Goal: Information Seeking & Learning: Learn about a topic

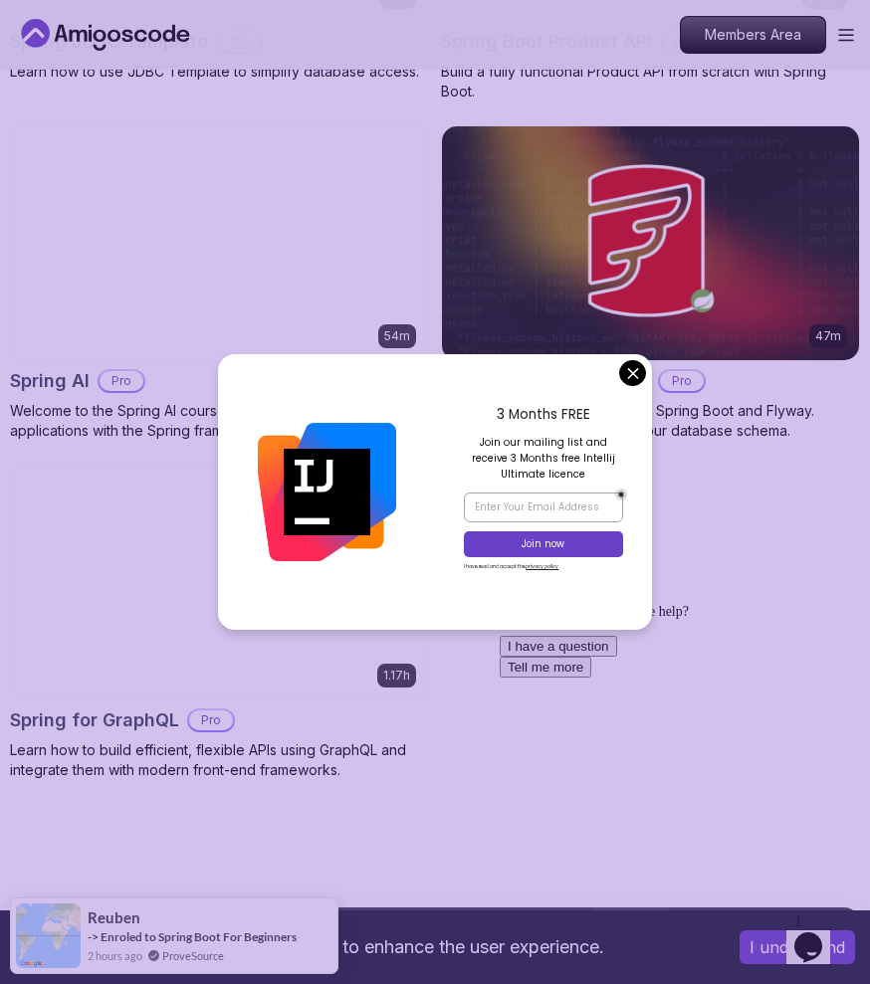
scroll to position [2110, 0]
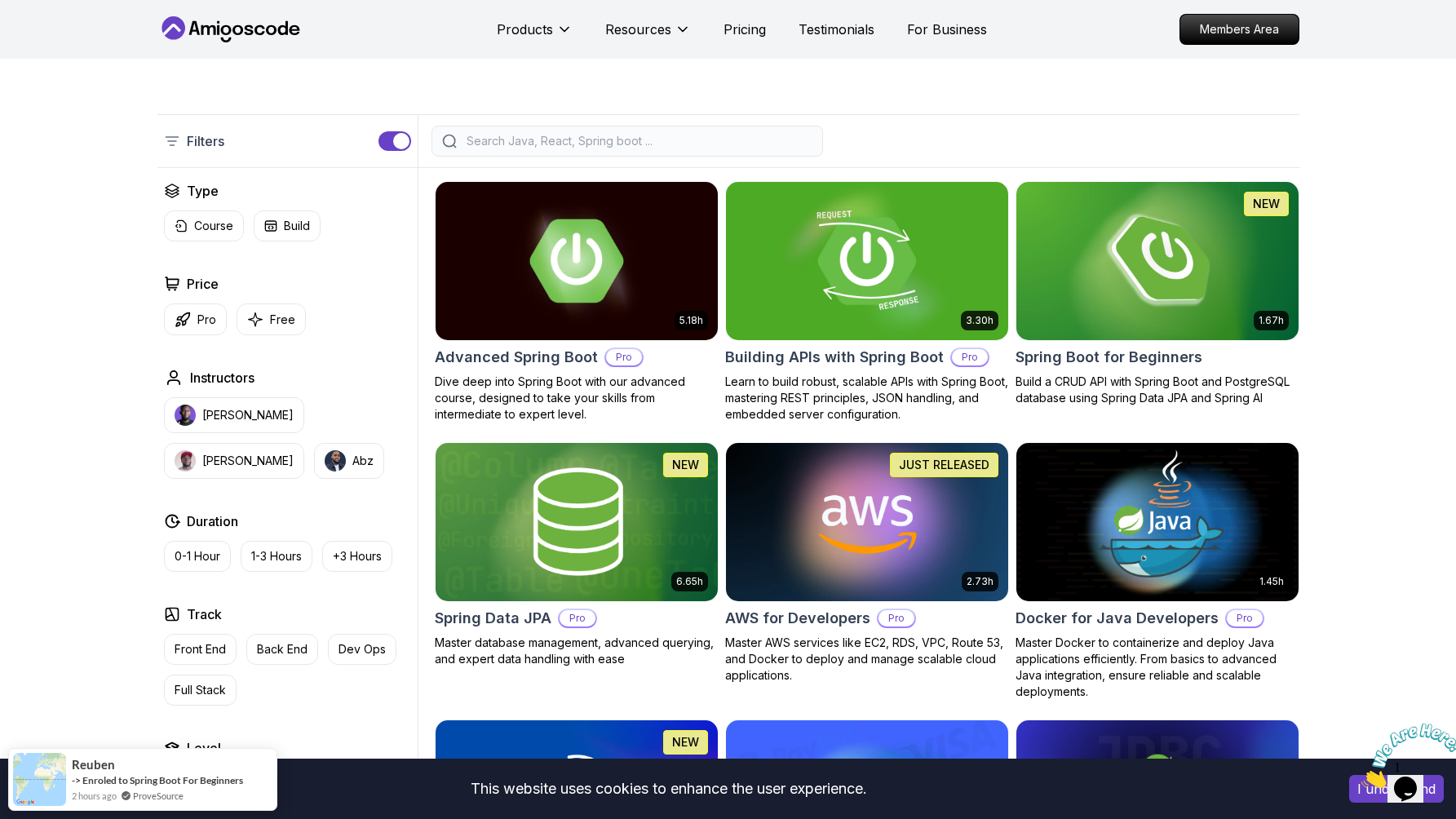
scroll to position [310, 0]
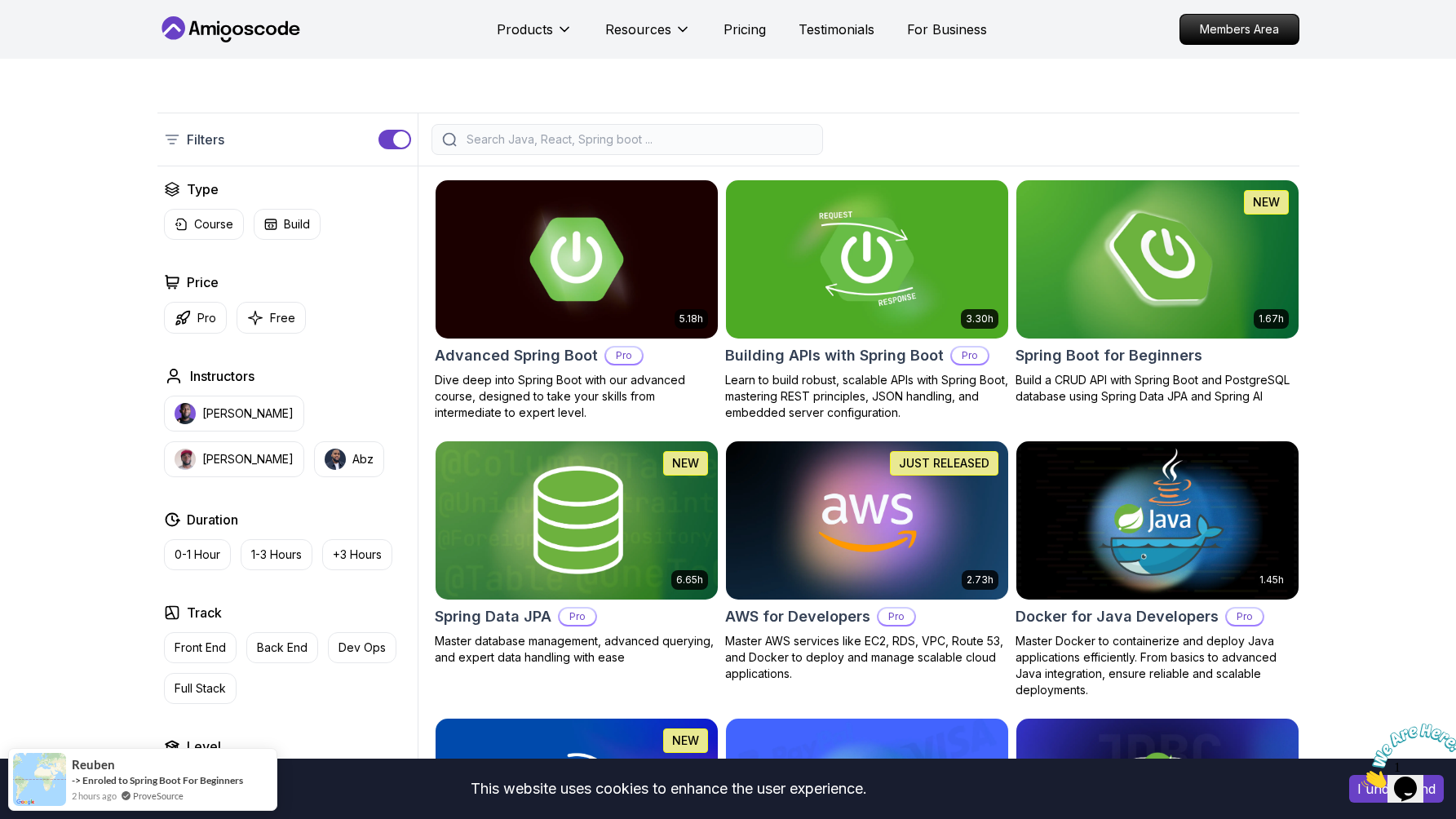
click at [712, 350] on h2 "Spring Boot for Beginners" at bounding box center [1109, 356] width 187 height 23
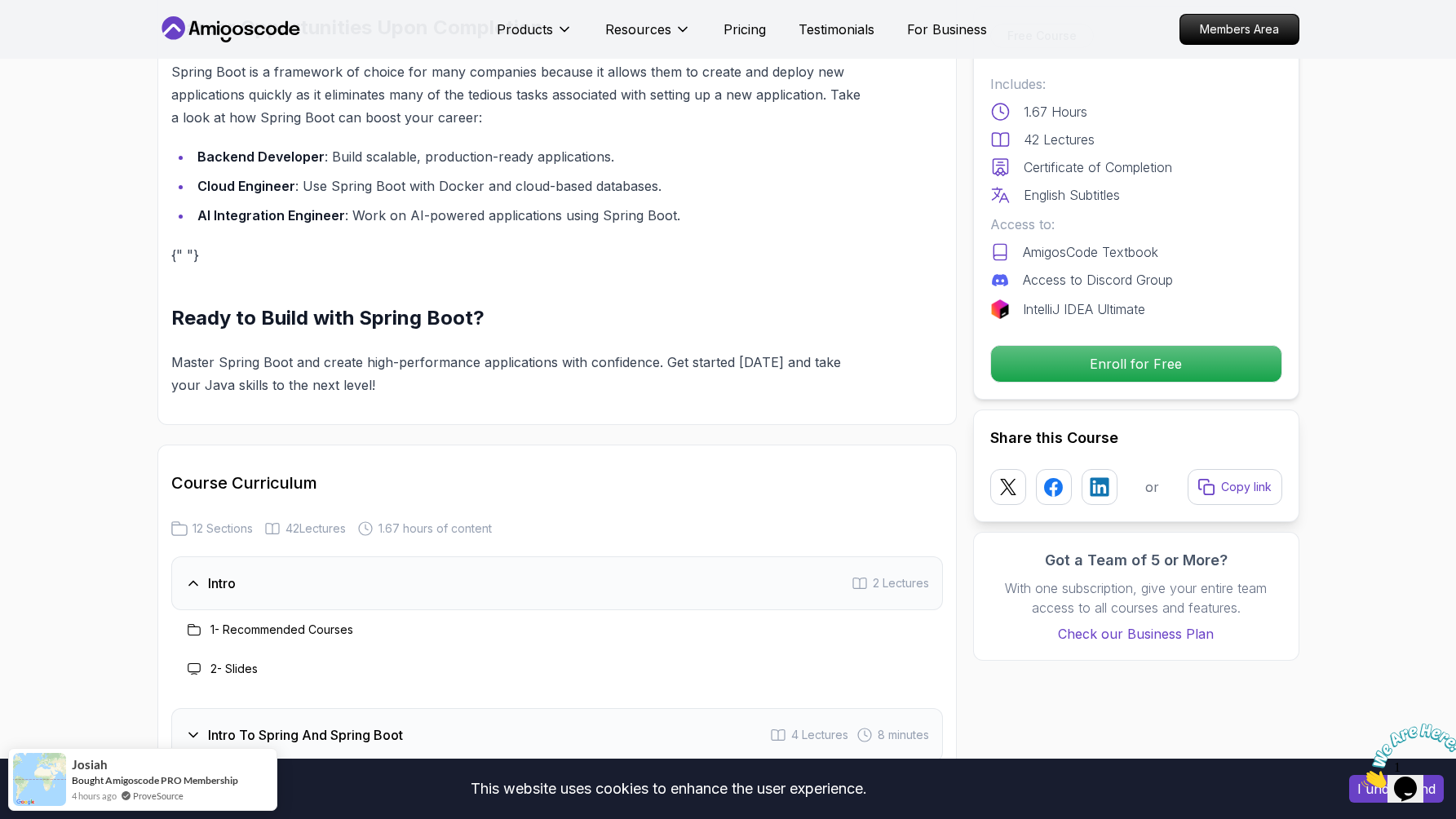
scroll to position [1893, 0]
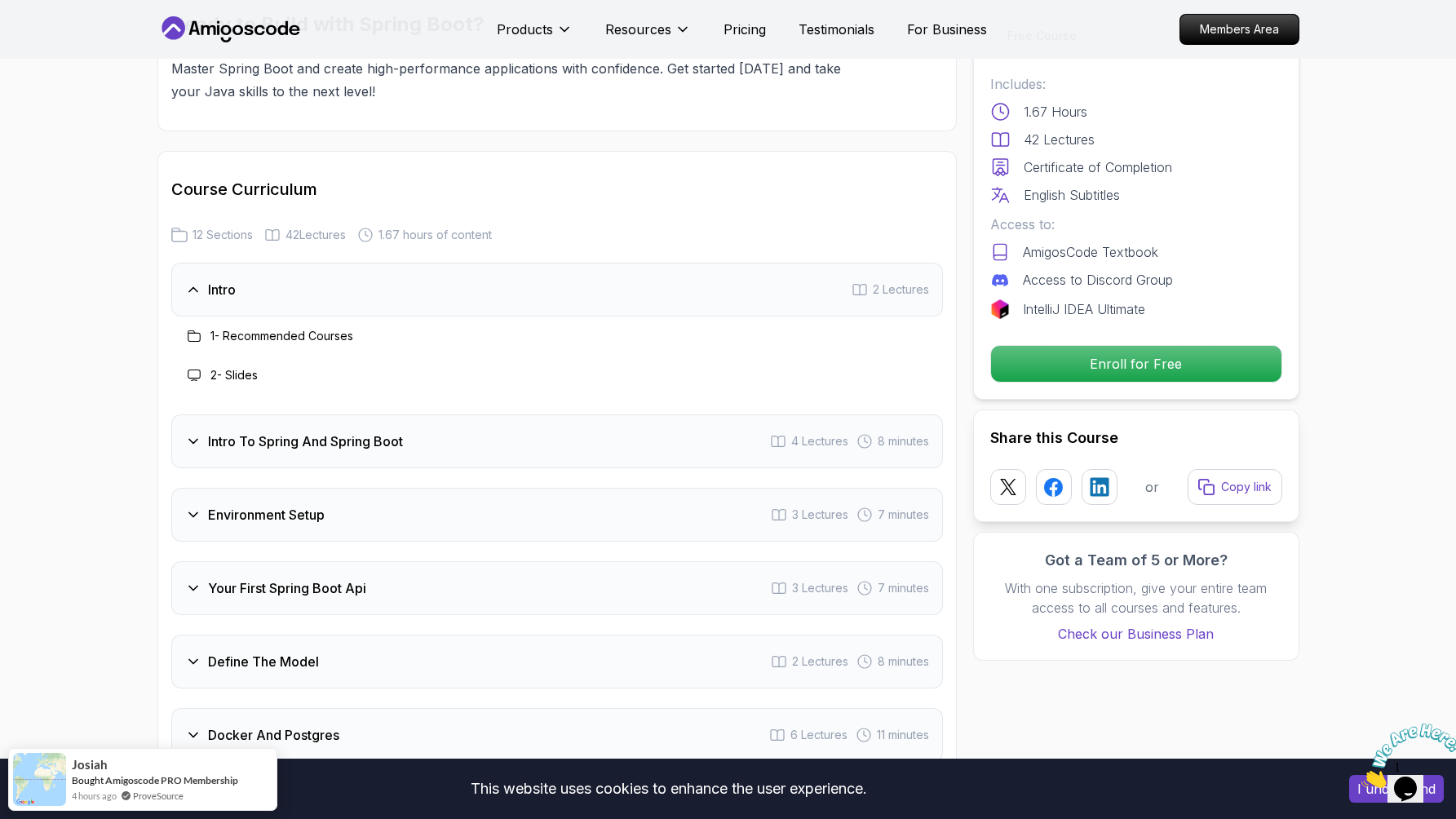
click at [657, 415] on div "Intro To Spring And Spring Boot 4 Lectures 8 minutes" at bounding box center [557, 442] width 772 height 54
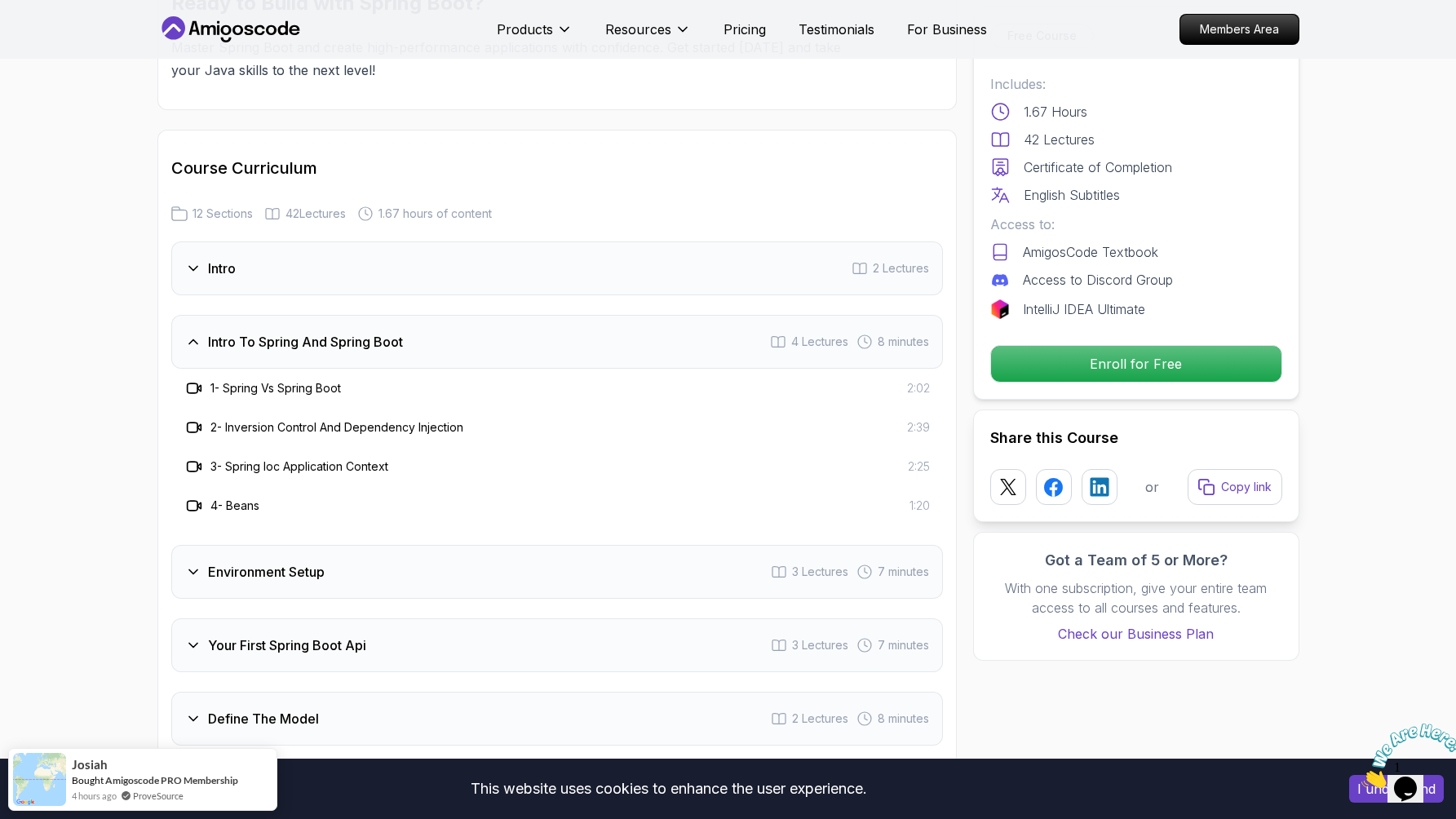
scroll to position [1942, 0]
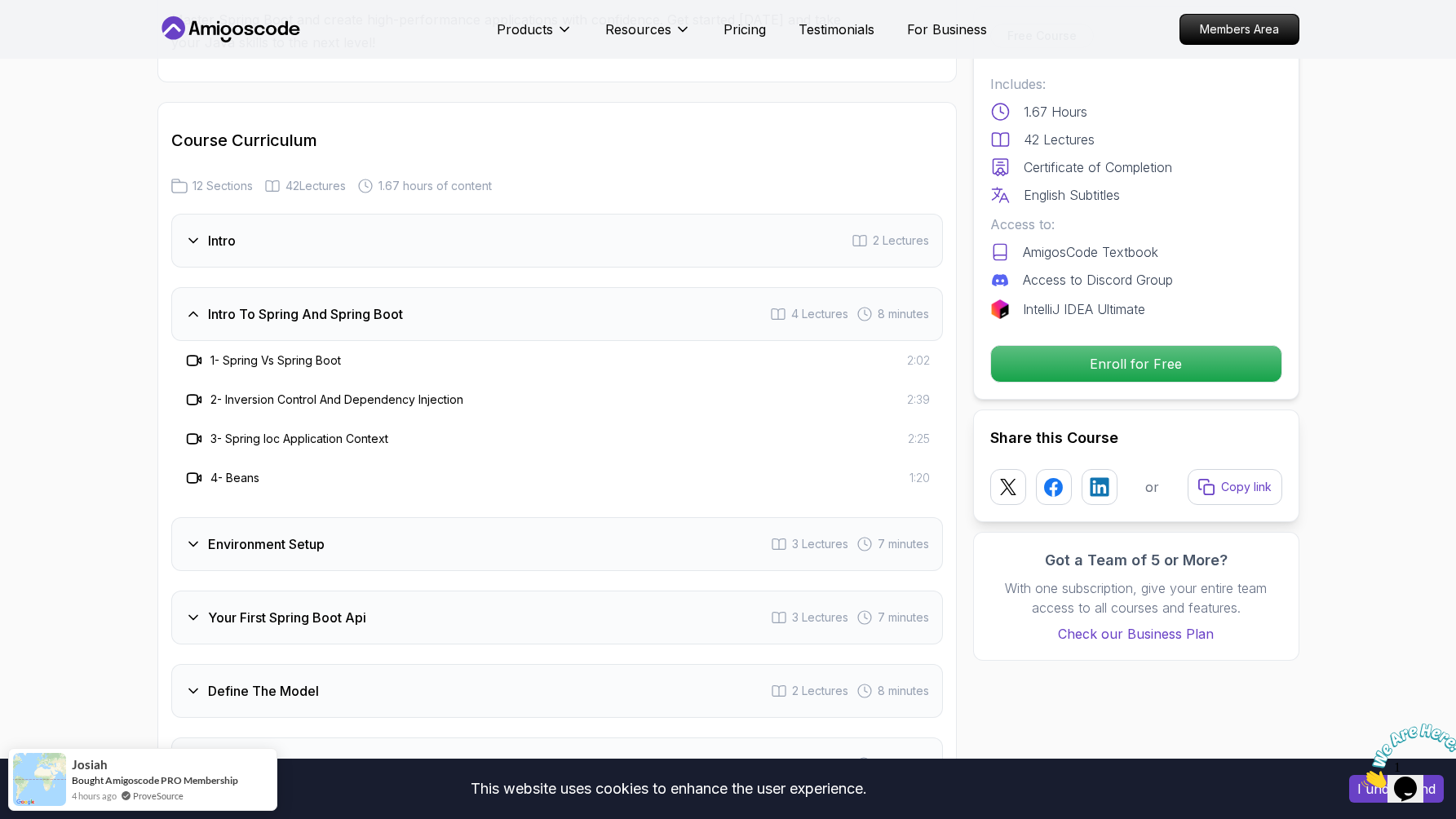
click at [514, 524] on div "Environment Setup 3 Lectures 7 minutes" at bounding box center [557, 544] width 772 height 54
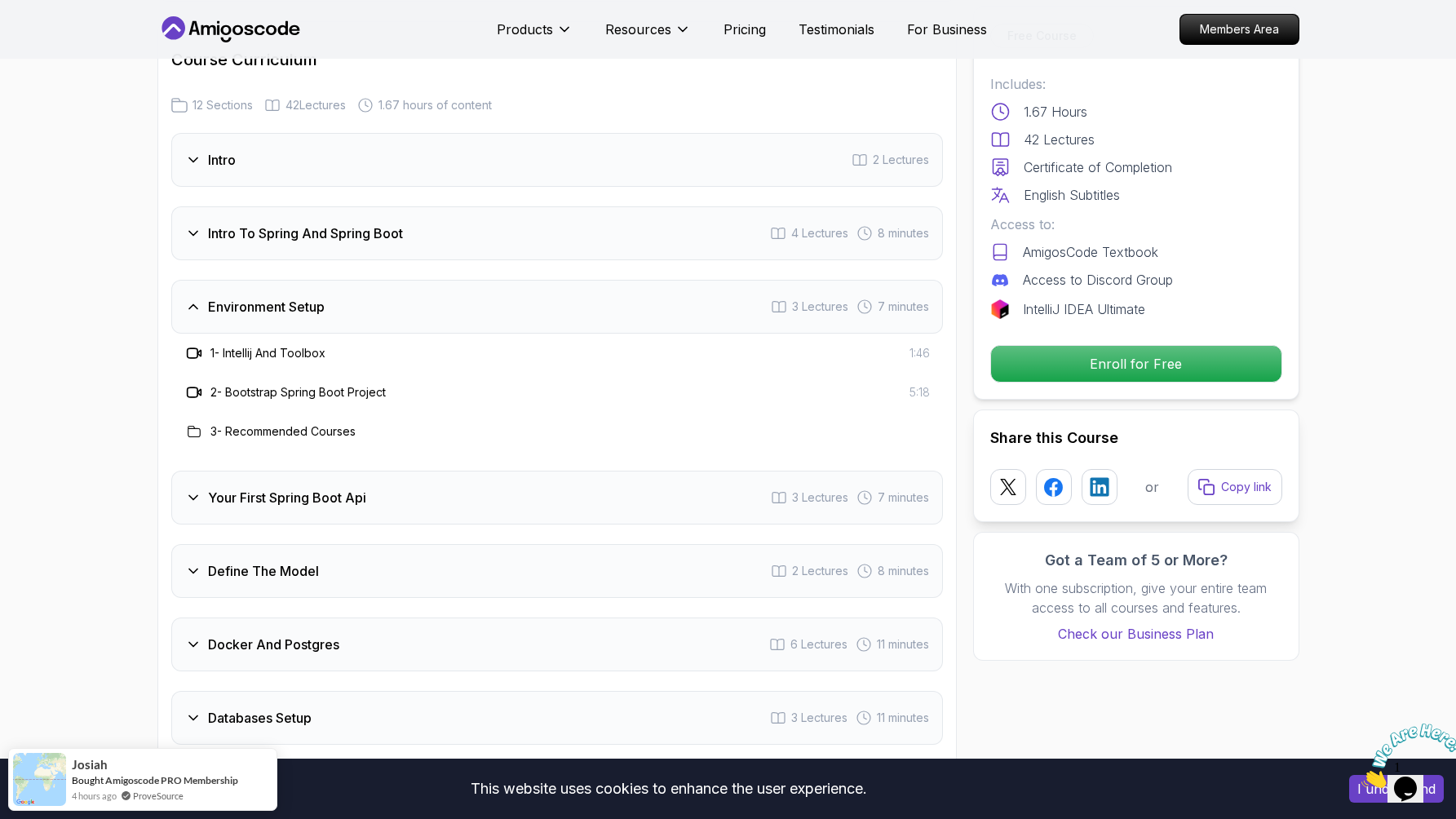
scroll to position [2186, 0]
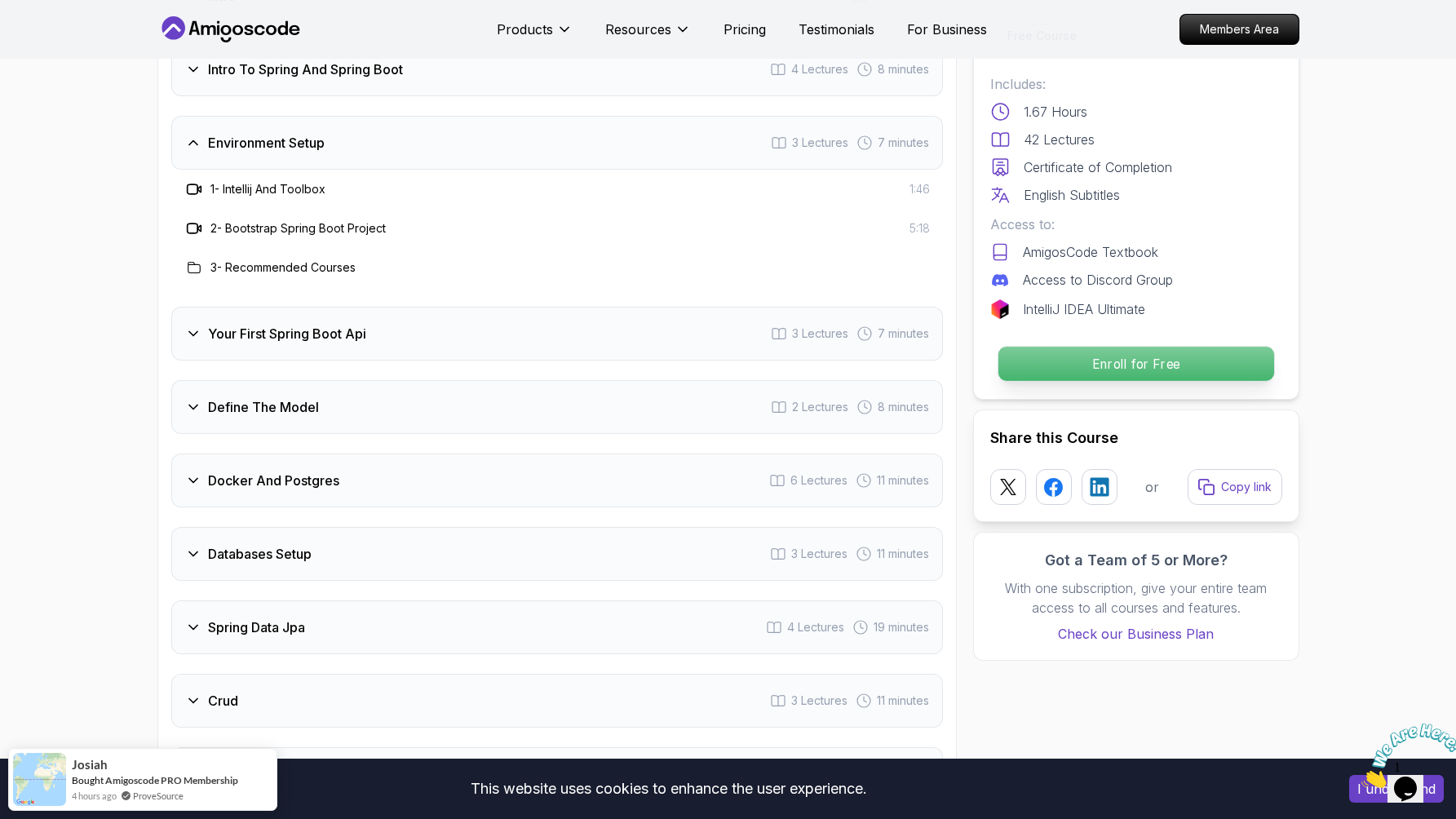
click at [712, 375] on p "Enroll for Free" at bounding box center [1135, 364] width 275 height 34
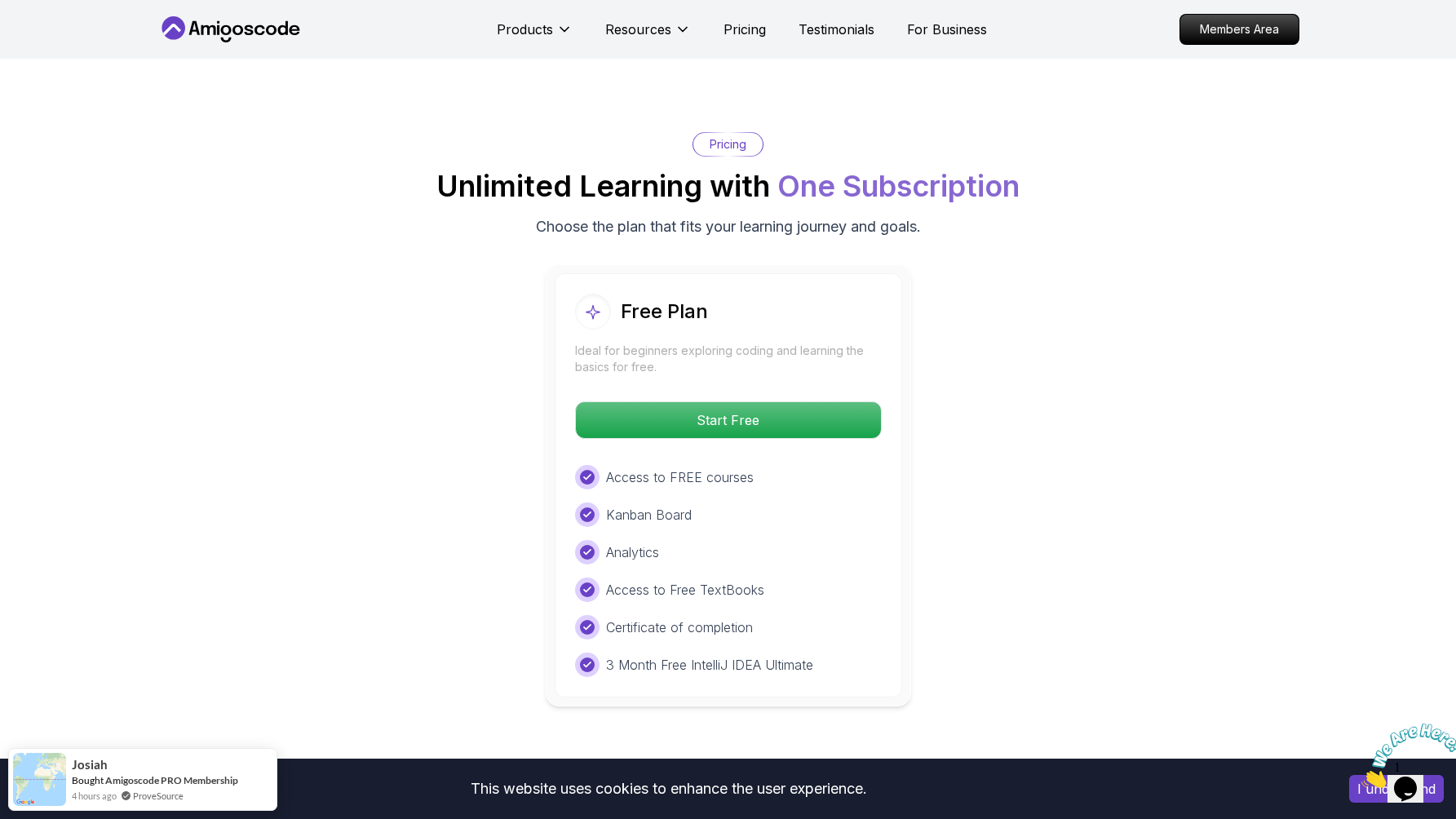
scroll to position [3243, 0]
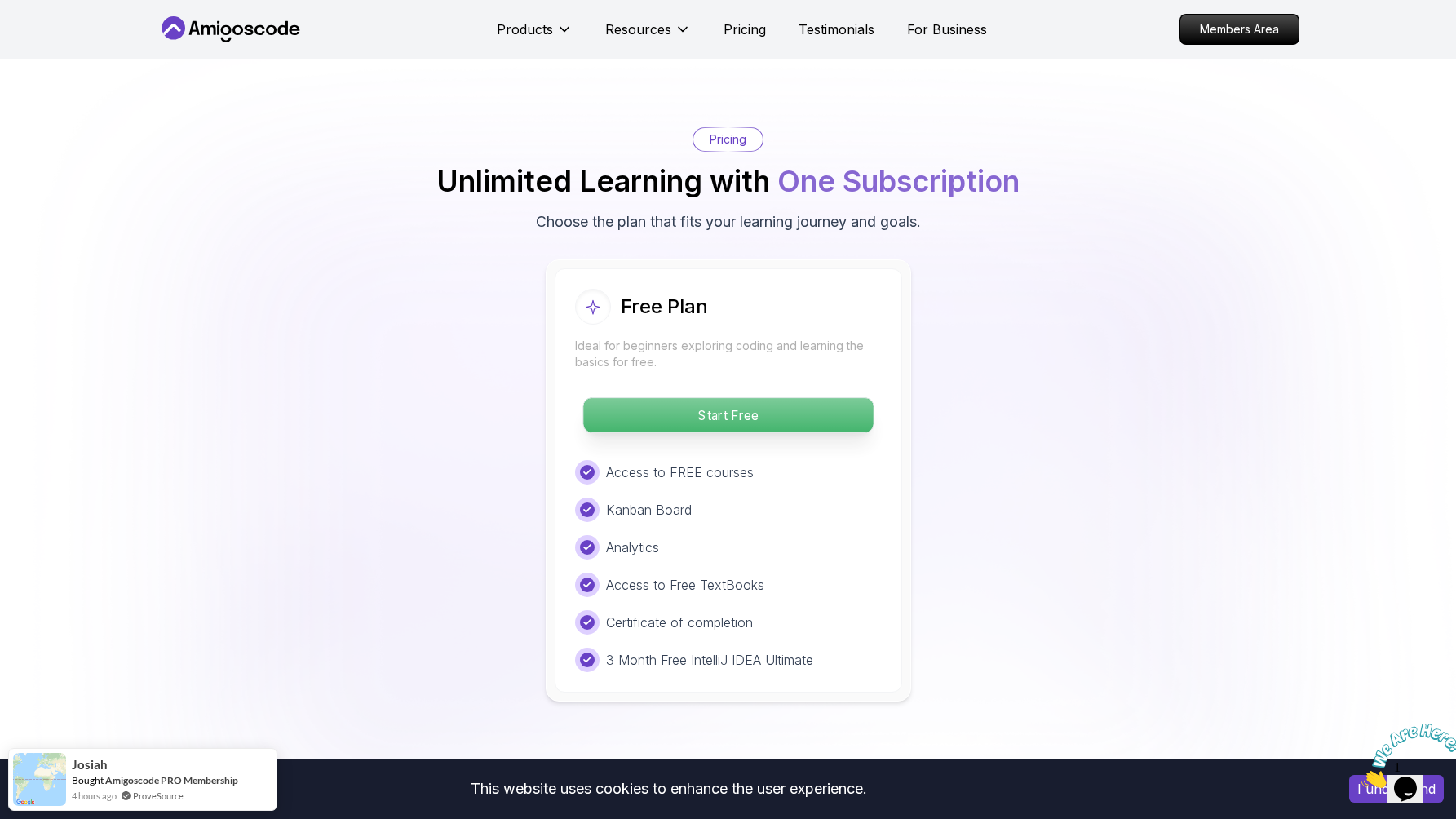
click at [712, 398] on p "Start Free" at bounding box center [728, 416] width 289 height 34
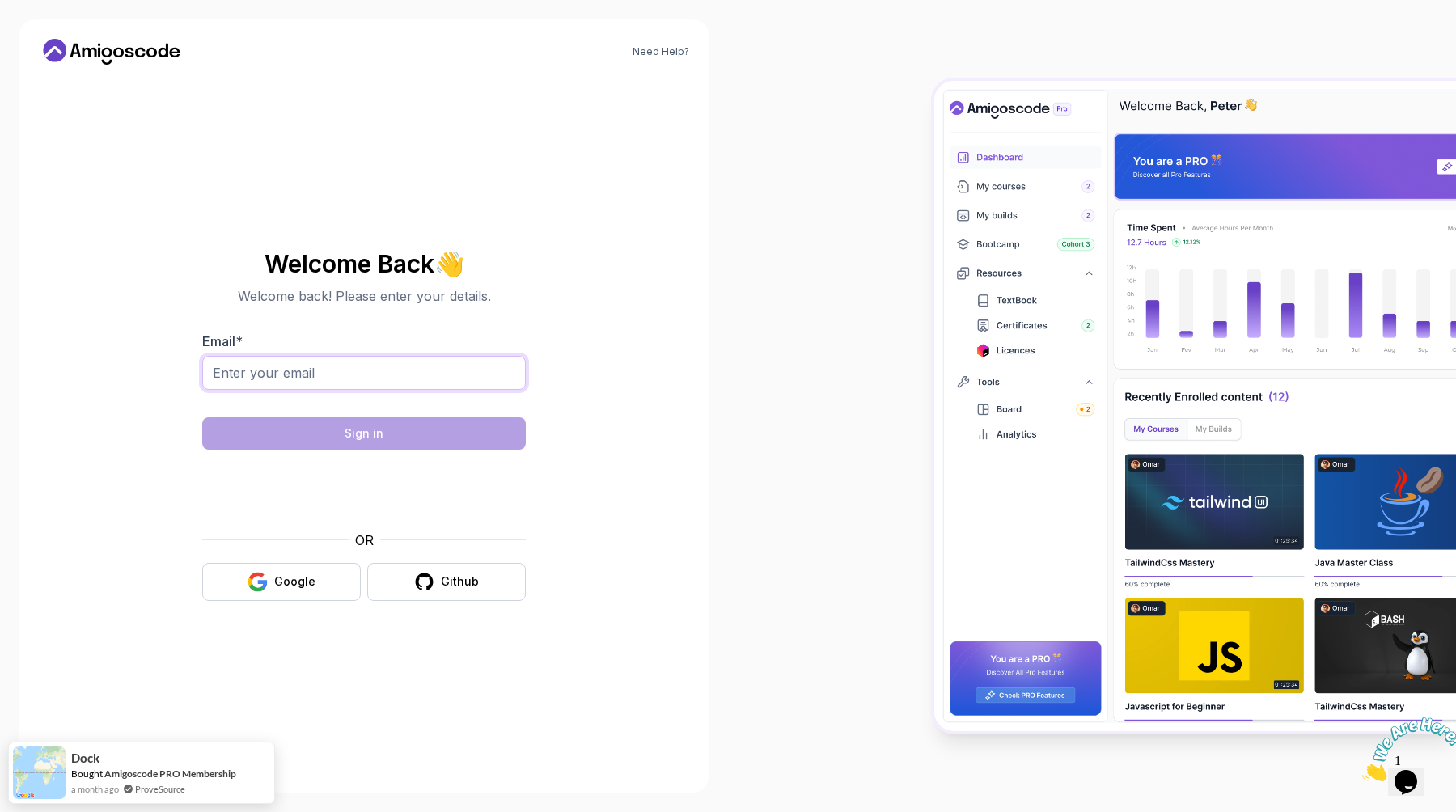
click at [291, 374] on input "Email *" at bounding box center [364, 373] width 324 height 34
click at [495, 586] on button "Github" at bounding box center [446, 582] width 159 height 38
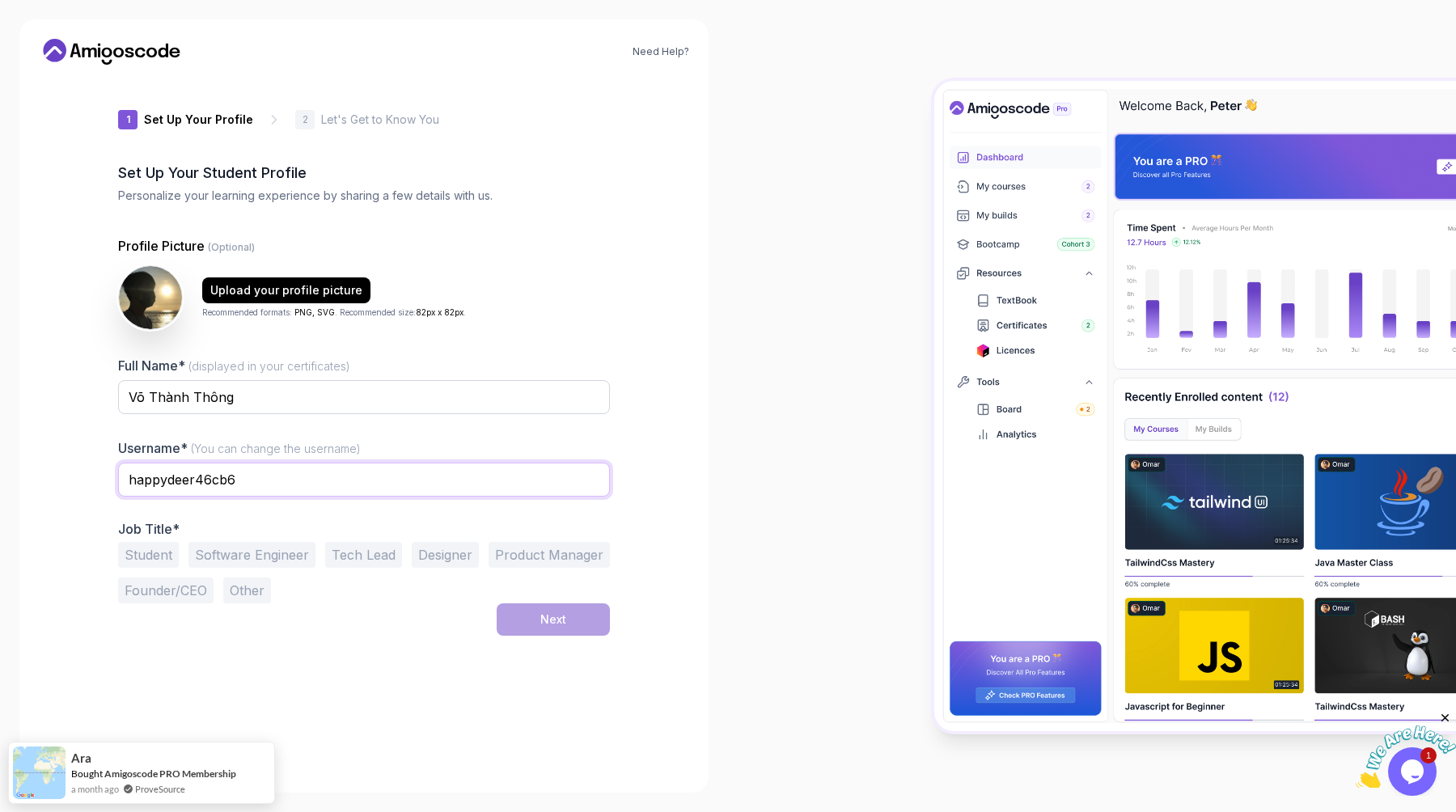
drag, startPoint x: 364, startPoint y: 493, endPoint x: 0, endPoint y: 396, distance: 376.7
click at [0, 399] on div "Need Help? 1 Set Up Your Profile 1 Set Up Your Profile 2 Let's Get to Know You …" at bounding box center [364, 406] width 728 height 812
type input "vothanhthong"
click at [783, 462] on div at bounding box center [1093, 406] width 728 height 812
click at [280, 547] on button "Software Engineer" at bounding box center [252, 555] width 127 height 26
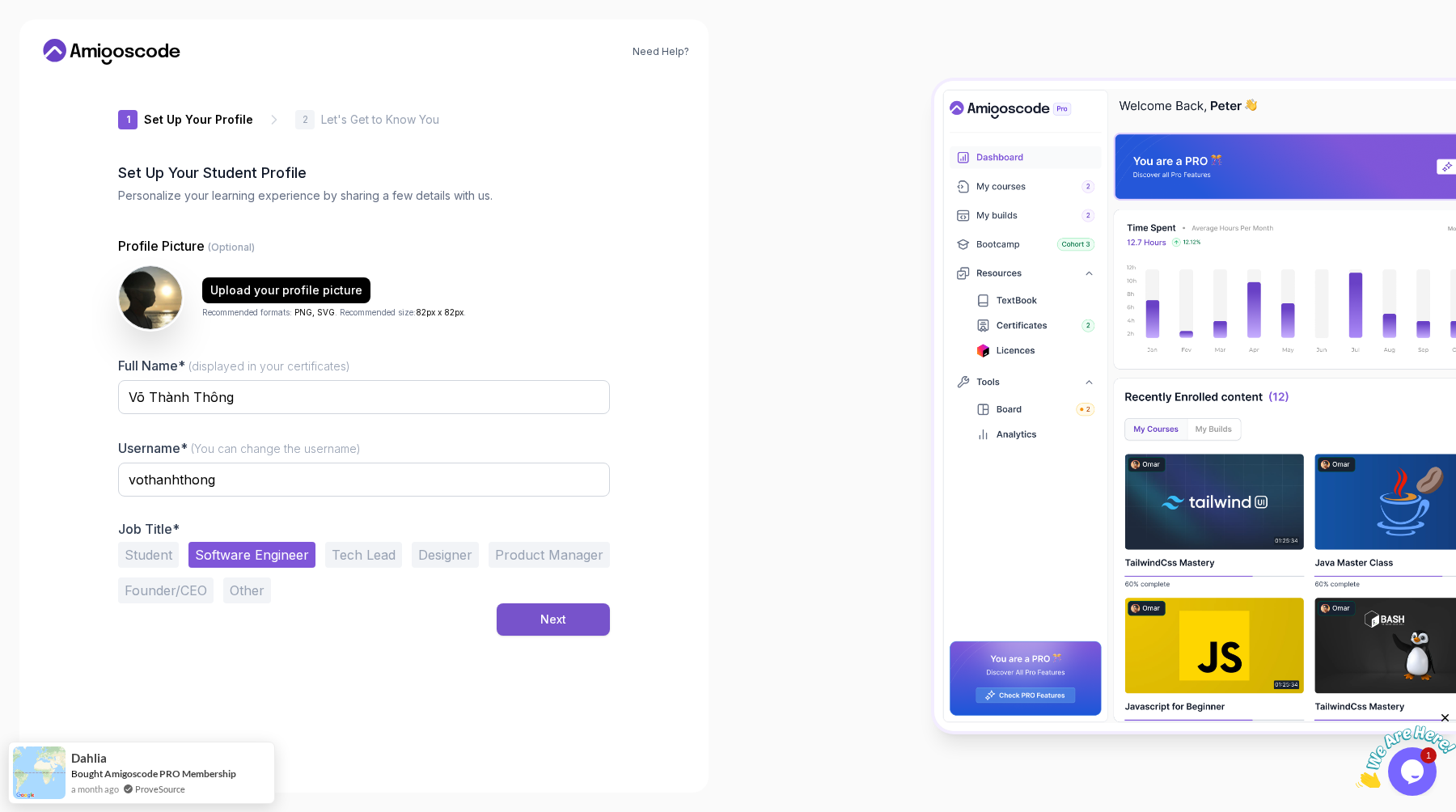
click at [550, 625] on div "Next" at bounding box center [554, 619] width 26 height 16
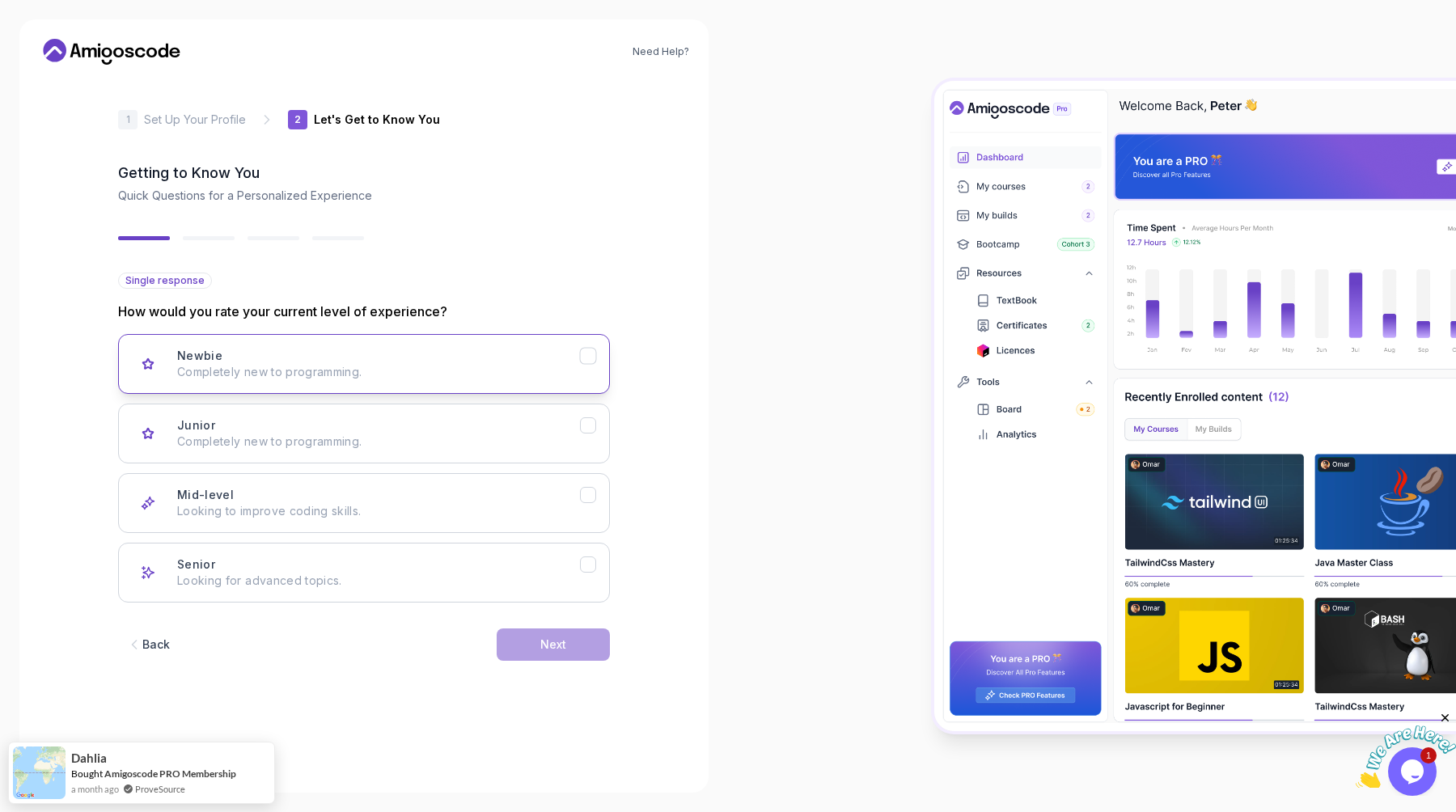
click at [598, 358] on button "Newbie Completely new to programming." at bounding box center [363, 364] width 492 height 60
click at [567, 641] on button "Next" at bounding box center [553, 645] width 113 height 33
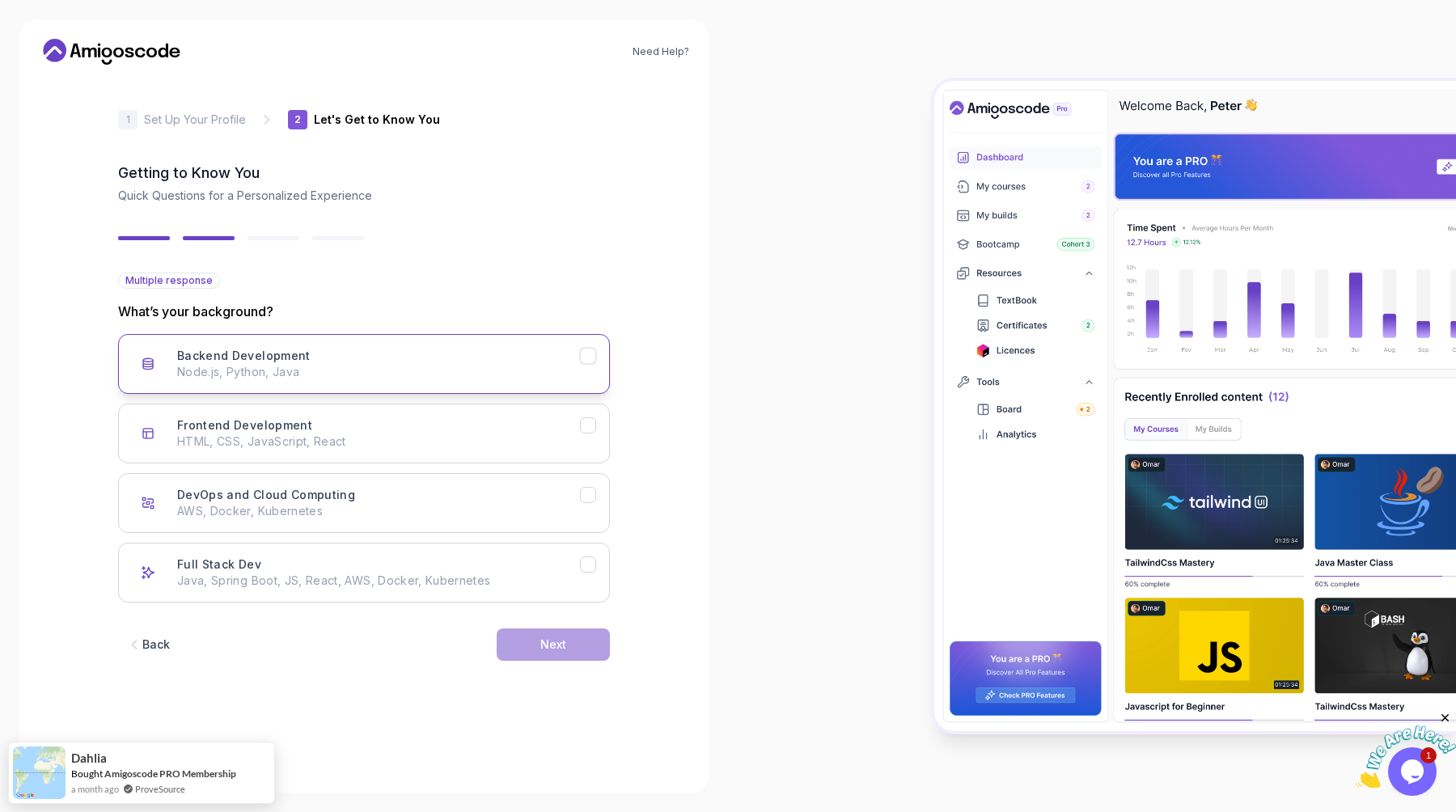
click at [592, 379] on button "Backend Development Node.js, Python, Java" at bounding box center [363, 364] width 492 height 60
click at [598, 450] on button "Frontend Development HTML, CSS, JavaScript, React" at bounding box center [363, 434] width 492 height 60
click at [597, 376] on button "Backend Development Node.js, Python, Java" at bounding box center [363, 364] width 492 height 60
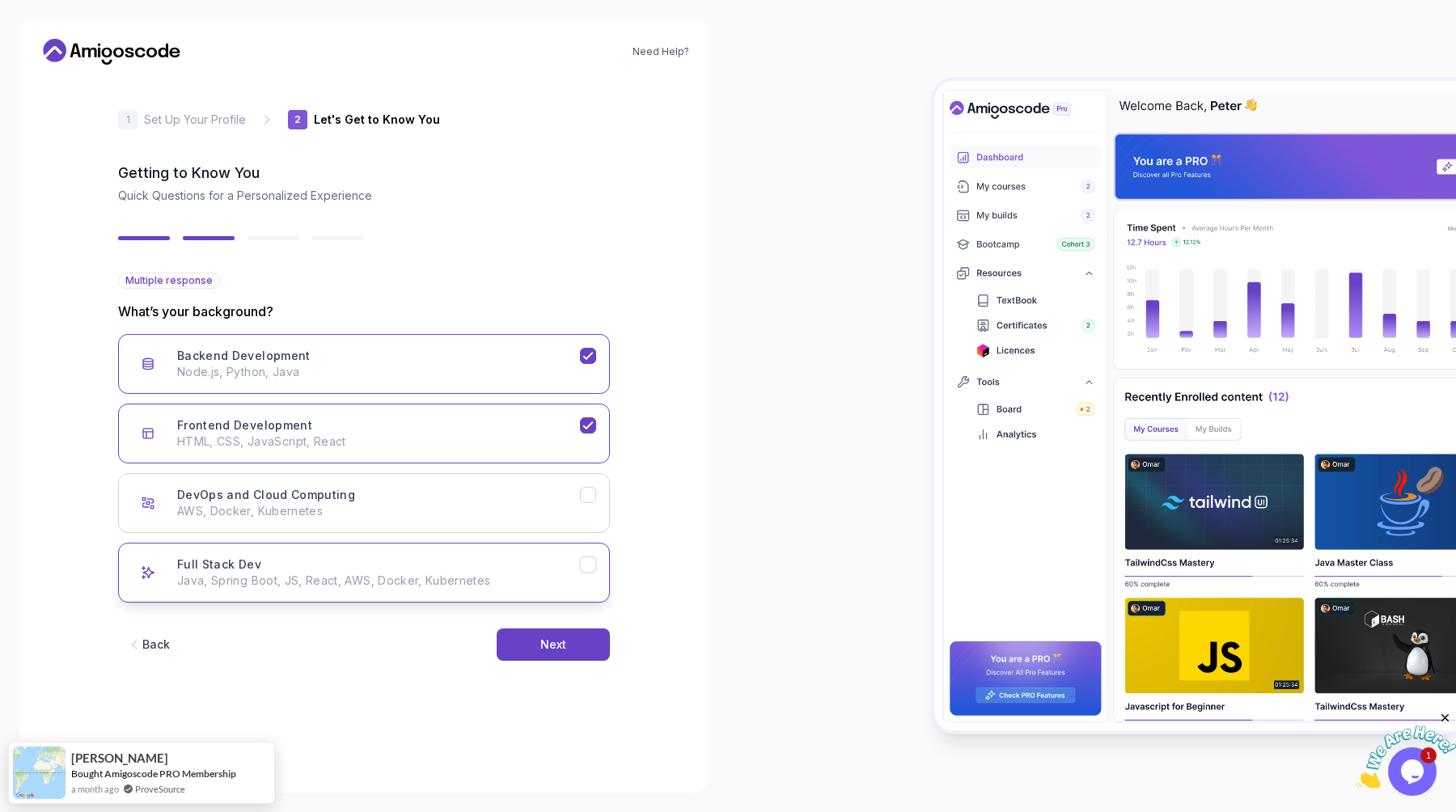
click at [572, 588] on p "Java, Spring Boot, JS, React, AWS, Docker, Kubernetes" at bounding box center [379, 581] width 403 height 16
click at [596, 416] on button "Frontend Development HTML, CSS, JavaScript, React" at bounding box center [363, 434] width 492 height 60
click at [580, 367] on p "Node.js, Python, Java" at bounding box center [379, 372] width 403 height 16
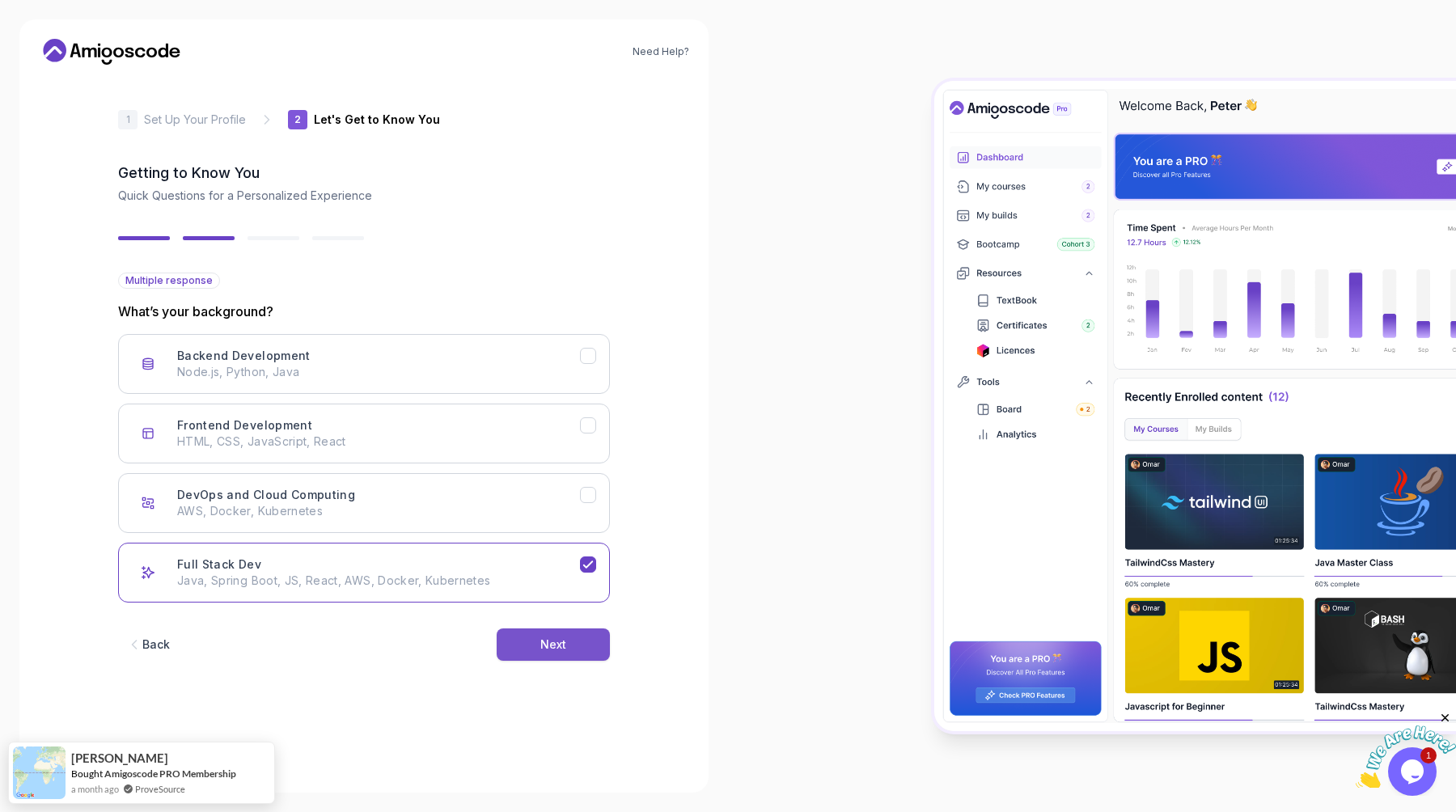
click at [549, 646] on div "Next" at bounding box center [554, 645] width 26 height 16
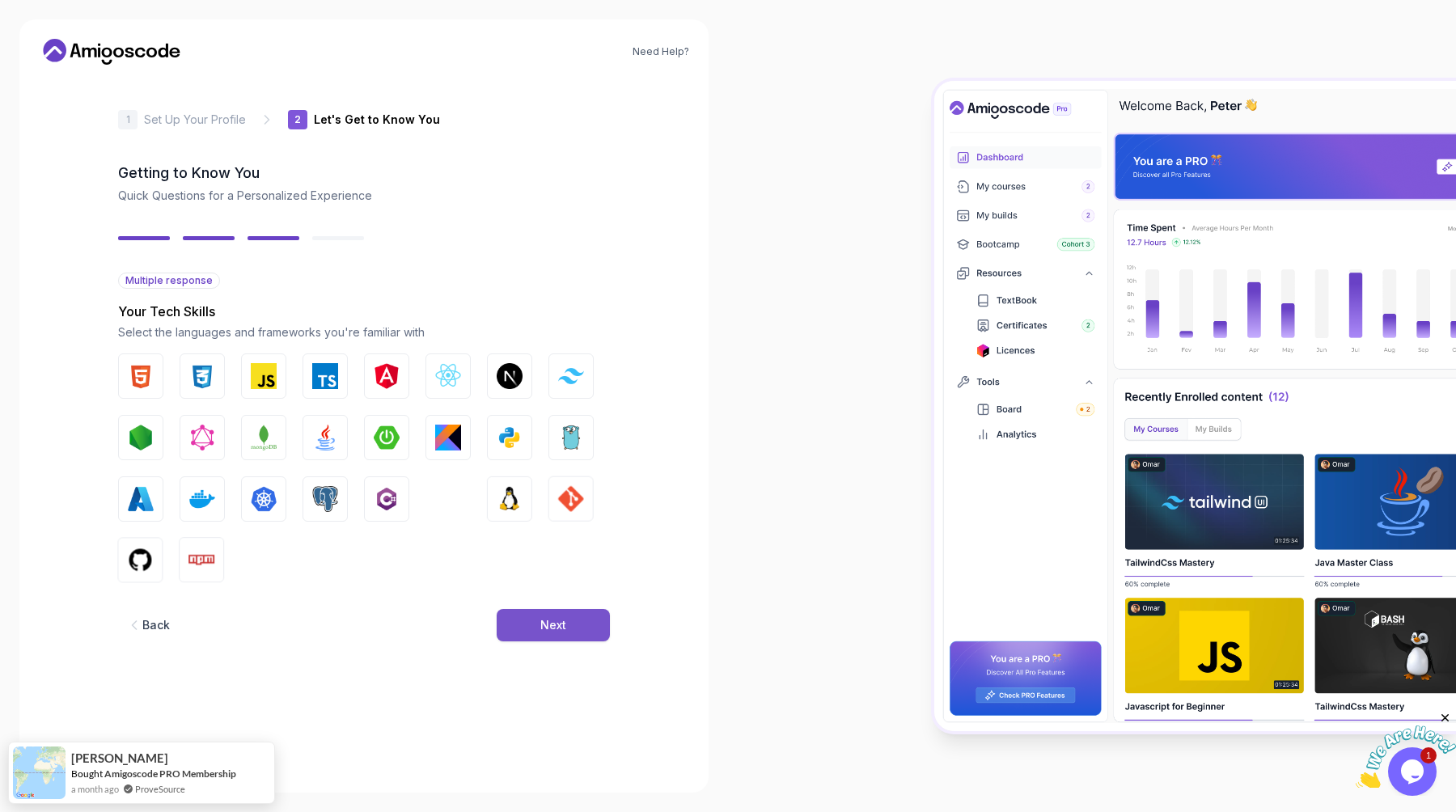
click at [558, 622] on div "Next" at bounding box center [554, 625] width 26 height 16
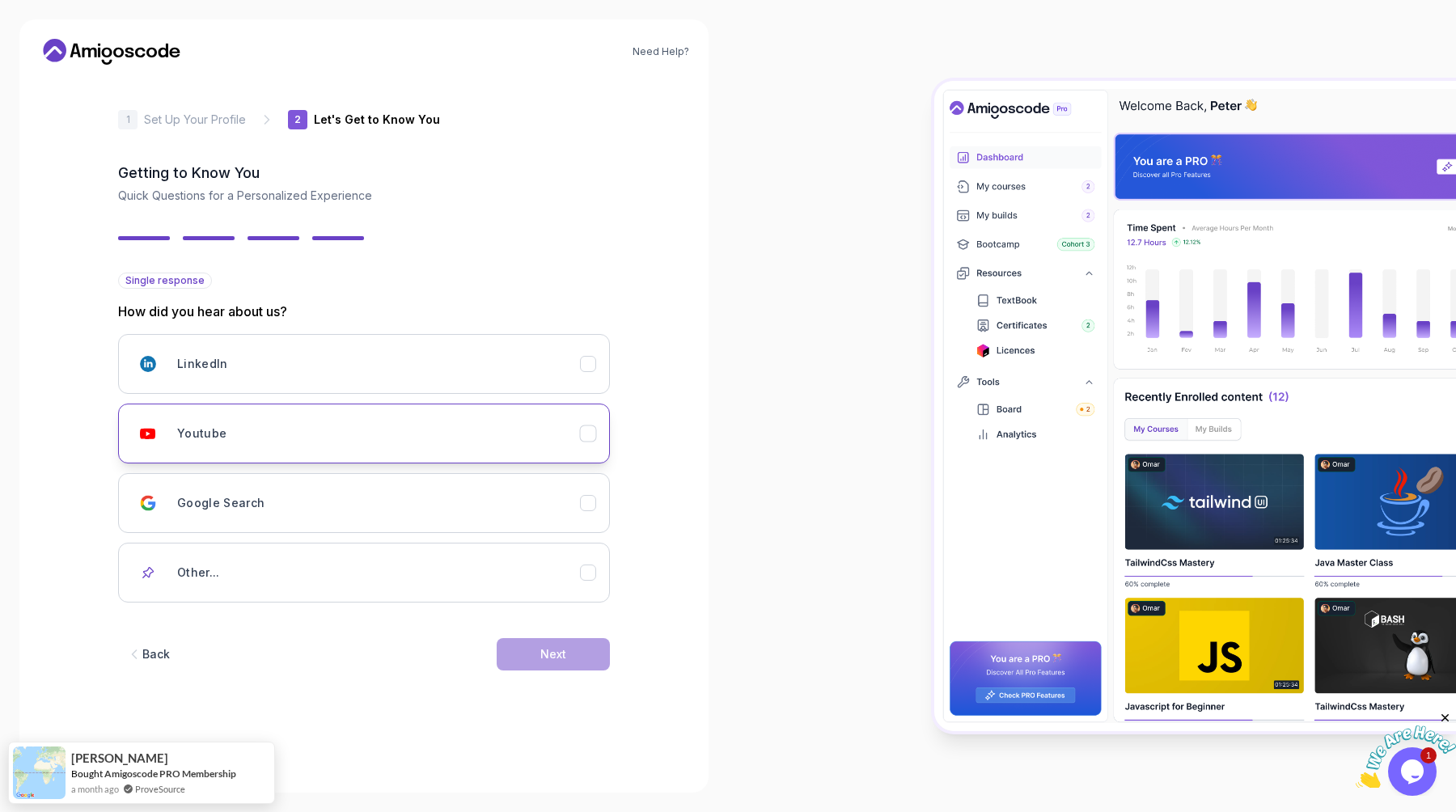
click at [585, 433] on icon "Youtube" at bounding box center [589, 434] width 15 height 15
click at [551, 658] on div "Next" at bounding box center [554, 654] width 26 height 16
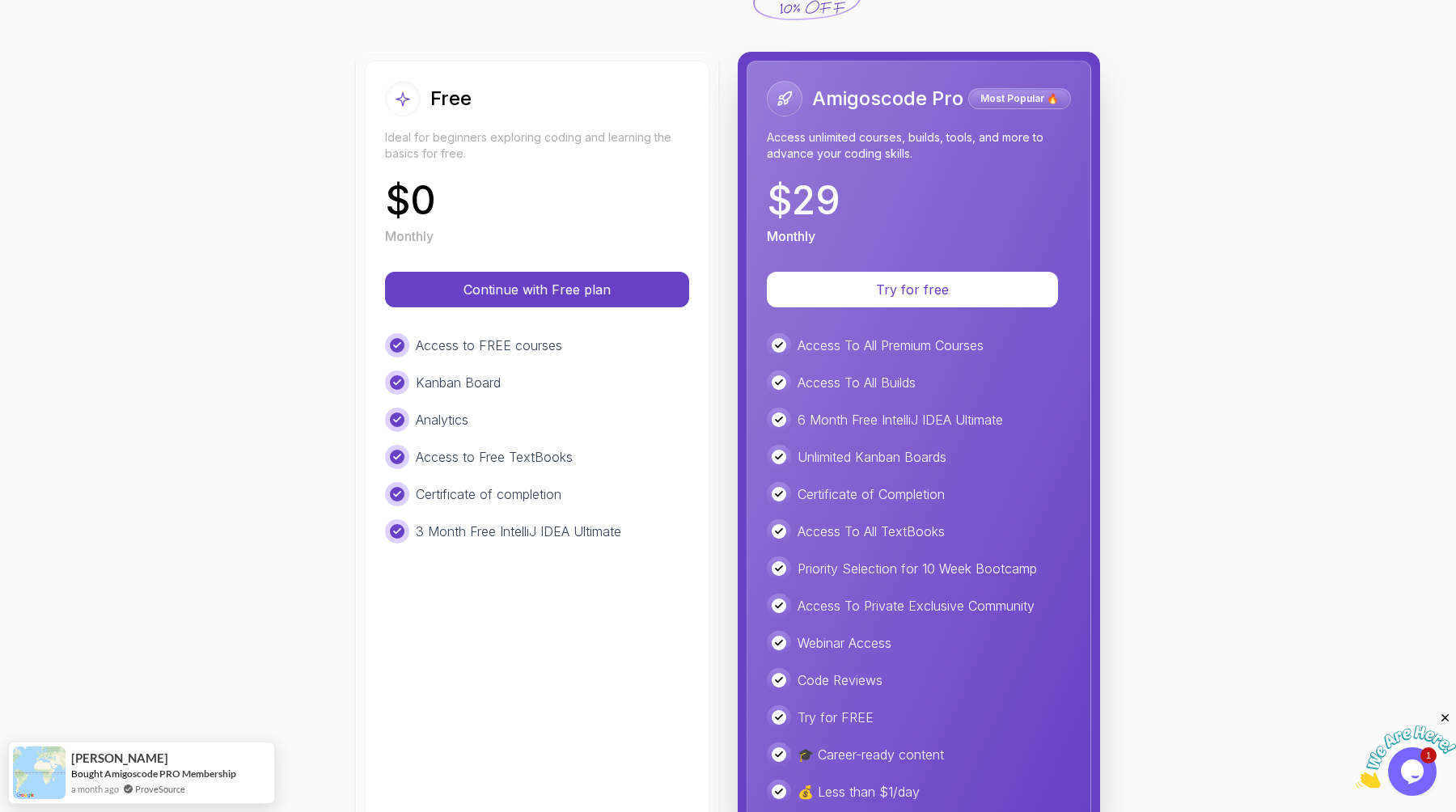
scroll to position [147, 0]
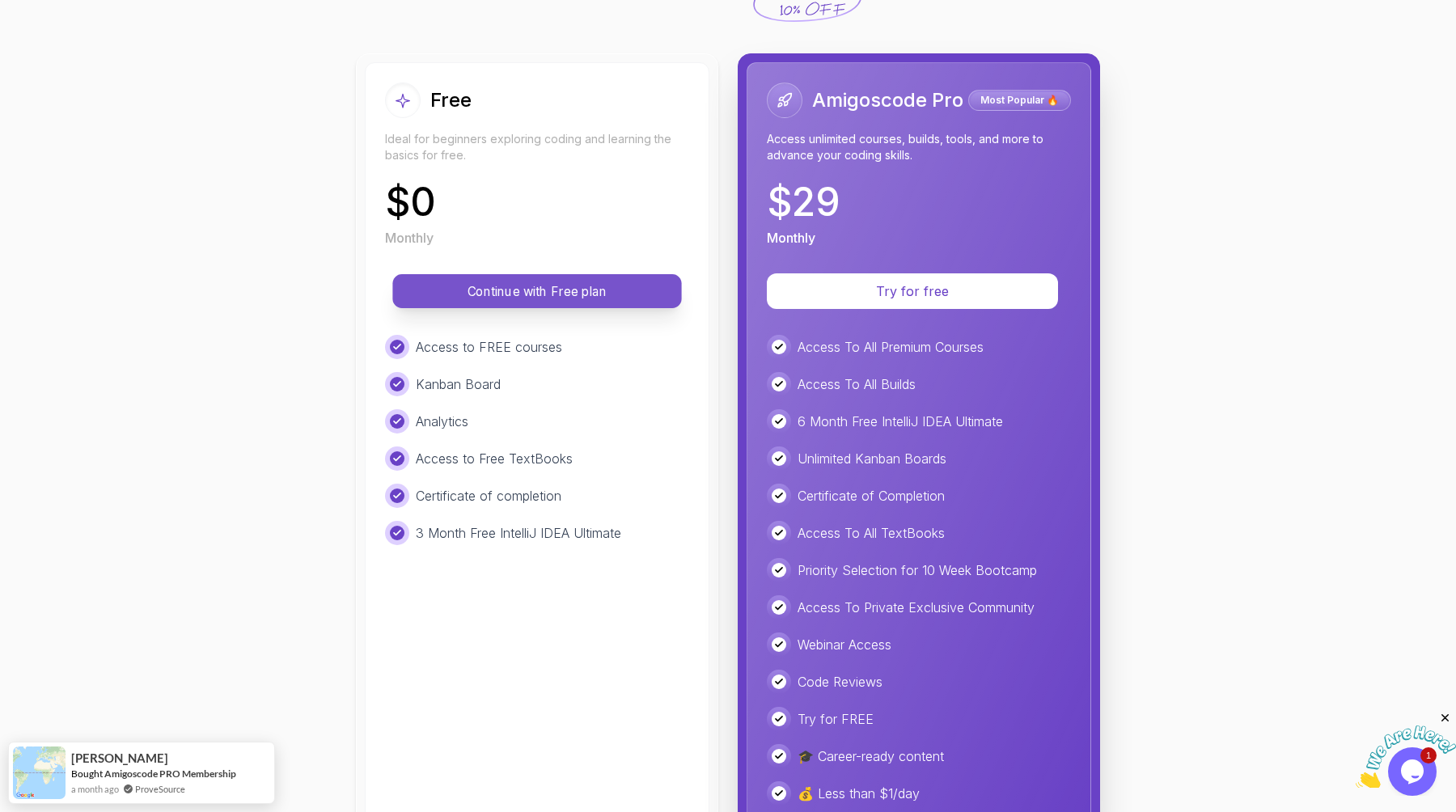
click at [535, 296] on p "Continue with Free plan" at bounding box center [537, 291] width 253 height 19
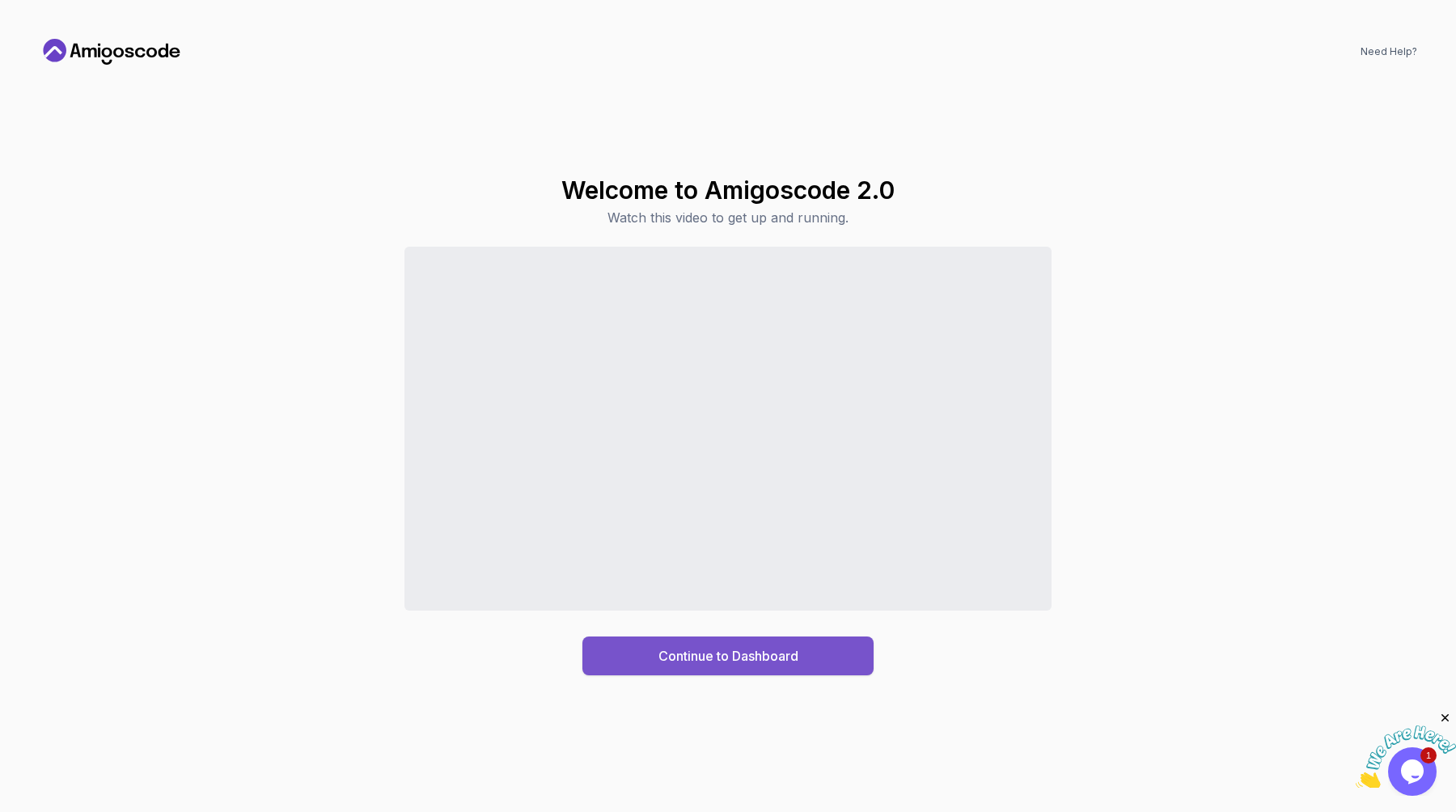
click at [712, 650] on div "Continue to Dashboard" at bounding box center [728, 656] width 140 height 20
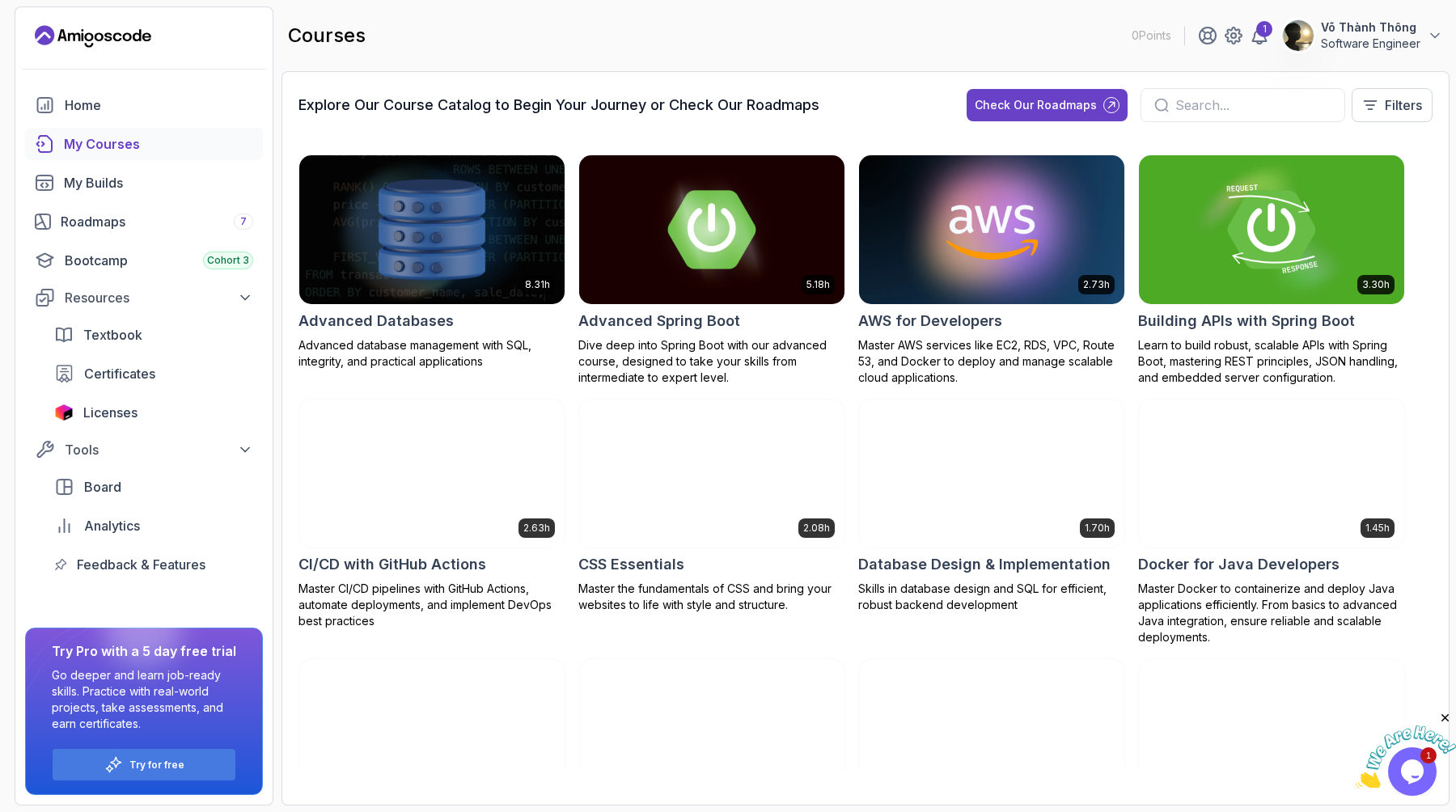
click at [1167, 107] on div at bounding box center [1243, 105] width 205 height 34
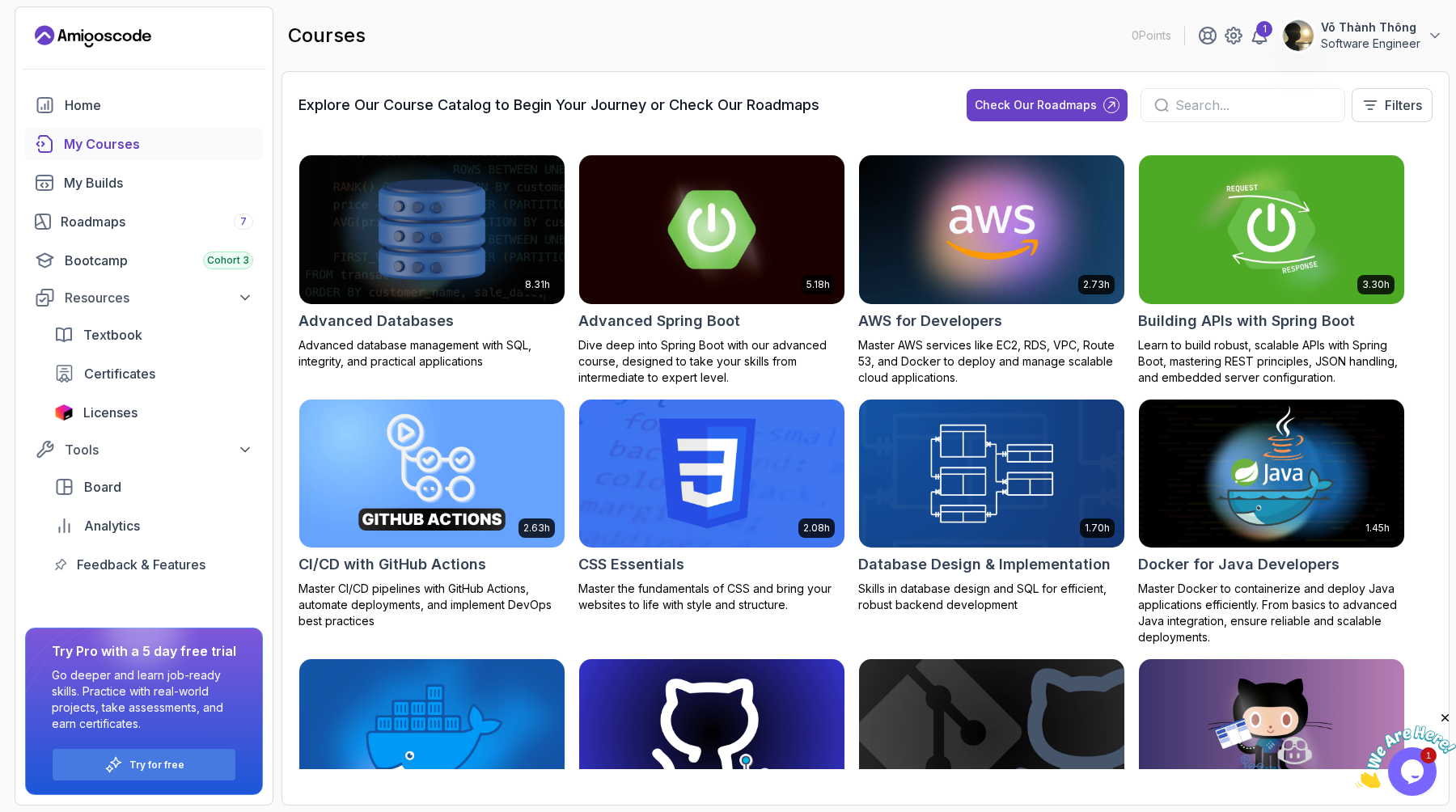
click at [1200, 103] on input "text" at bounding box center [1254, 105] width 156 height 20
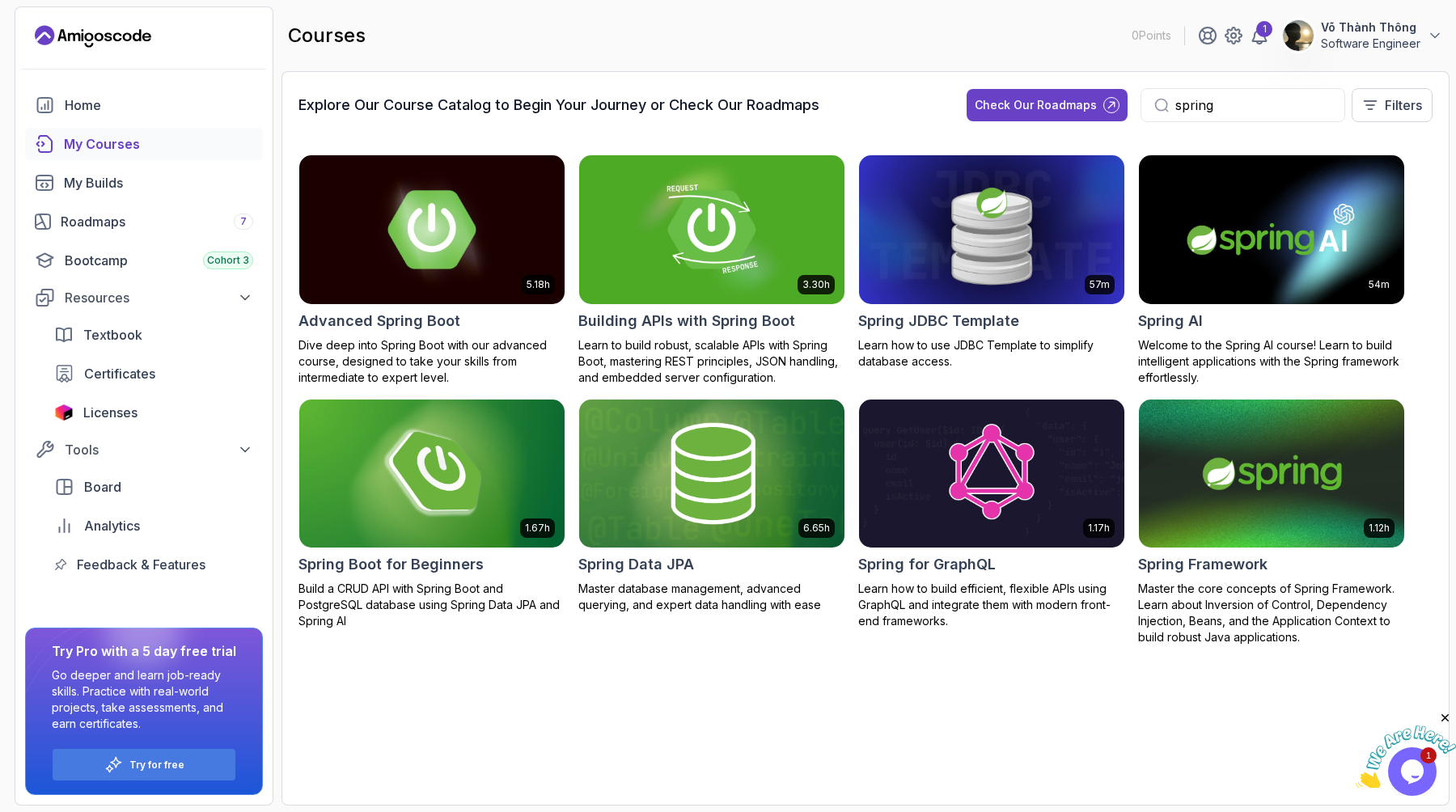
type input "spring"
click at [897, 684] on div "5.18h Advanced Spring Boot Dive deep into Spring Boot with our advanced course,…" at bounding box center [865, 462] width 1134 height 654
click at [456, 522] on img at bounding box center [432, 474] width 278 height 156
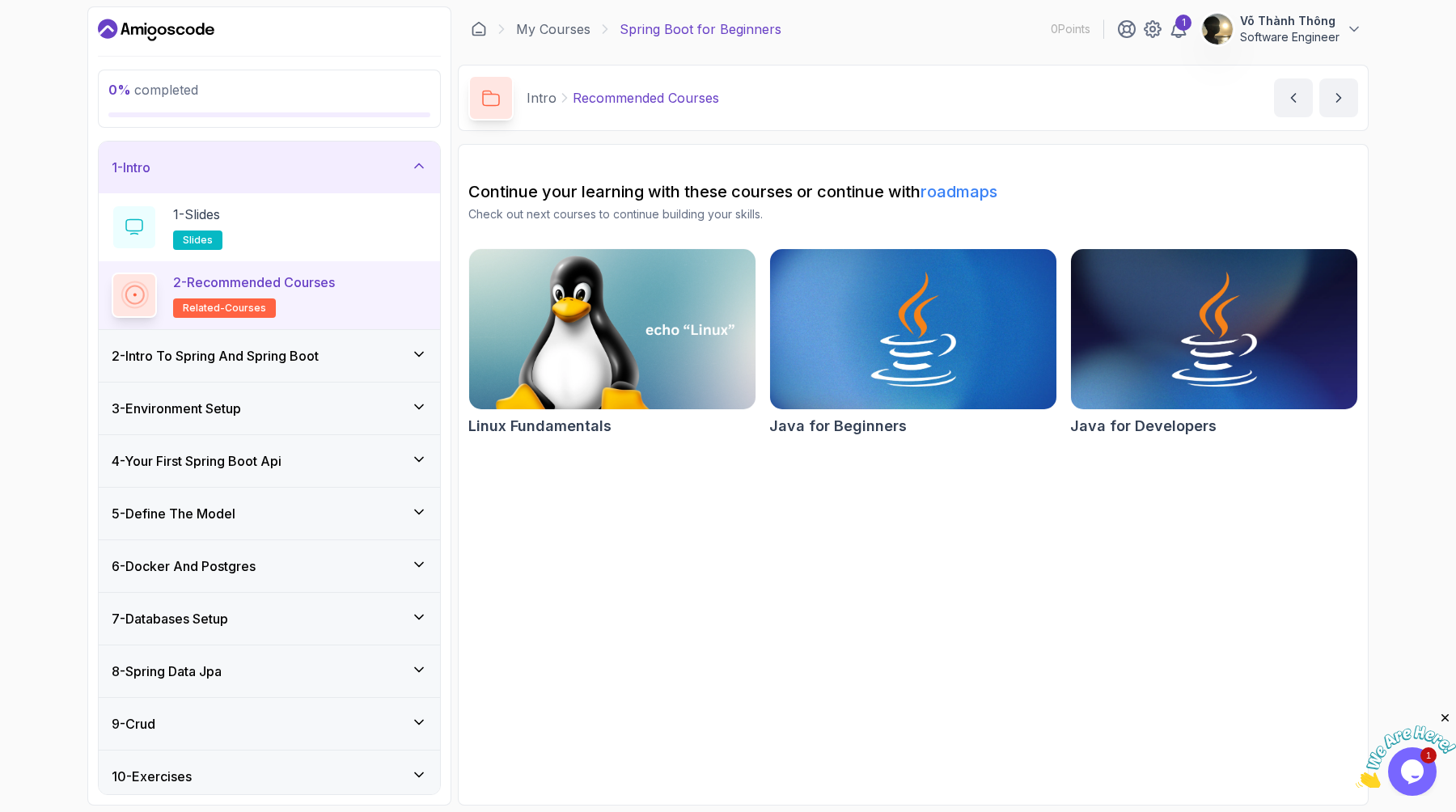
click at [379, 367] on div "2 - Intro To Spring And Spring Boot" at bounding box center [269, 356] width 341 height 52
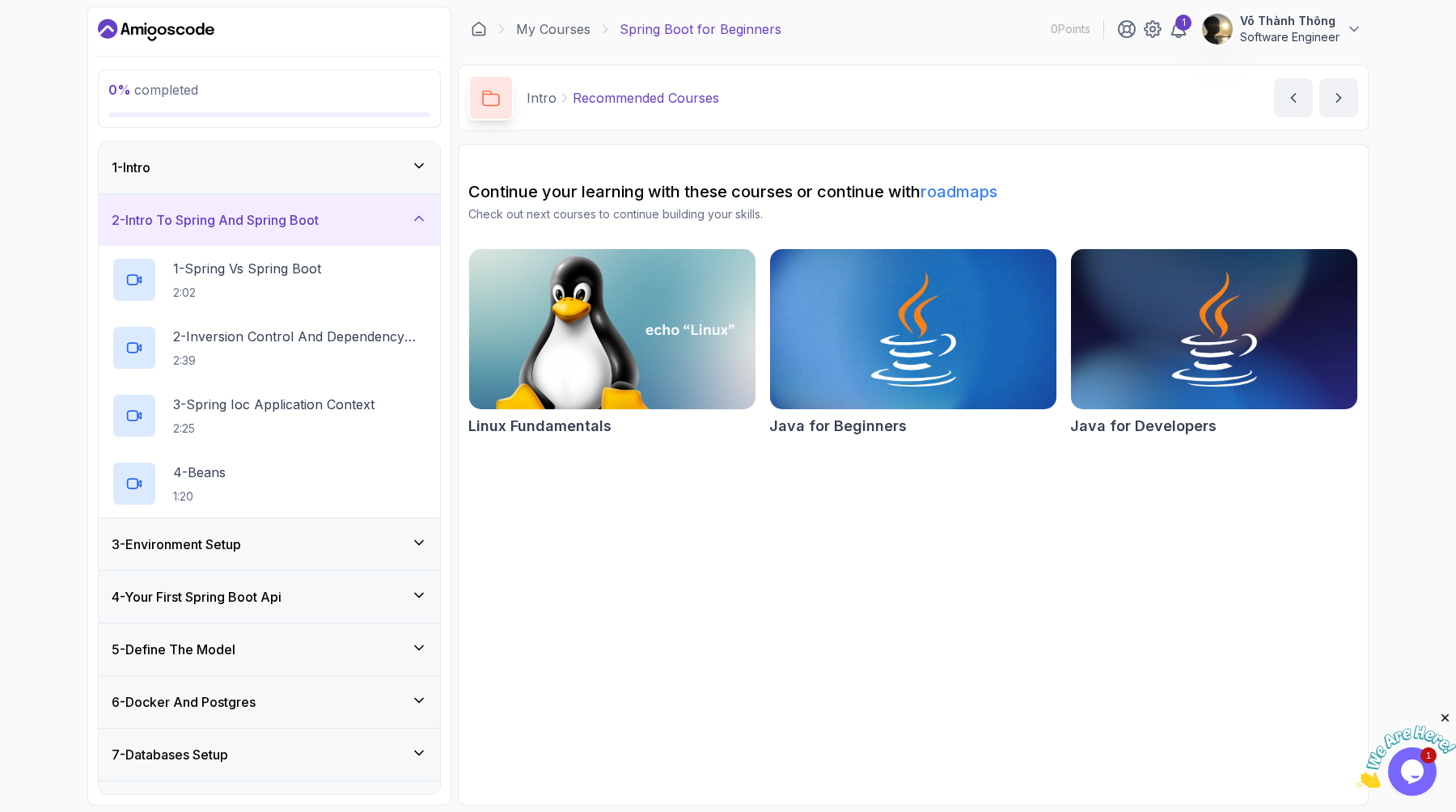
click at [330, 169] on div "1 - Intro" at bounding box center [269, 167] width 315 height 20
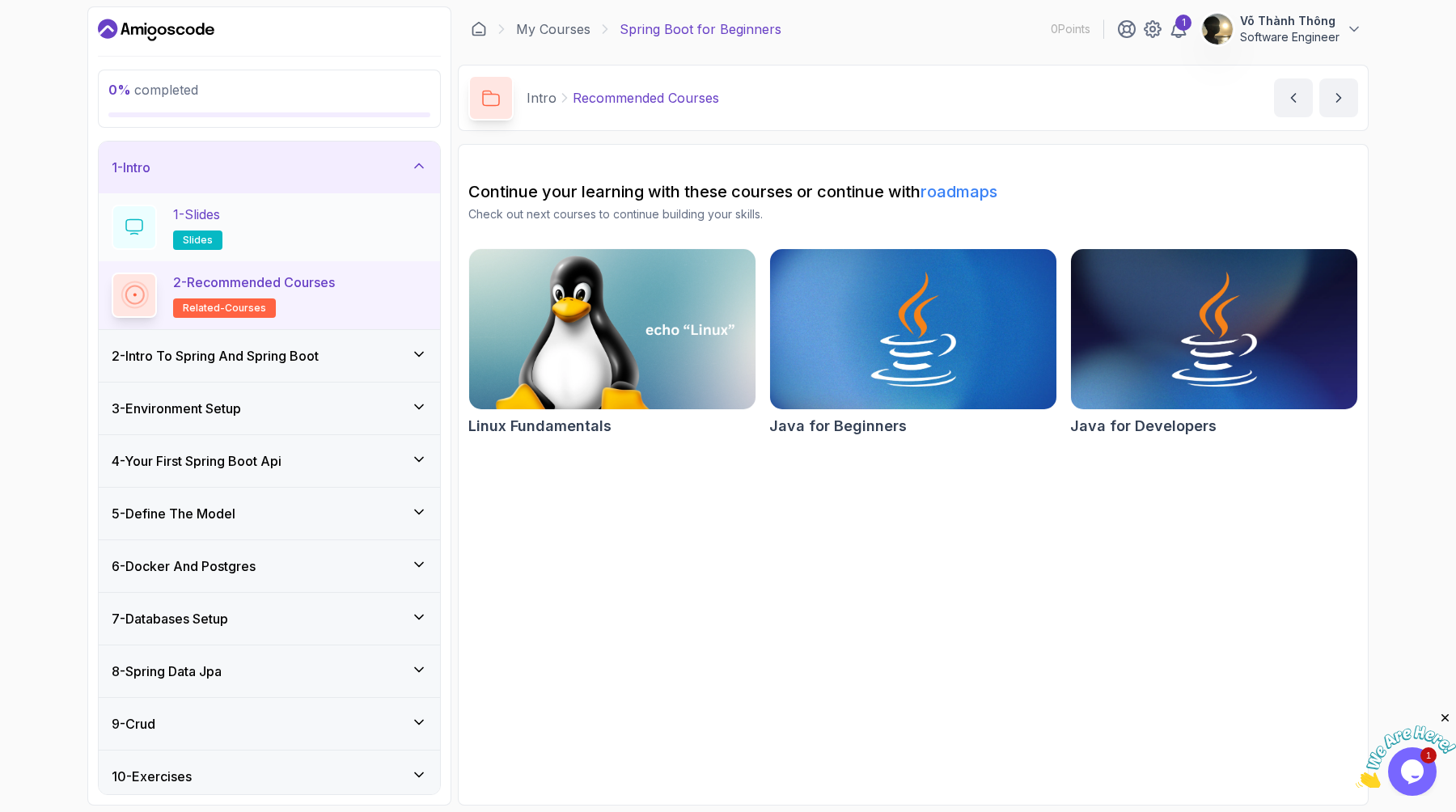
click at [298, 233] on div "1 - Slides slides" at bounding box center [269, 228] width 315 height 46
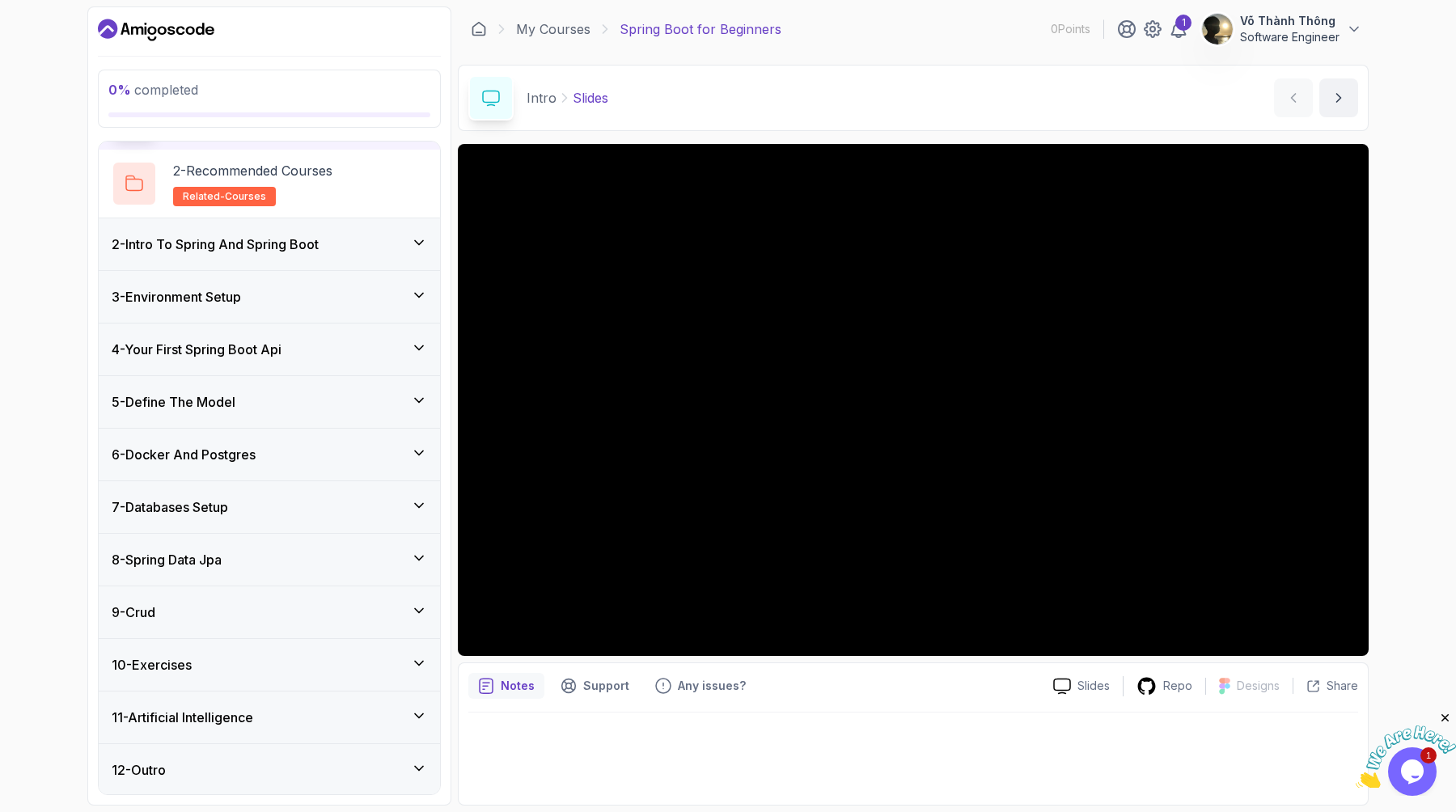
scroll to position [113, 0]
click at [372, 655] on div "10 - Exercises" at bounding box center [269, 663] width 315 height 20
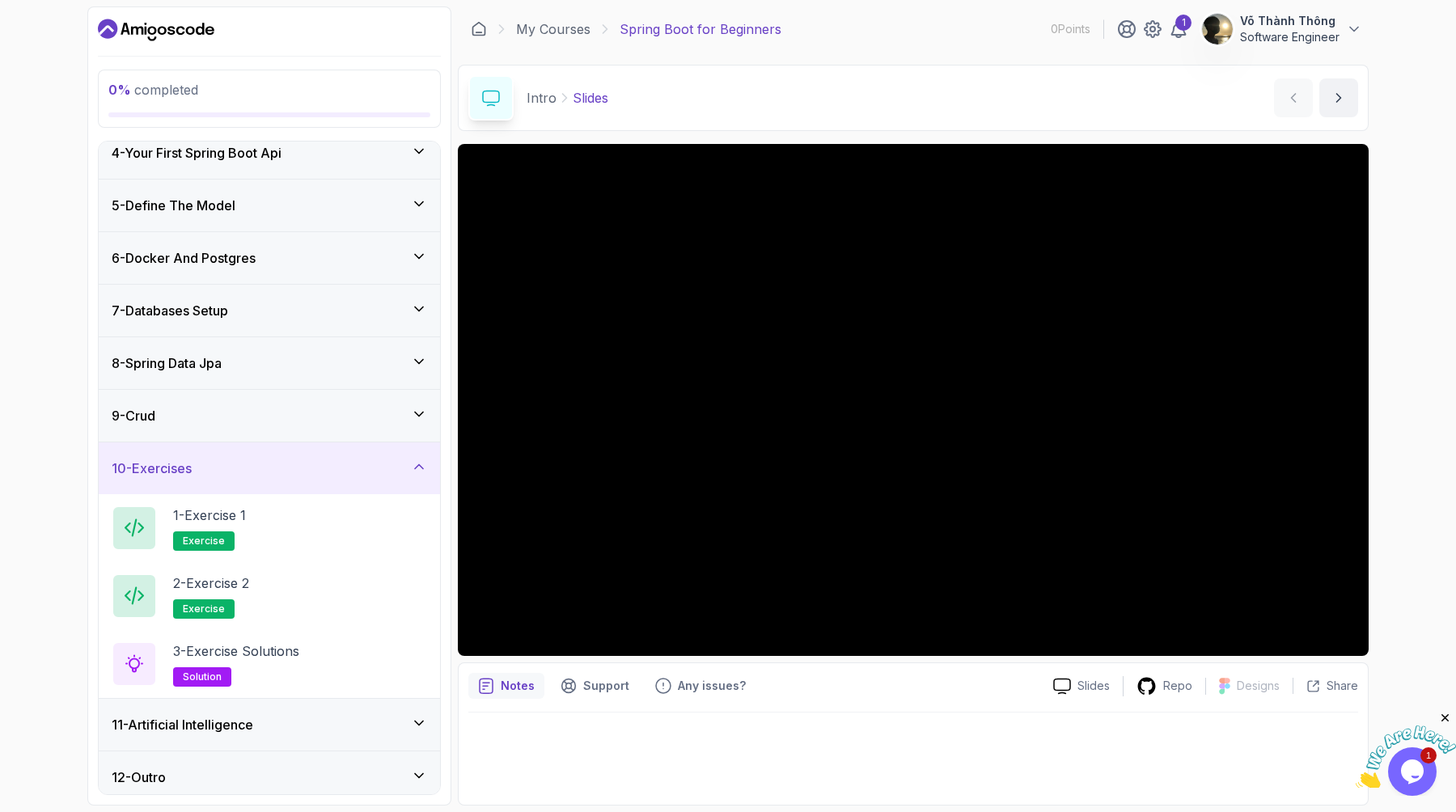
scroll to position [181, 0]
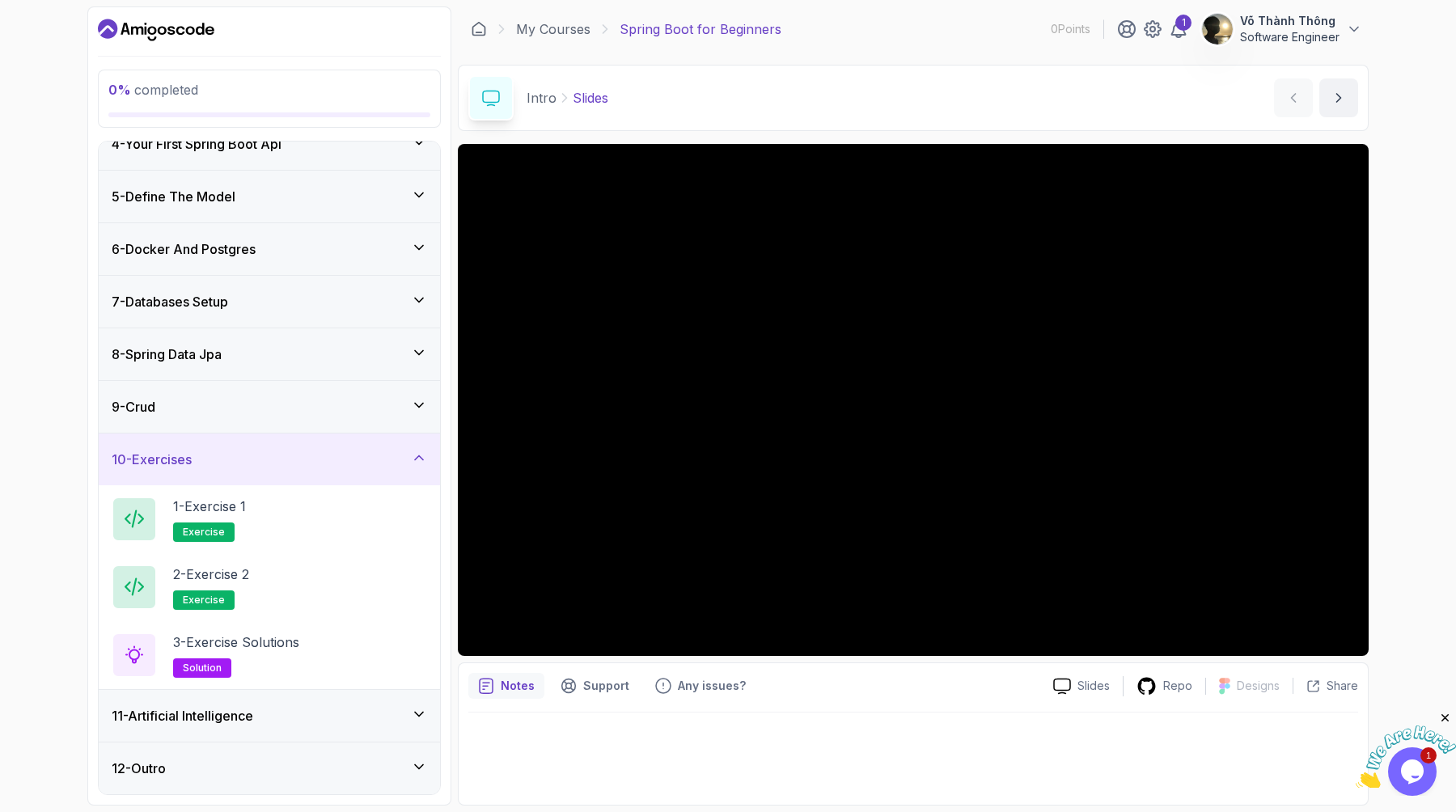
click at [313, 754] on div "12 - Outro" at bounding box center [269, 769] width 341 height 52
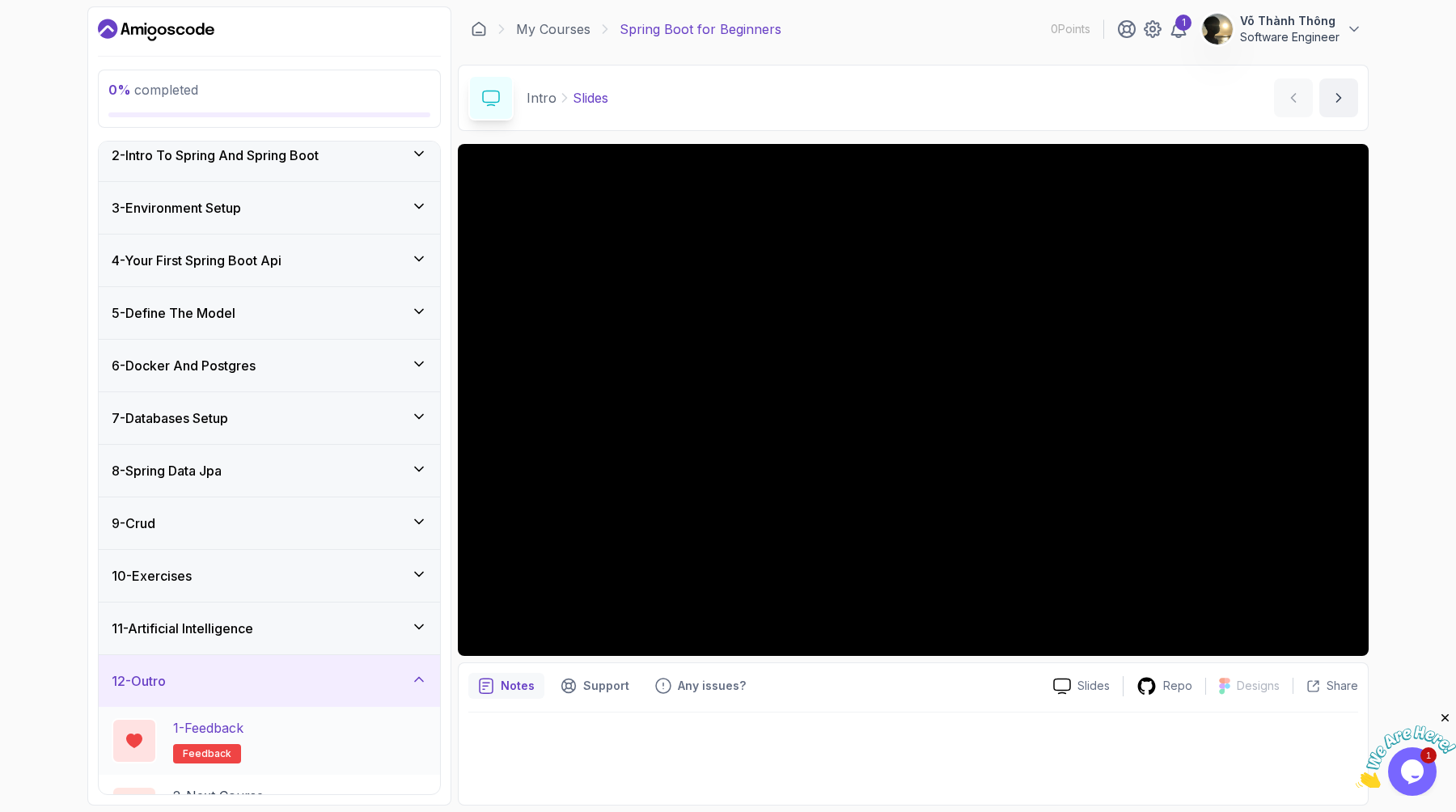
scroll to position [0, 0]
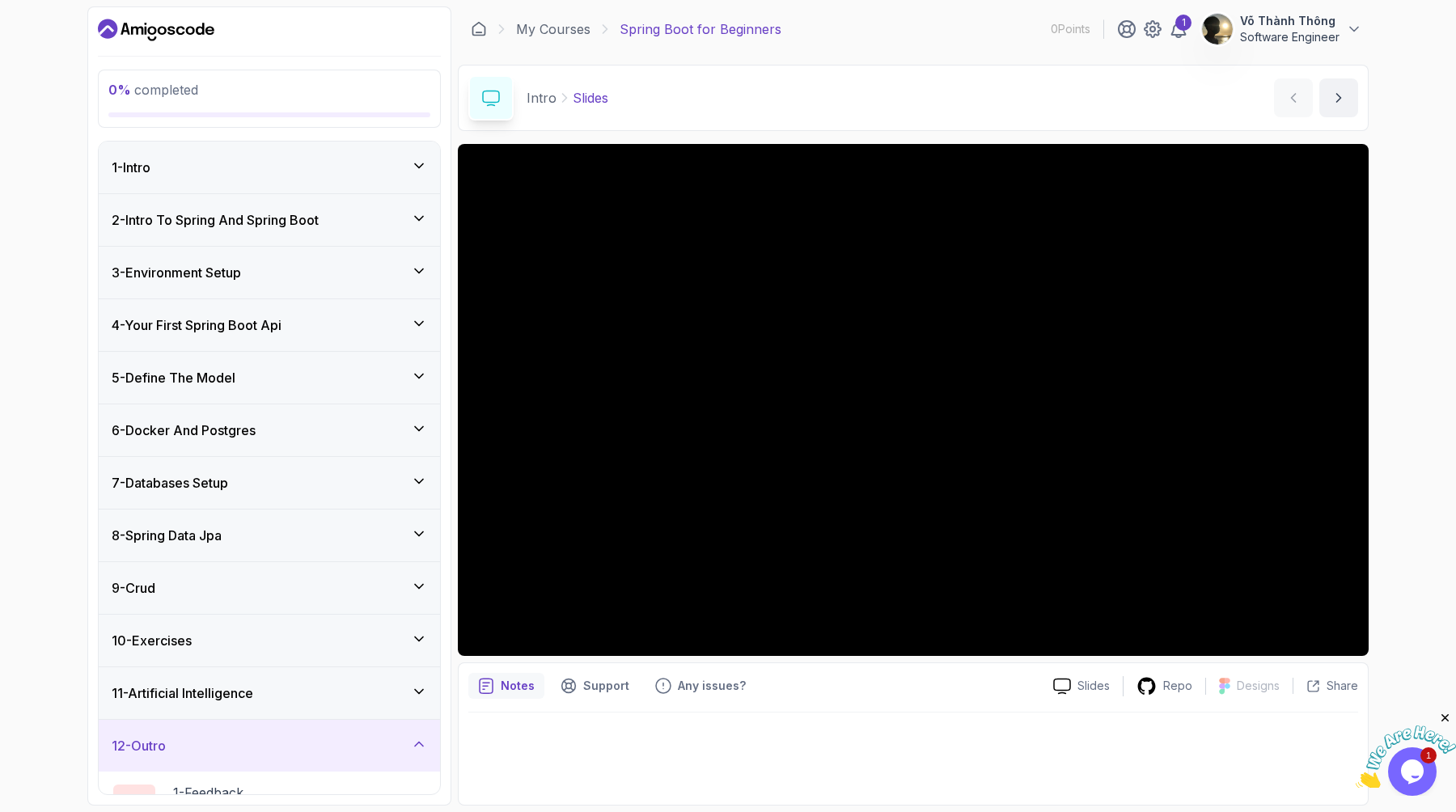
click at [219, 185] on div "1 - Intro" at bounding box center [269, 167] width 341 height 52
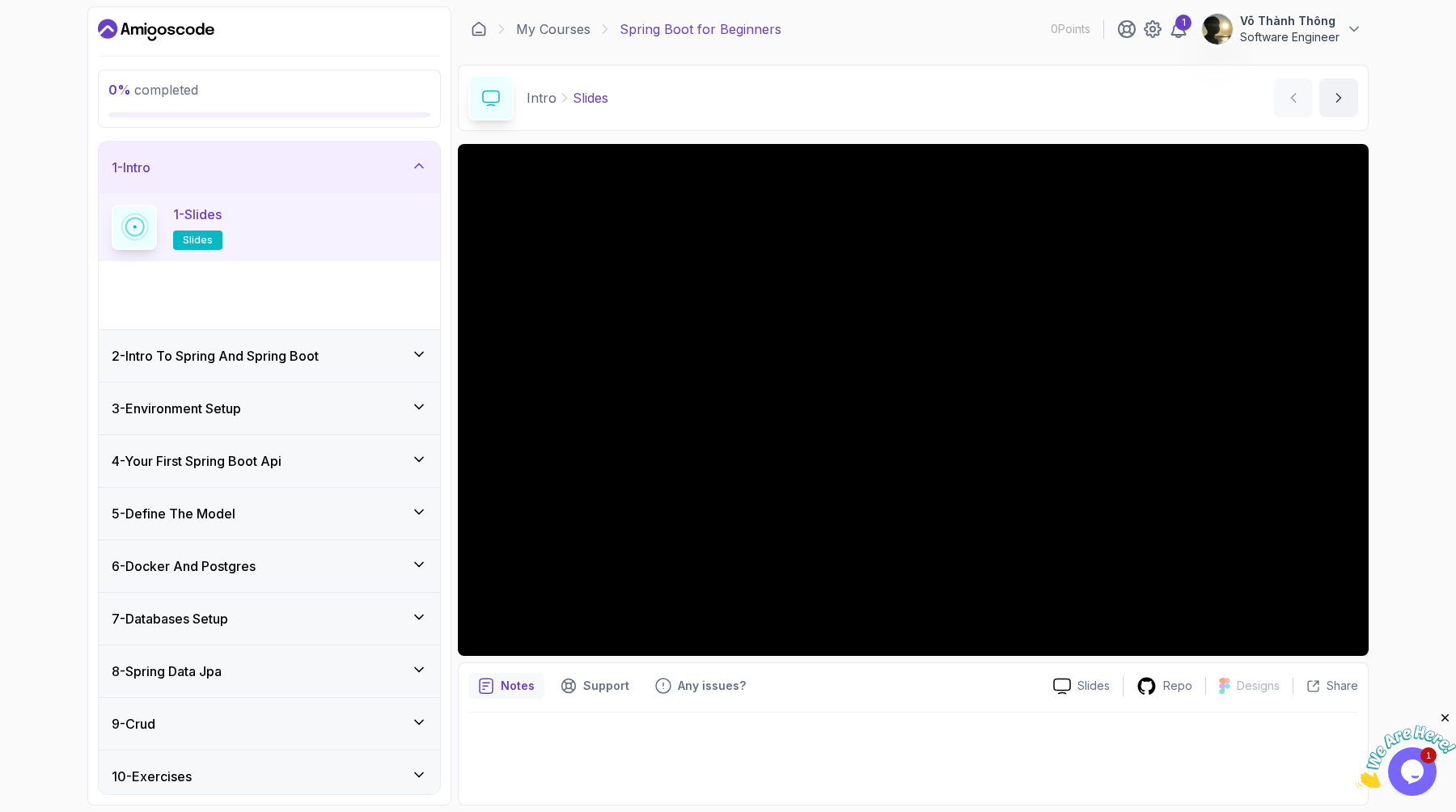
click at [247, 184] on div "1 - Intro" at bounding box center [269, 167] width 341 height 52
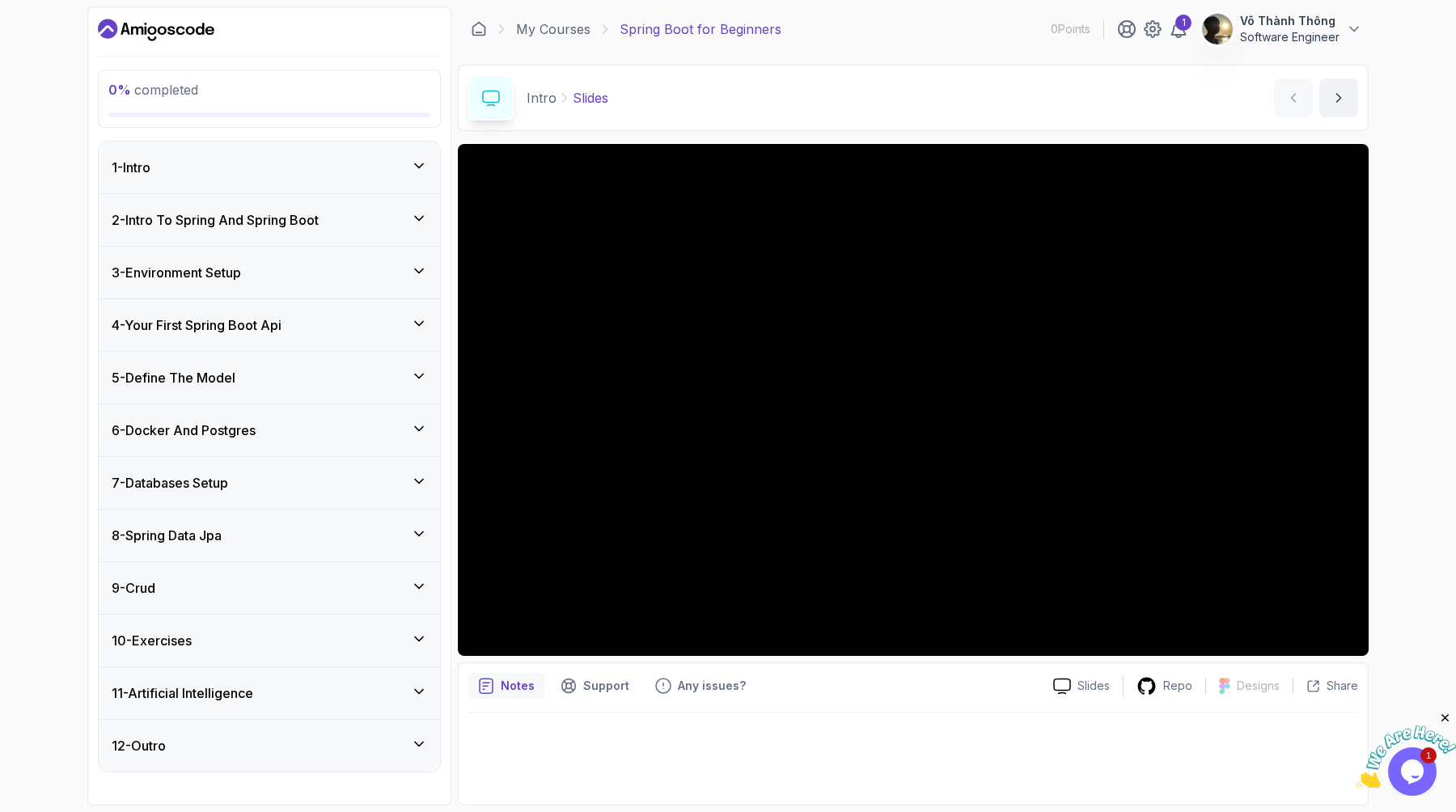
click at [276, 213] on h3 "2 - Intro To Spring And Spring Boot" at bounding box center [215, 220] width 207 height 20
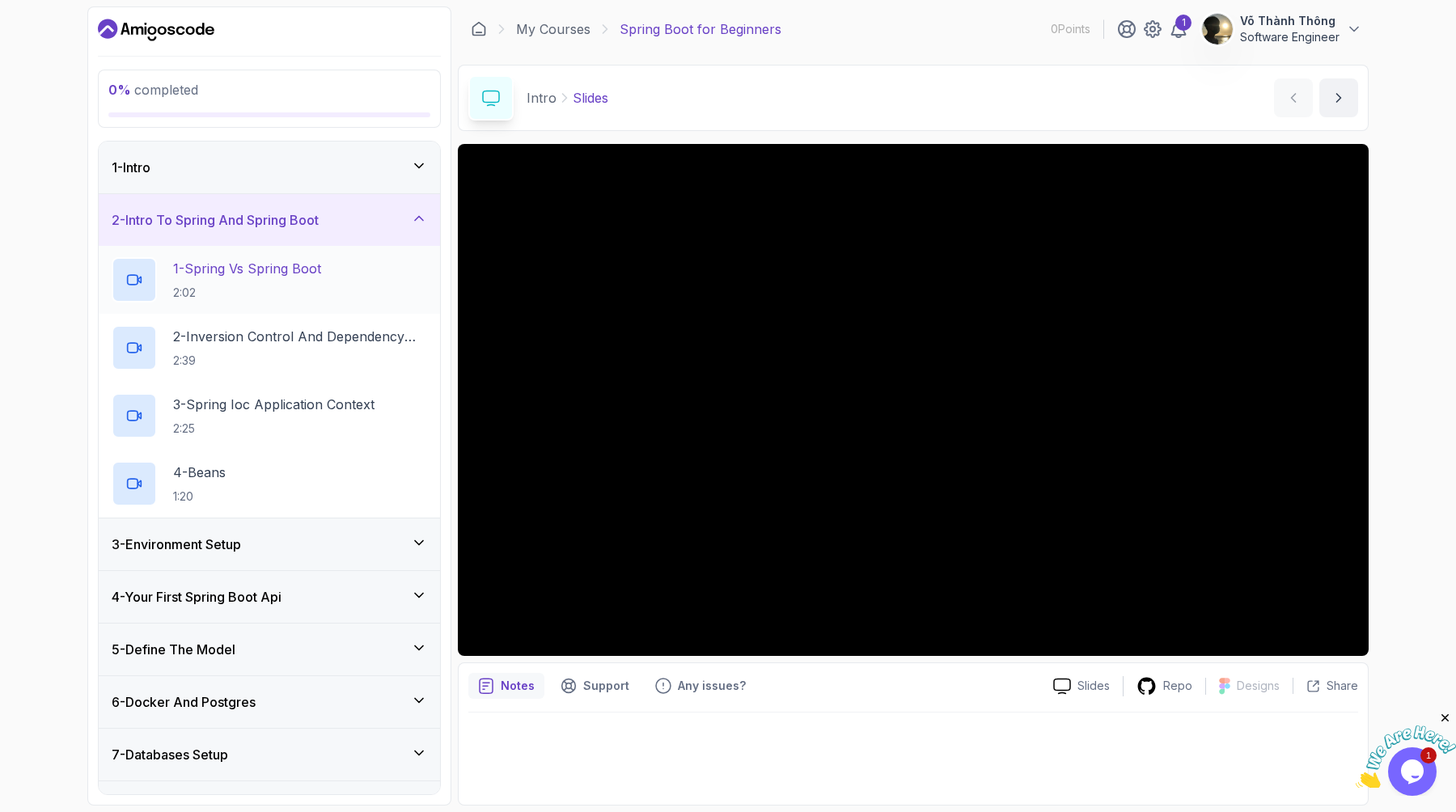
click at [267, 279] on h2 "1 - Spring Vs Spring Boot 2:02" at bounding box center [247, 280] width 148 height 42
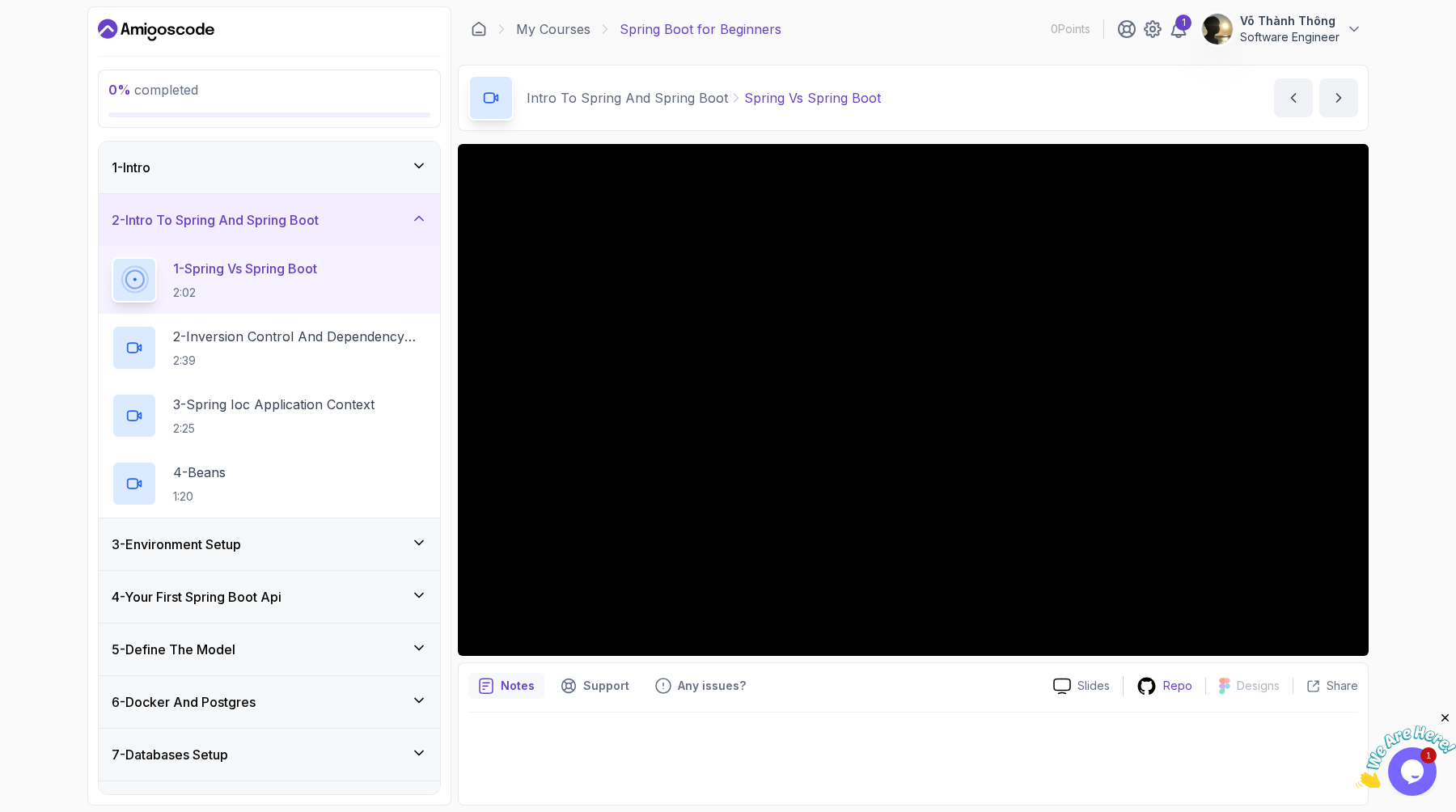
click at [1160, 684] on div "Repo" at bounding box center [1164, 686] width 82 height 20
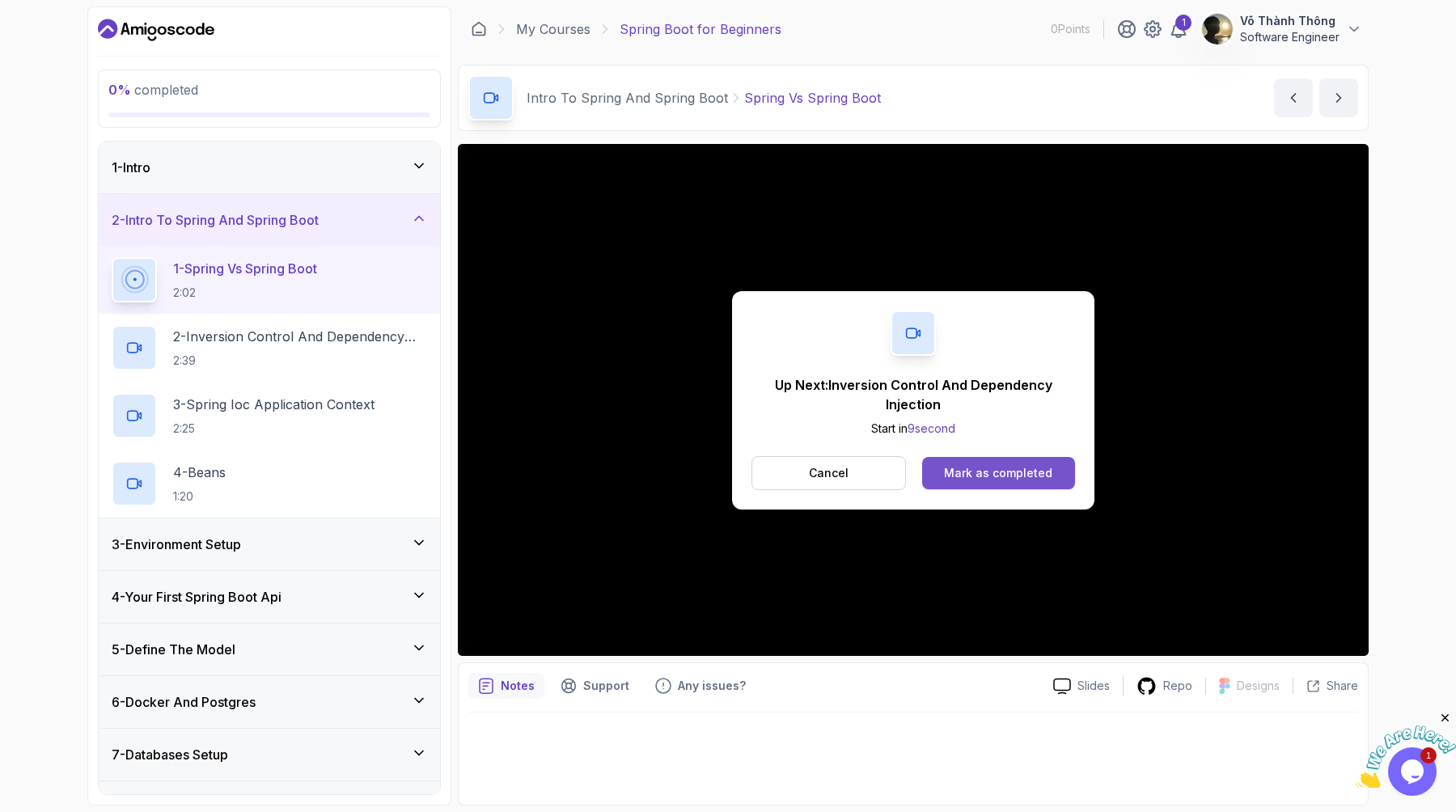
click at [1003, 480] on div "Mark as completed" at bounding box center [997, 473] width 108 height 16
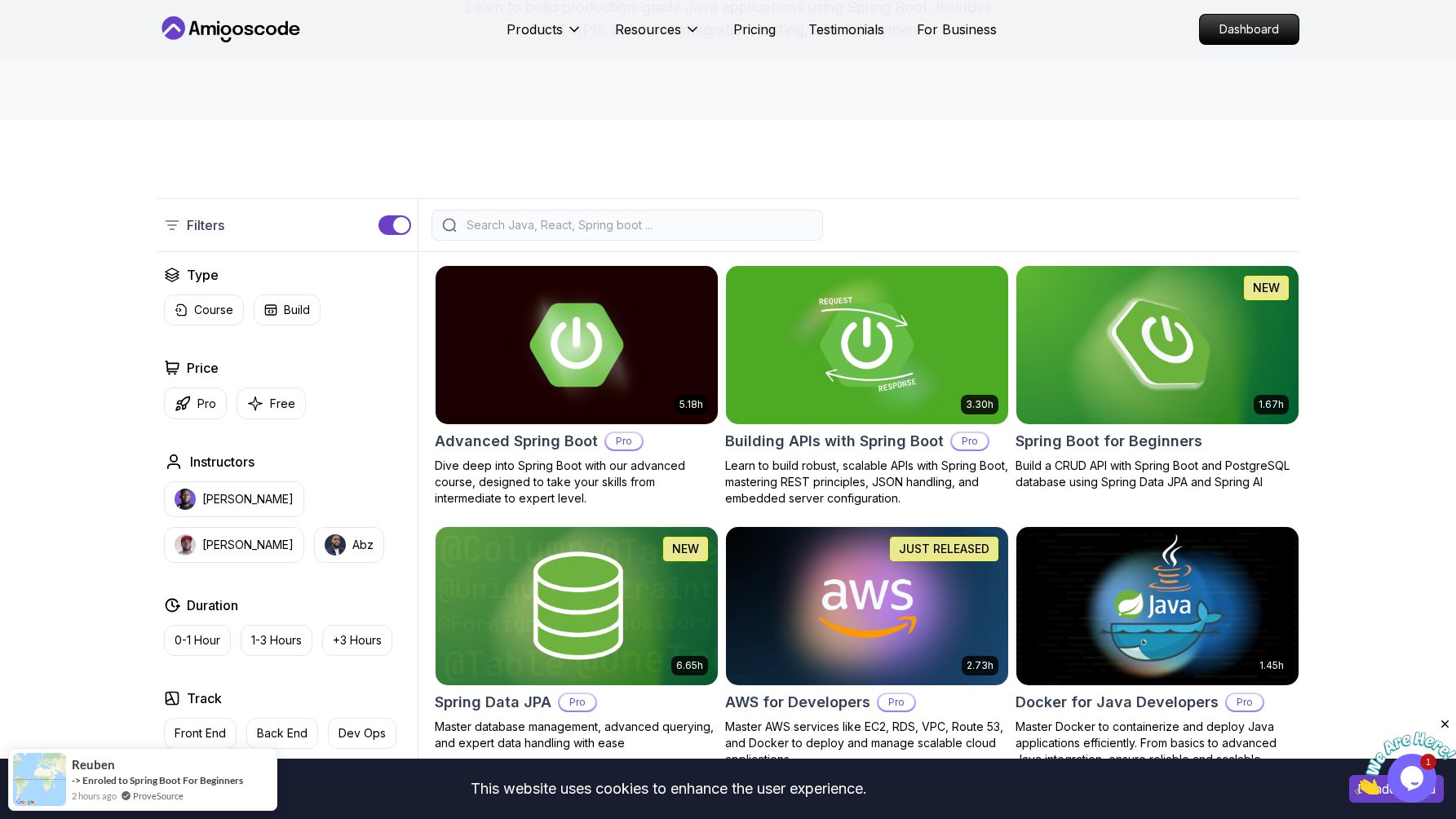
scroll to position [359, 0]
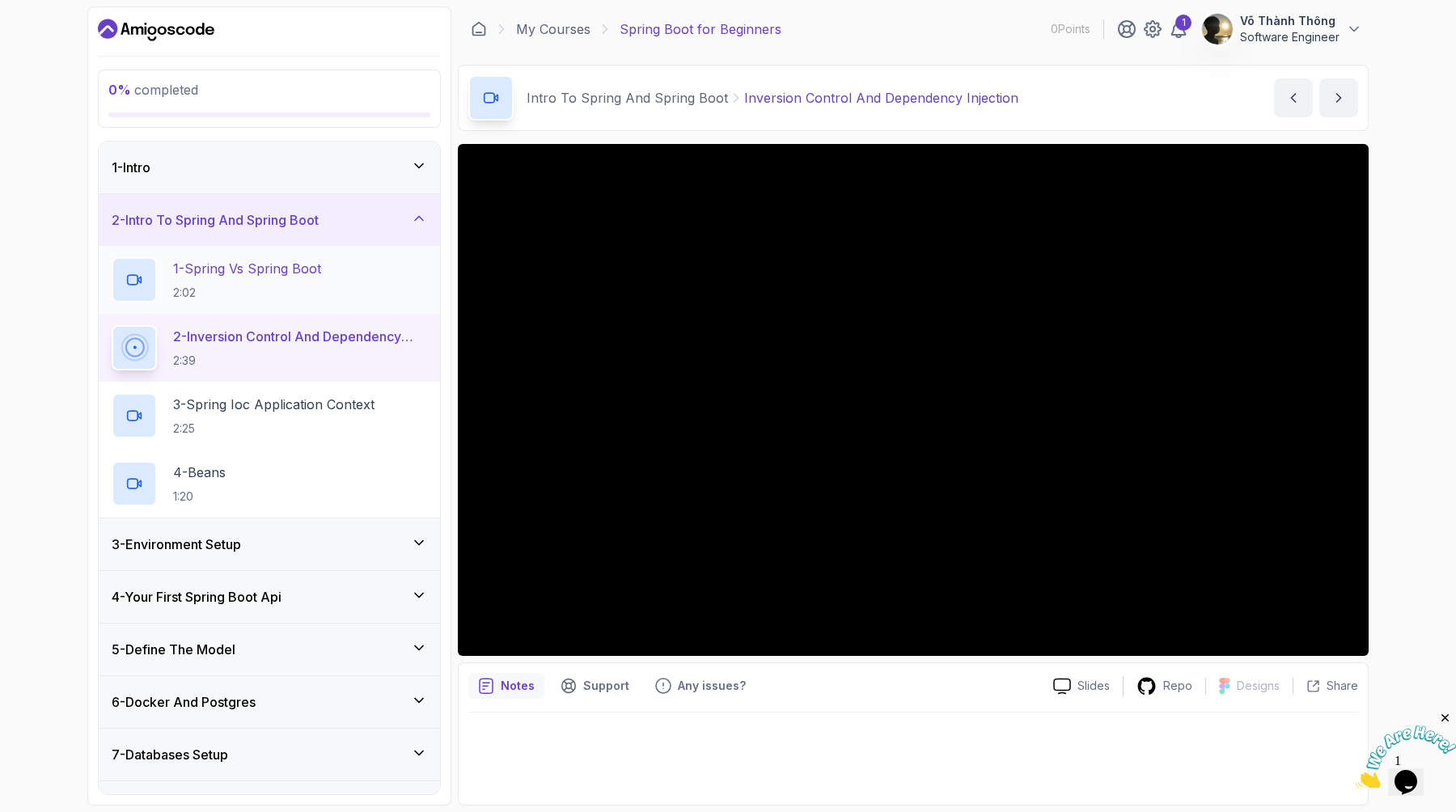
click at [327, 277] on div "1 - Spring Vs Spring Boot 2:02" at bounding box center [269, 280] width 315 height 46
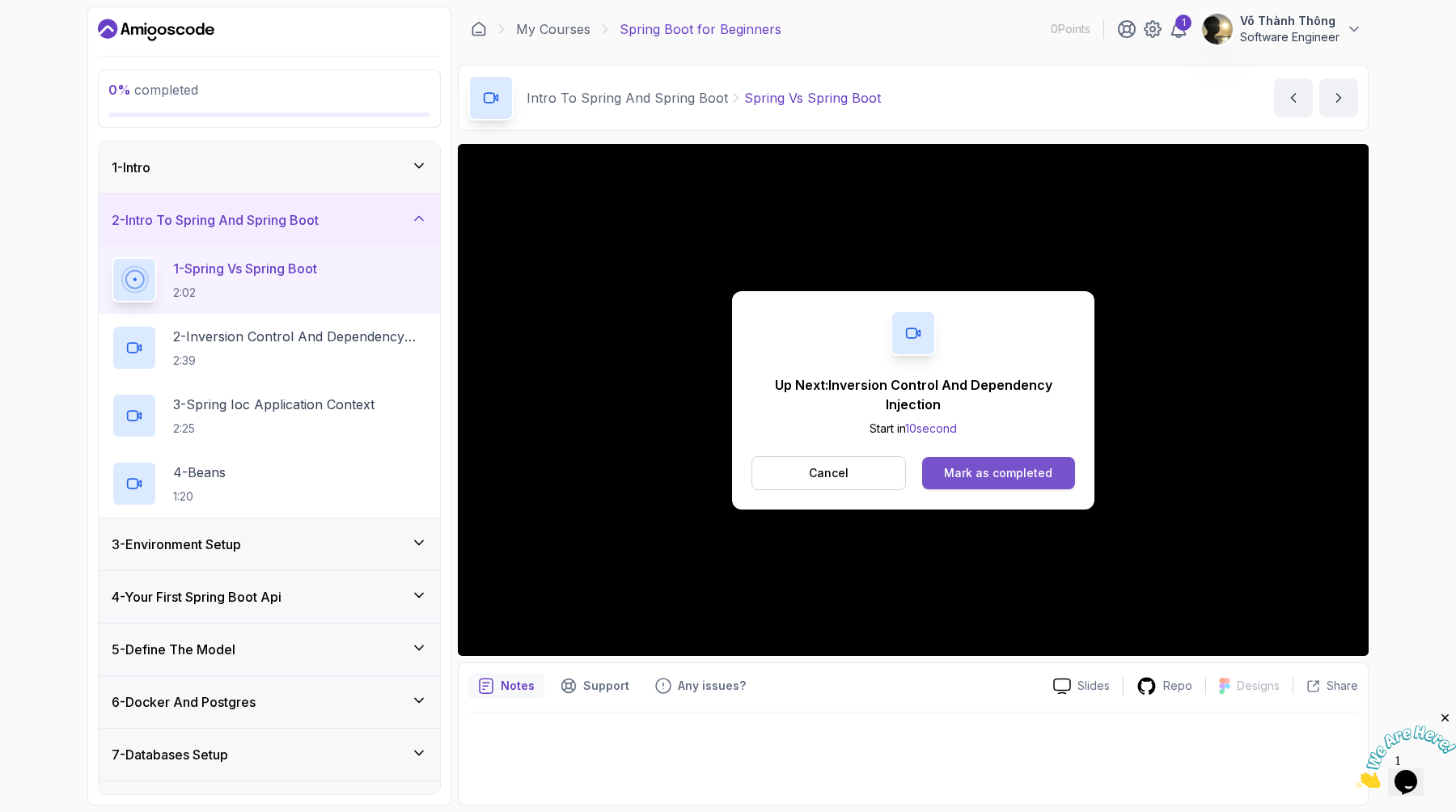
click at [1041, 467] on div "Mark as completed" at bounding box center [997, 473] width 108 height 16
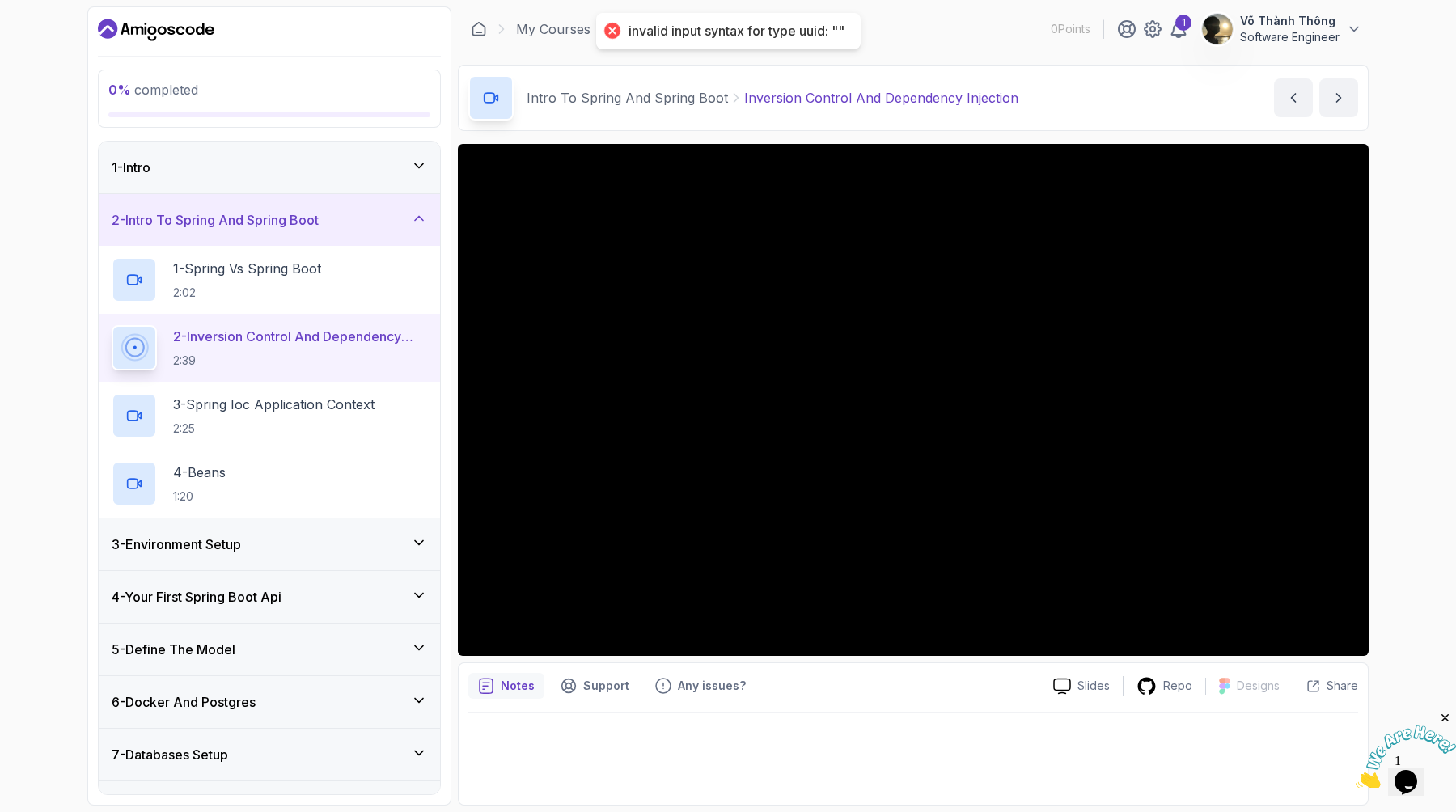
click at [857, 37] on div "invalid input syntax for type uuid: """ at bounding box center [728, 31] width 264 height 37
click at [1318, 30] on p "Software Engineer" at bounding box center [1290, 37] width 99 height 16
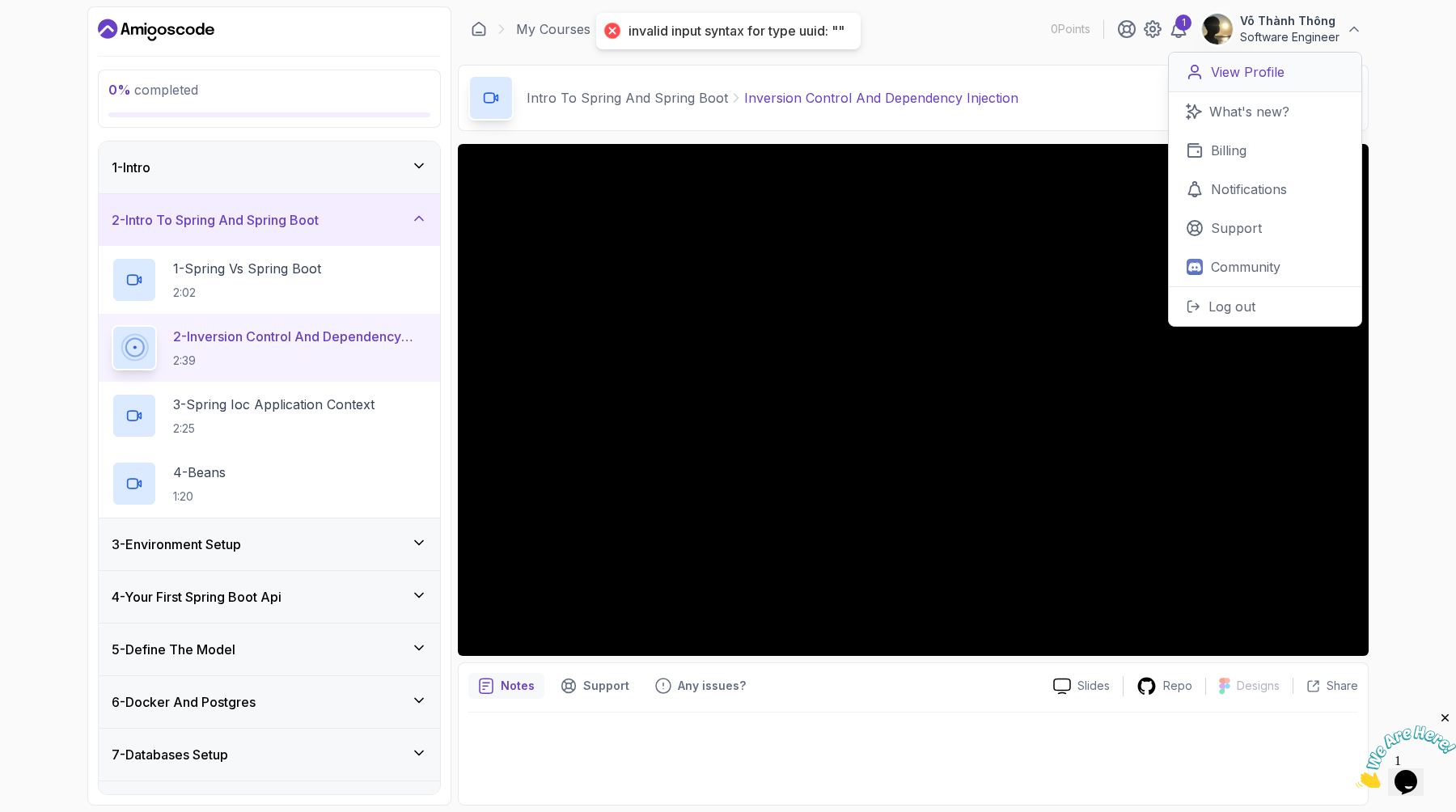
click at [1297, 76] on link "View Profile" at bounding box center [1265, 72] width 193 height 40
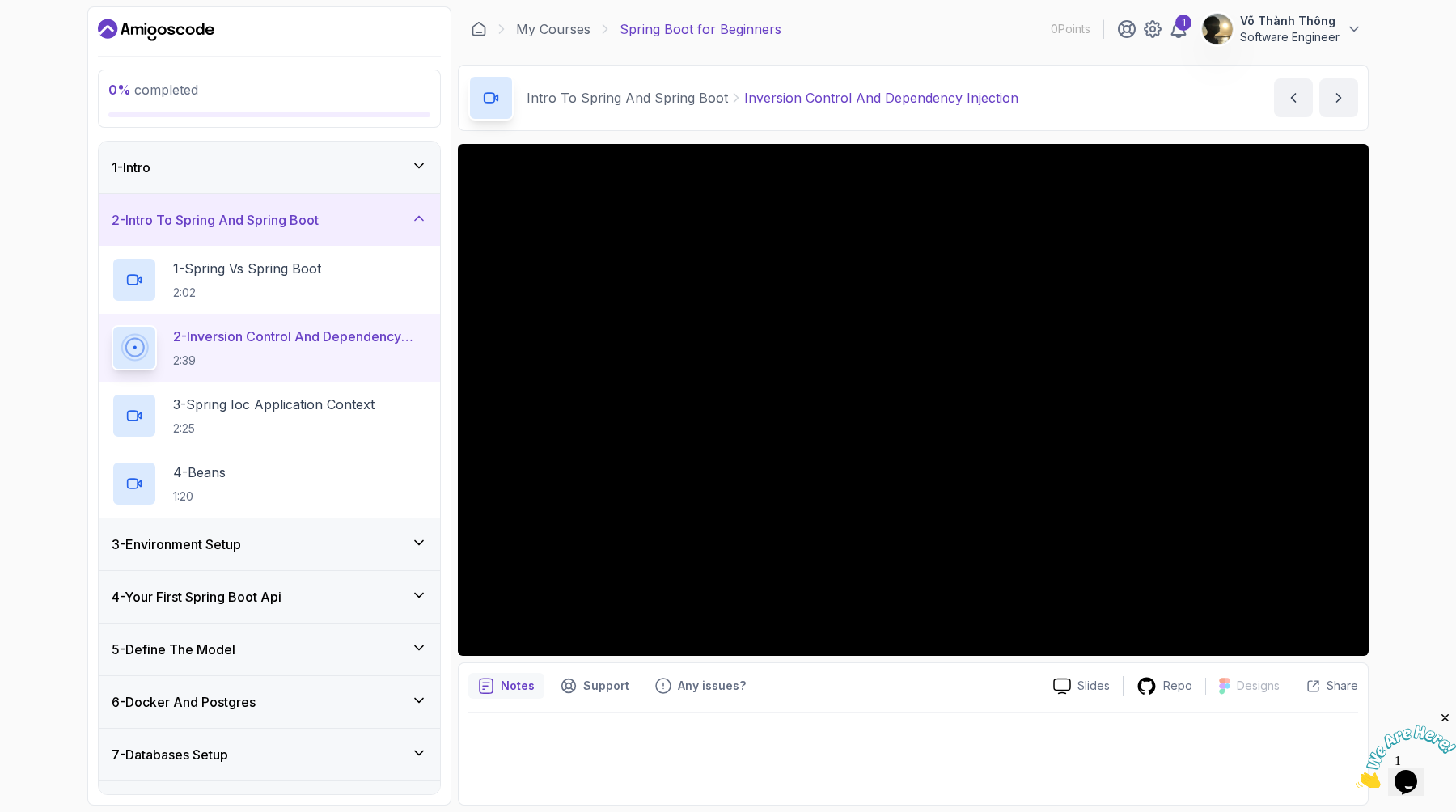
click at [348, 536] on div "3 - Environment Setup" at bounding box center [269, 545] width 315 height 20
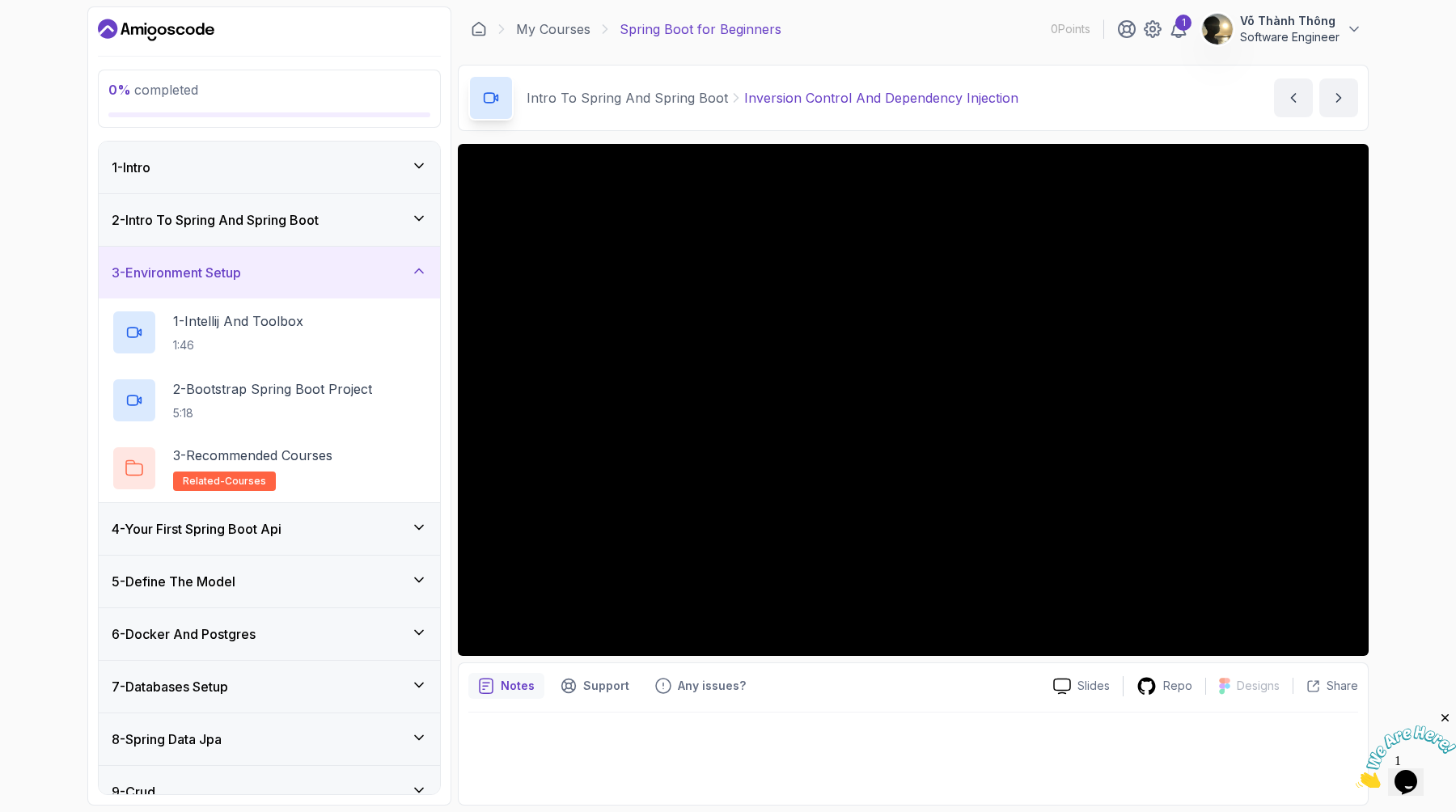
click at [345, 280] on div "3 - Environment Setup" at bounding box center [269, 272] width 315 height 20
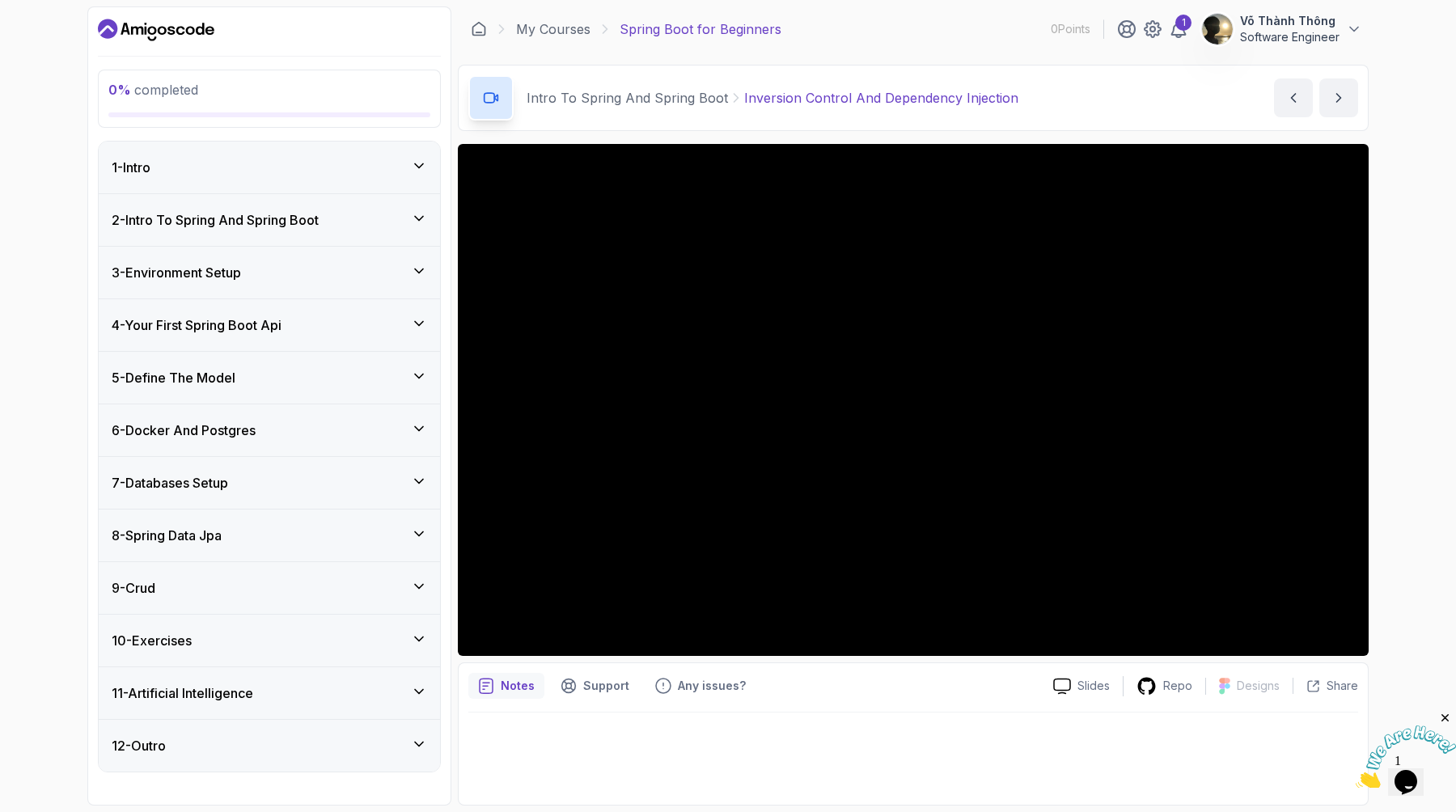
click at [332, 228] on div "2 - Intro To Spring And Spring Boot" at bounding box center [269, 220] width 315 height 20
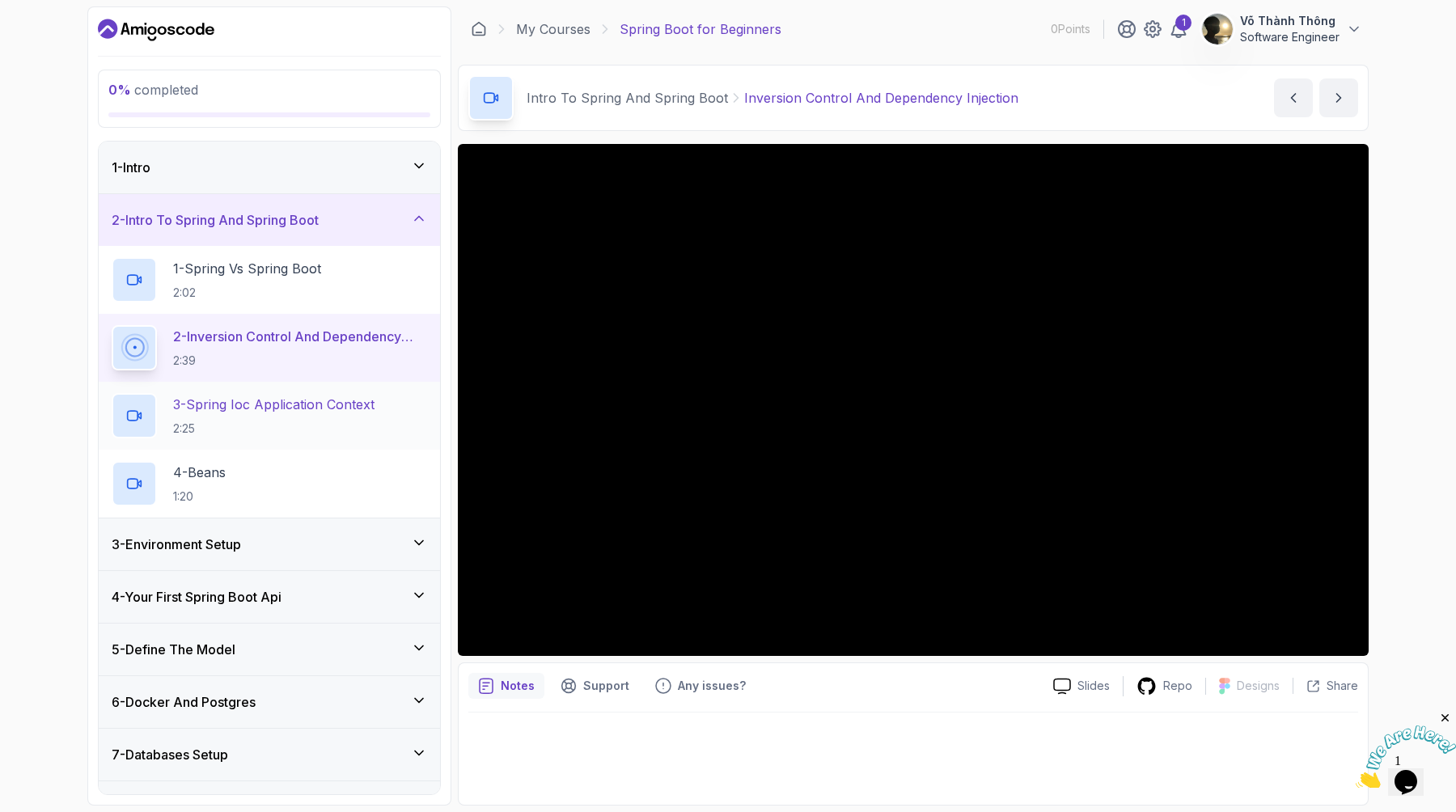
click at [350, 421] on p "2:25" at bounding box center [274, 429] width 202 height 16
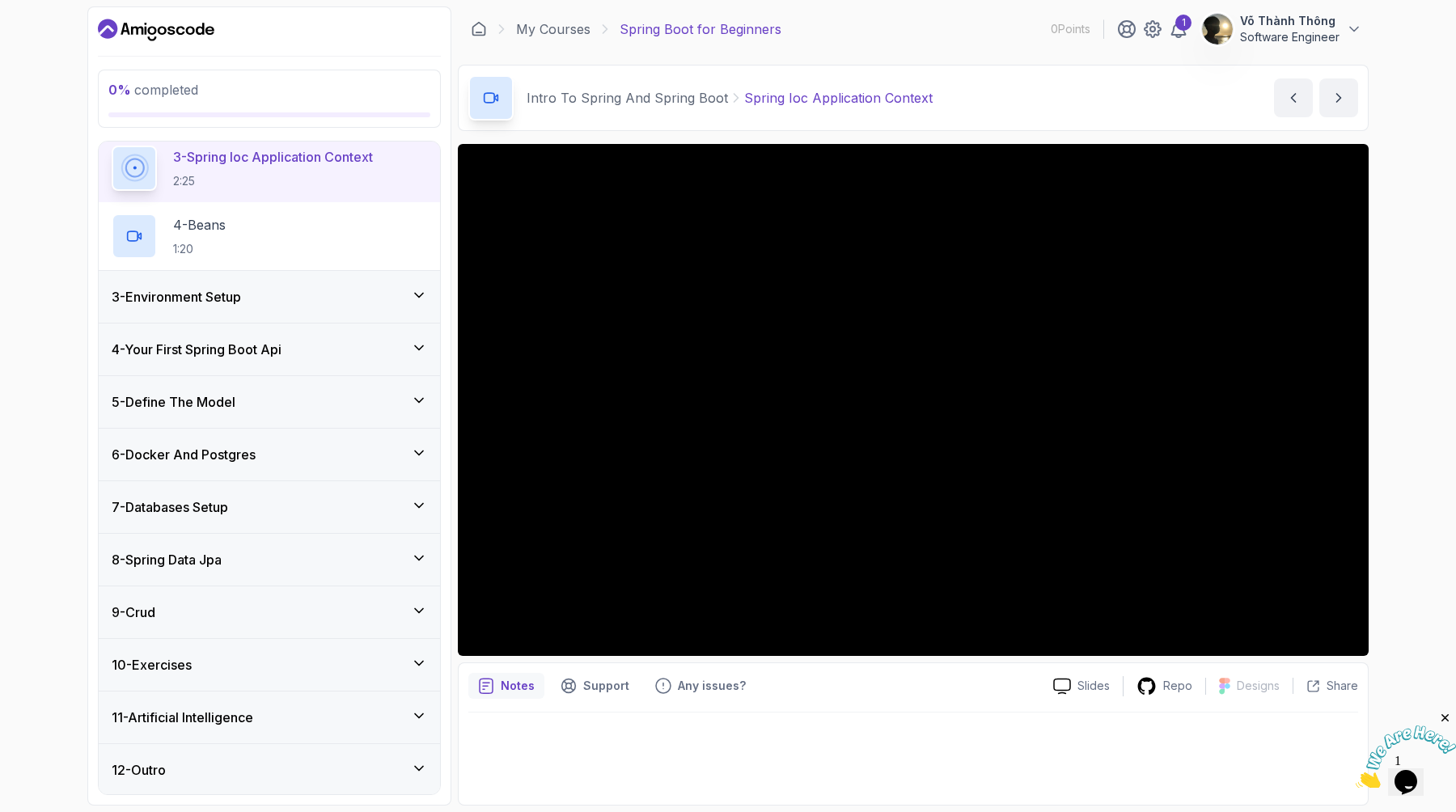
scroll to position [249, 0]
click at [327, 302] on div "3 - Environment Setup" at bounding box center [269, 296] width 315 height 20
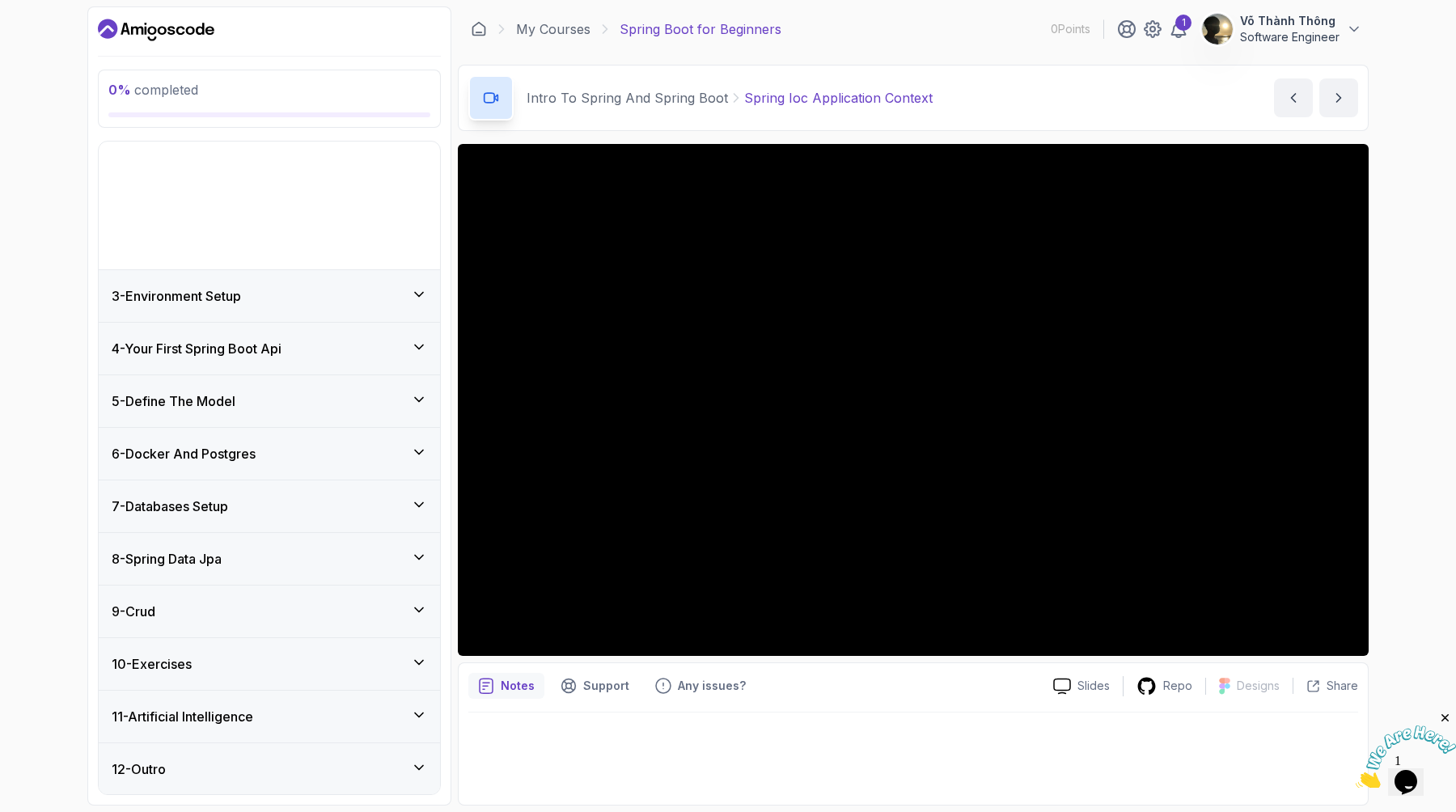
scroll to position [0, 0]
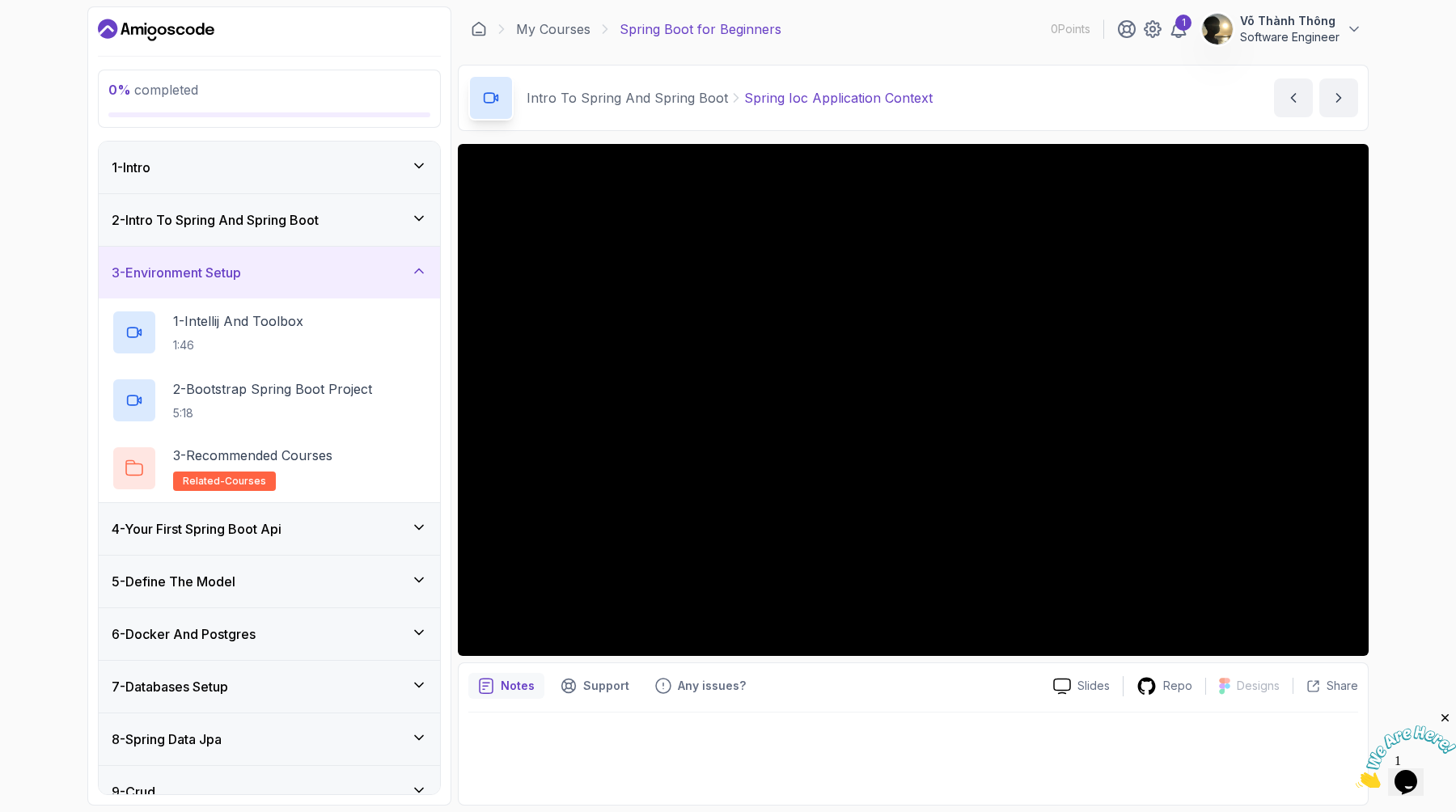
click at [363, 534] on div "4 - Your First Spring Boot Api" at bounding box center [269, 529] width 315 height 20
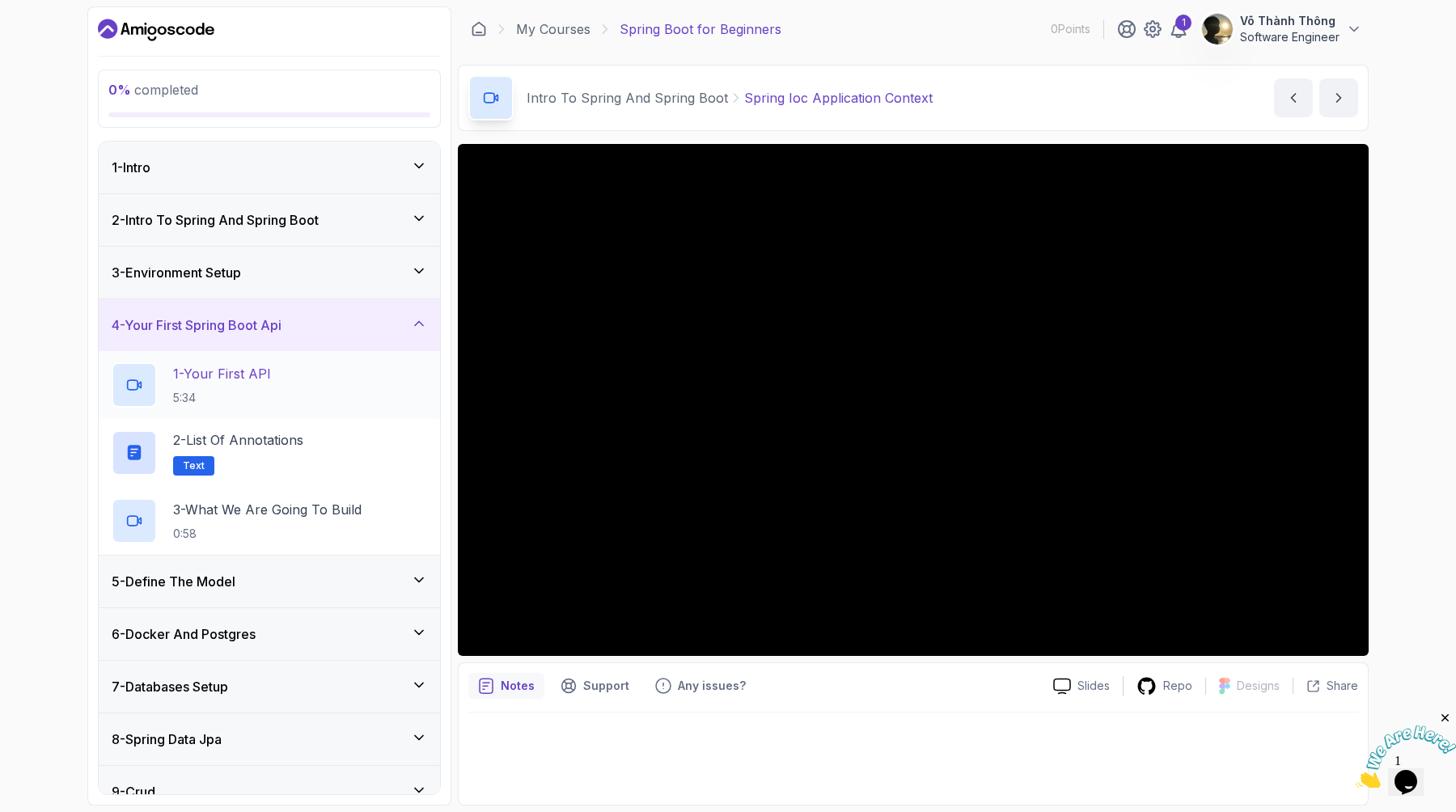
scroll to position [181, 0]
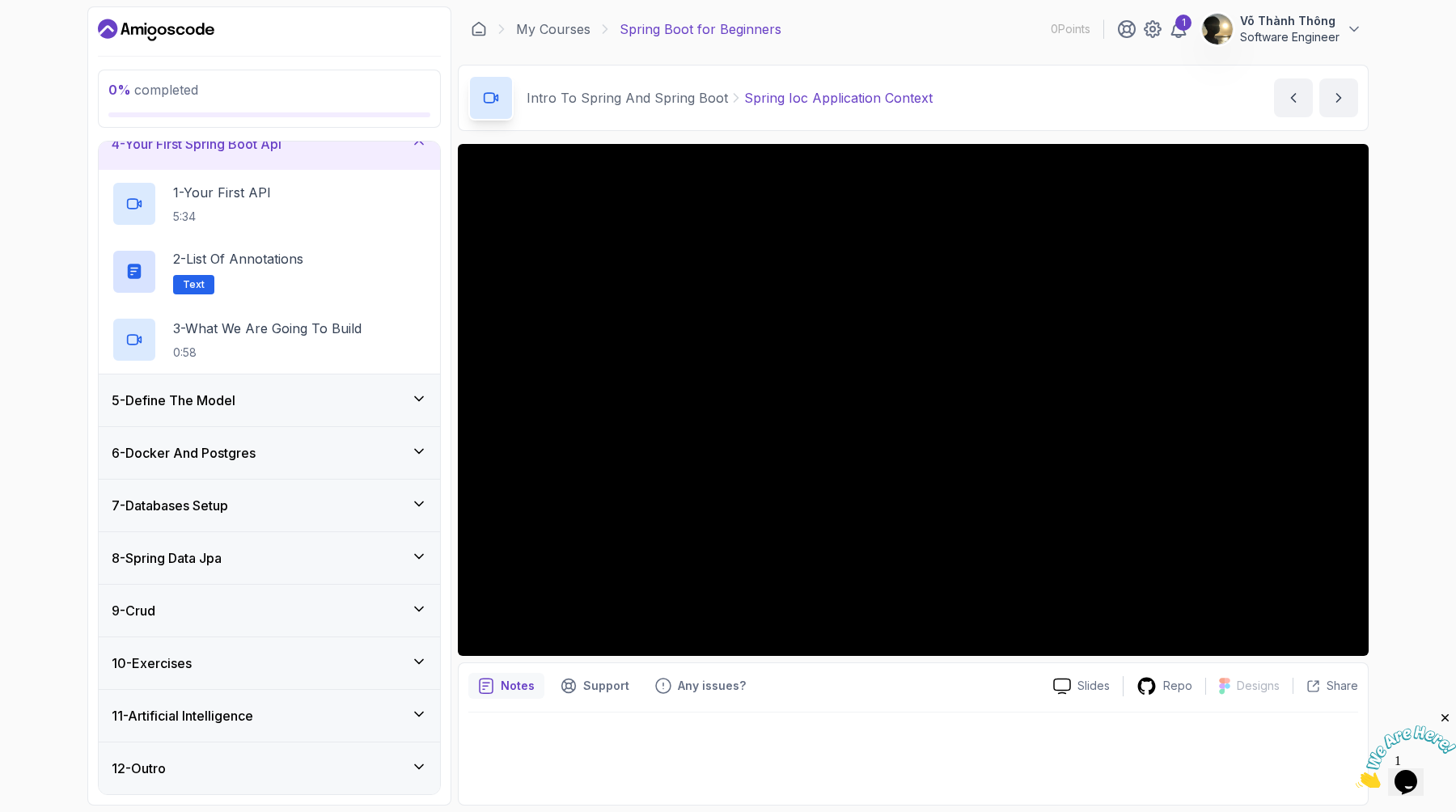
click at [349, 398] on div "5 - Define The Model" at bounding box center [269, 401] width 315 height 20
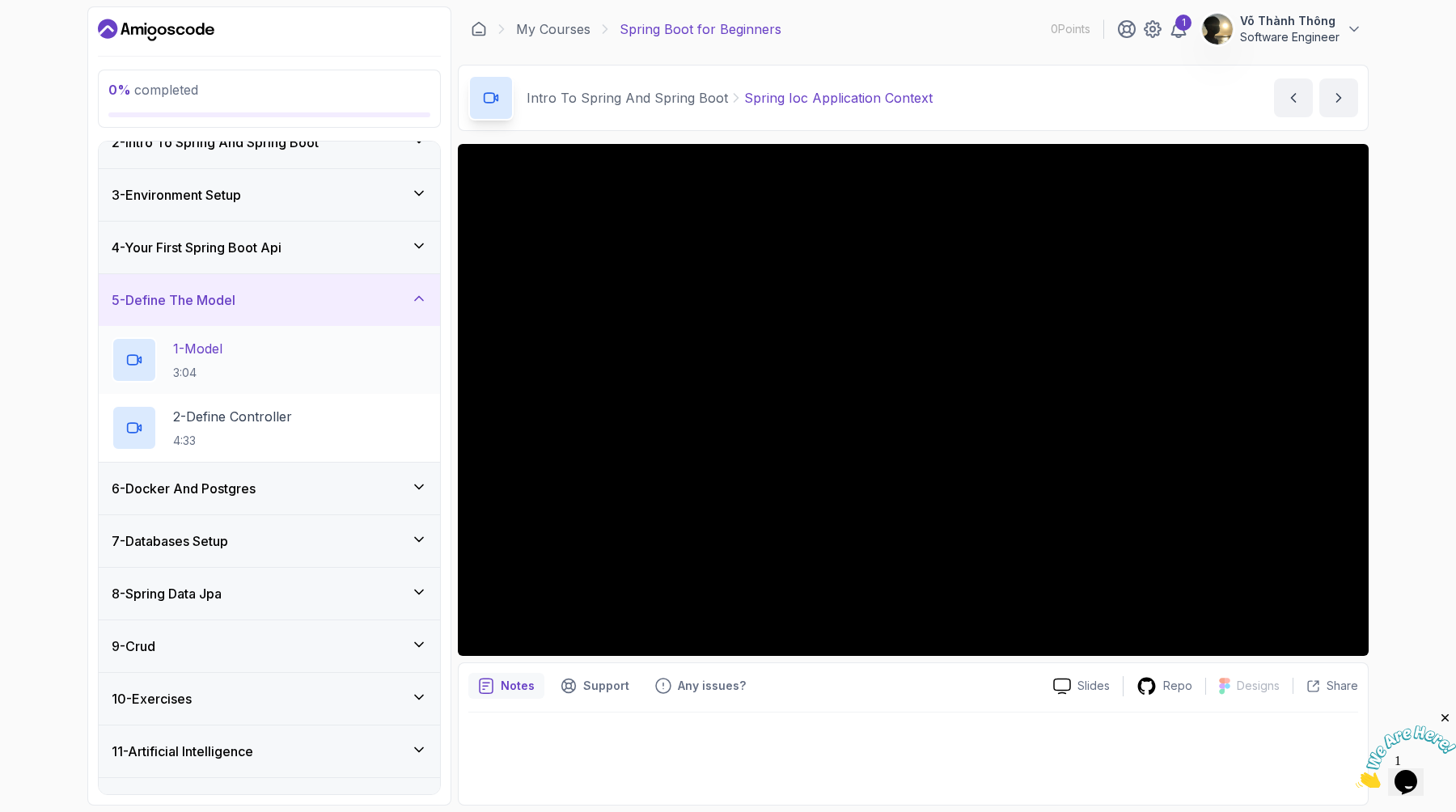
scroll to position [113, 0]
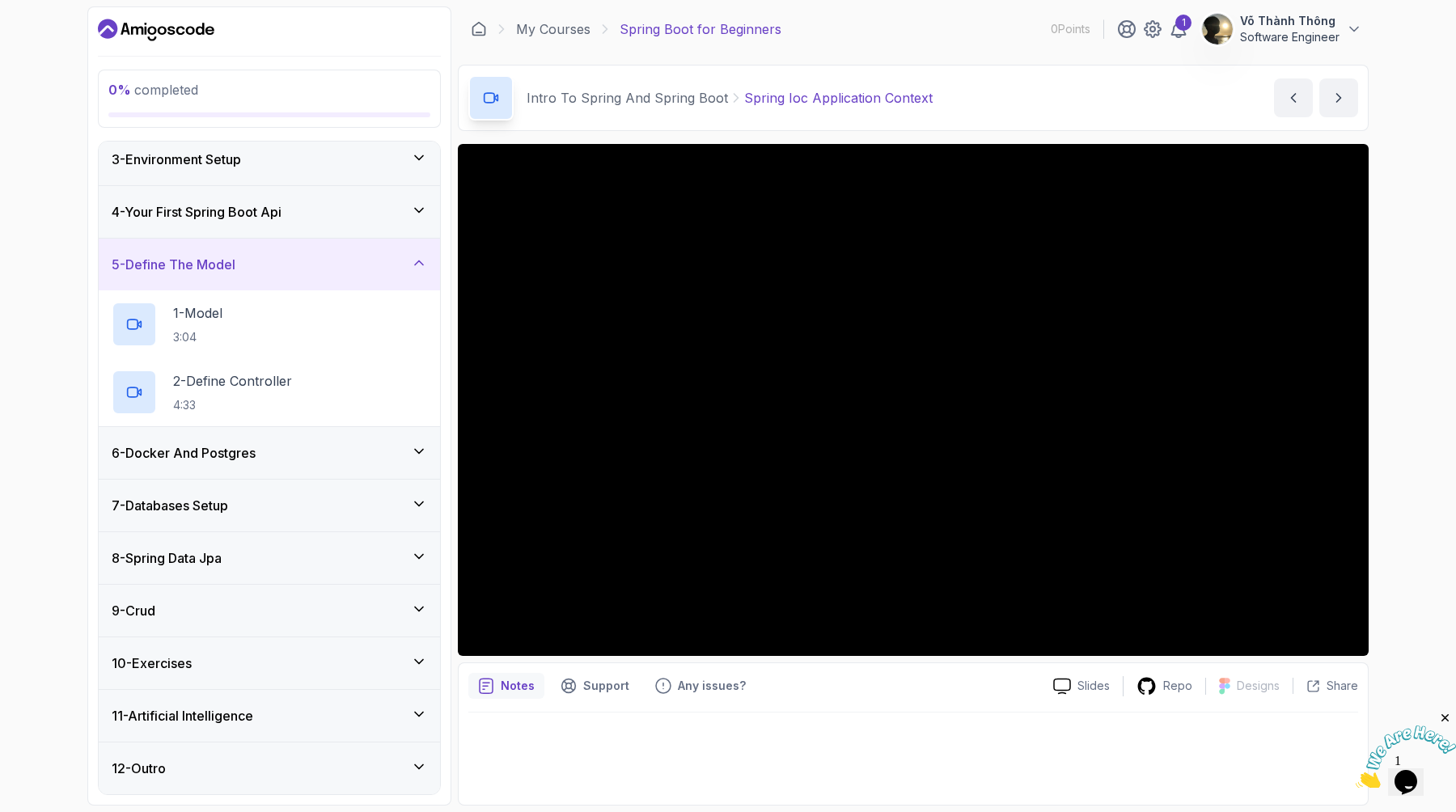
click at [350, 469] on div "6 - Docker And Postgres" at bounding box center [269, 453] width 341 height 52
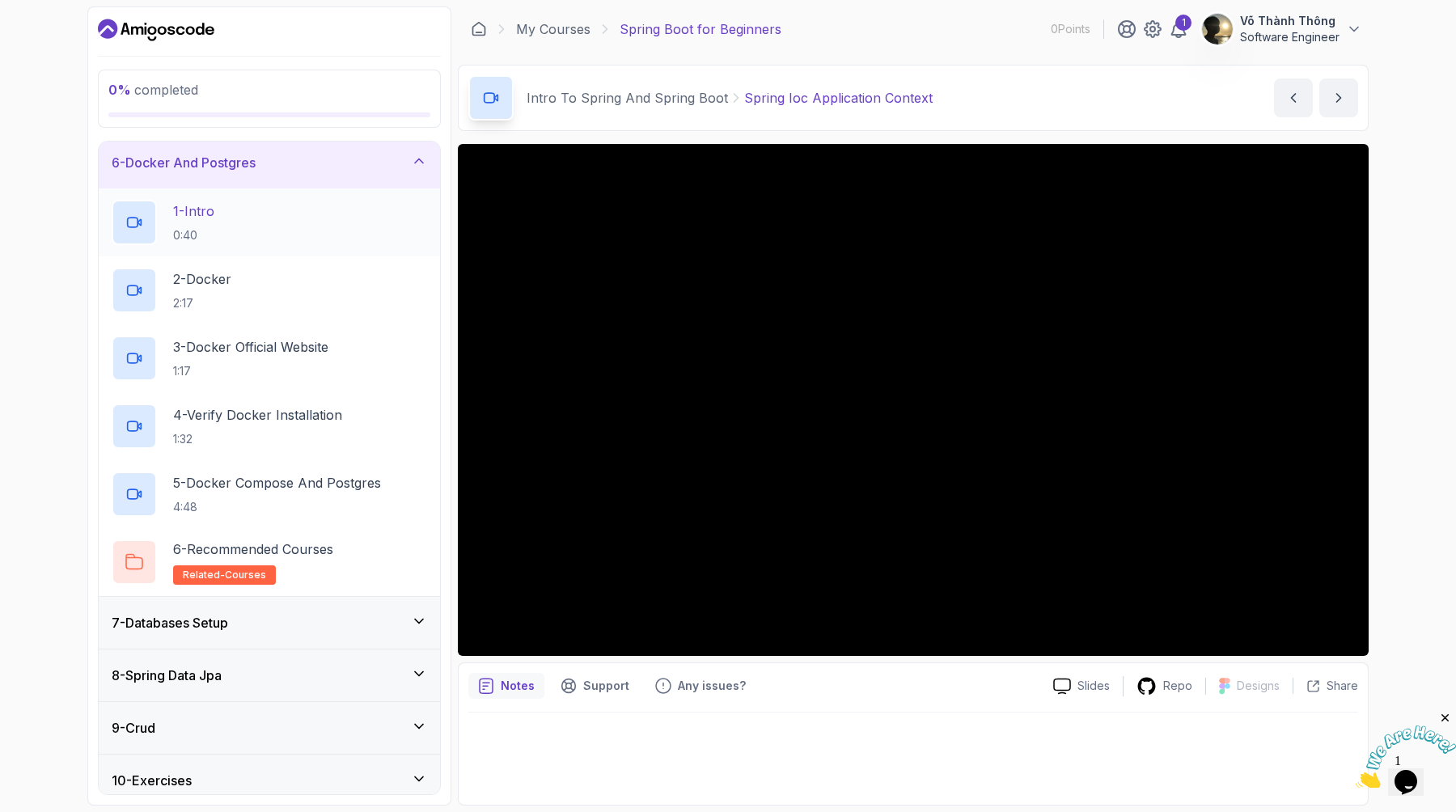
scroll to position [384, 0]
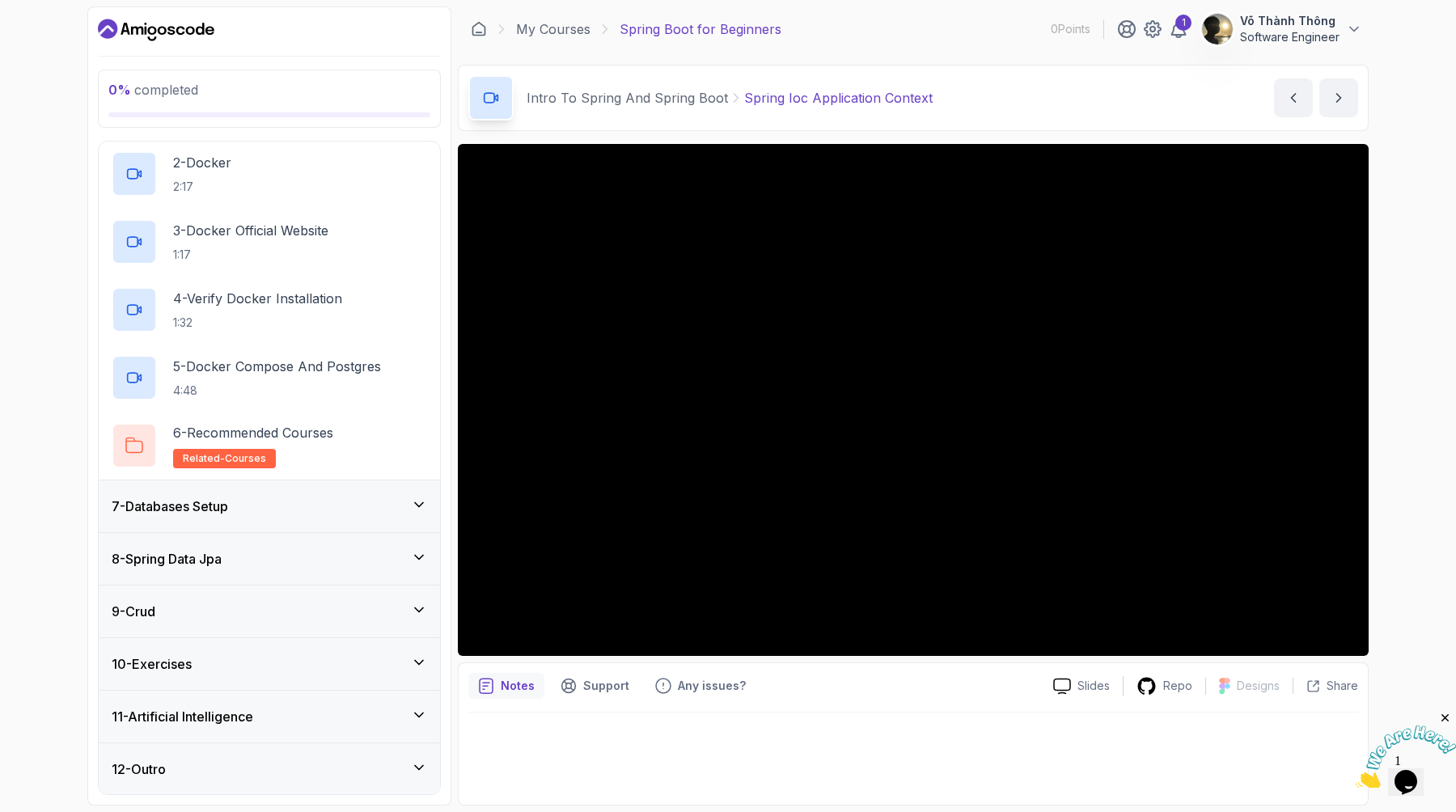
click at [359, 506] on div "7 - Databases Setup" at bounding box center [269, 506] width 315 height 20
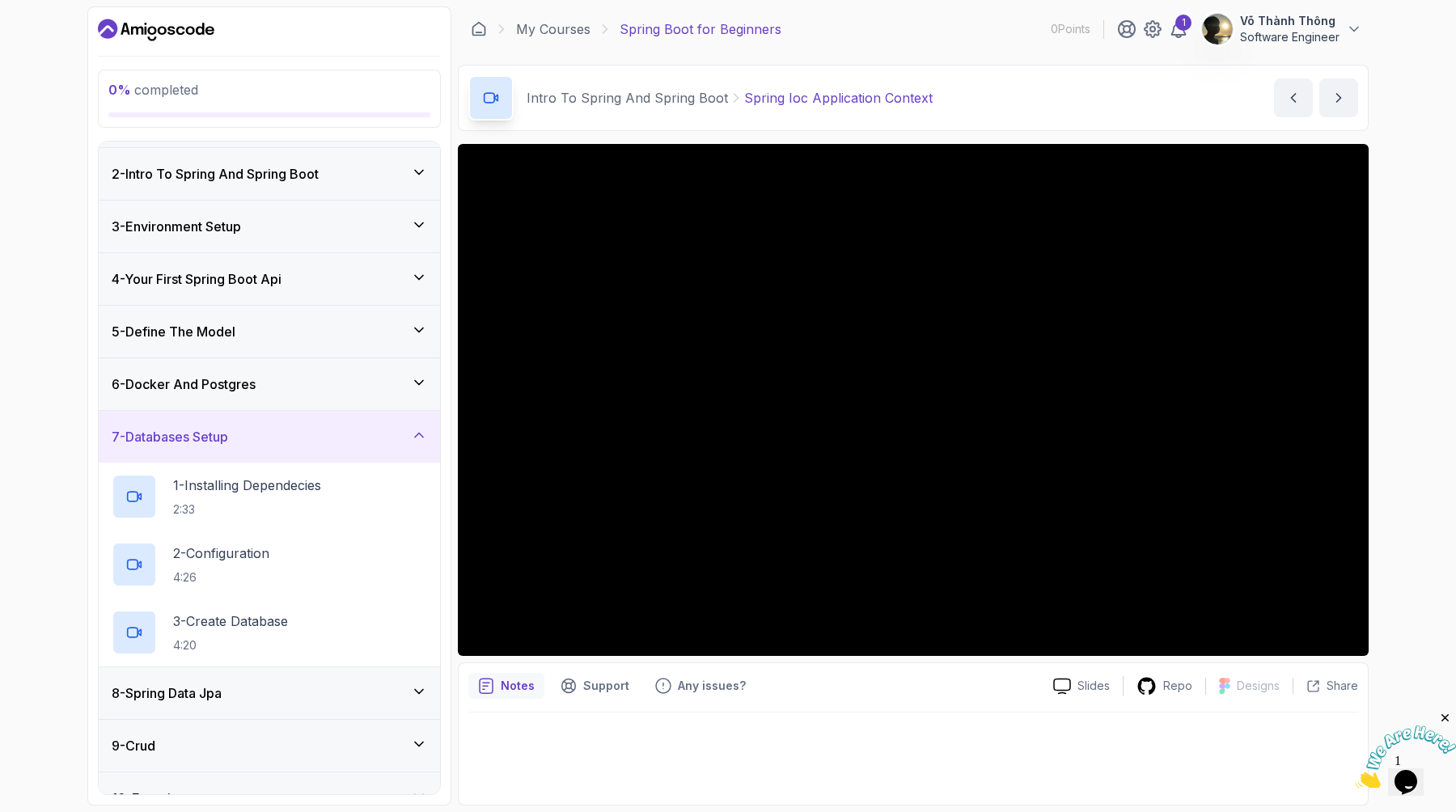
scroll to position [181, 0]
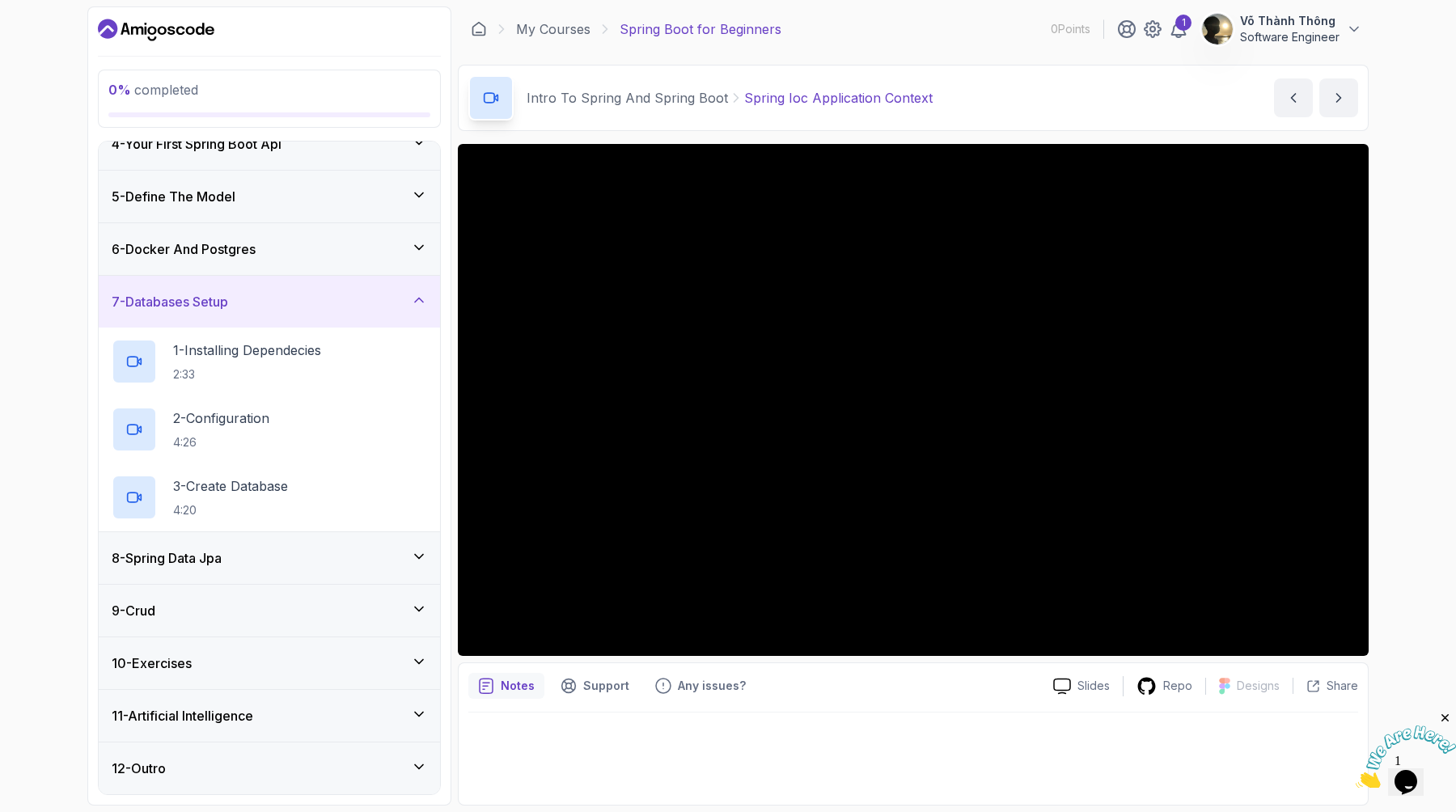
click at [325, 552] on div "8 - Spring Data Jpa" at bounding box center [269, 558] width 315 height 20
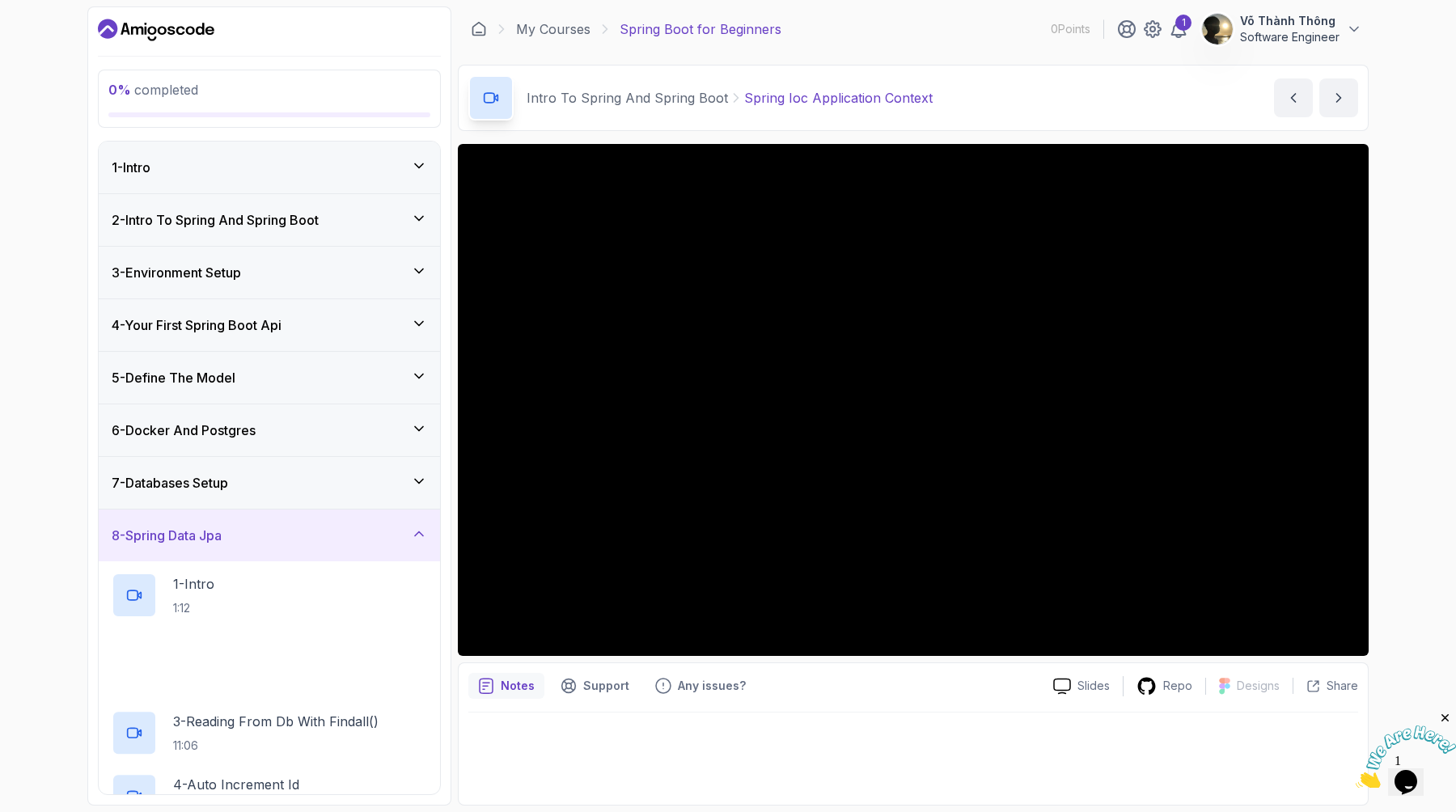
scroll to position [249, 0]
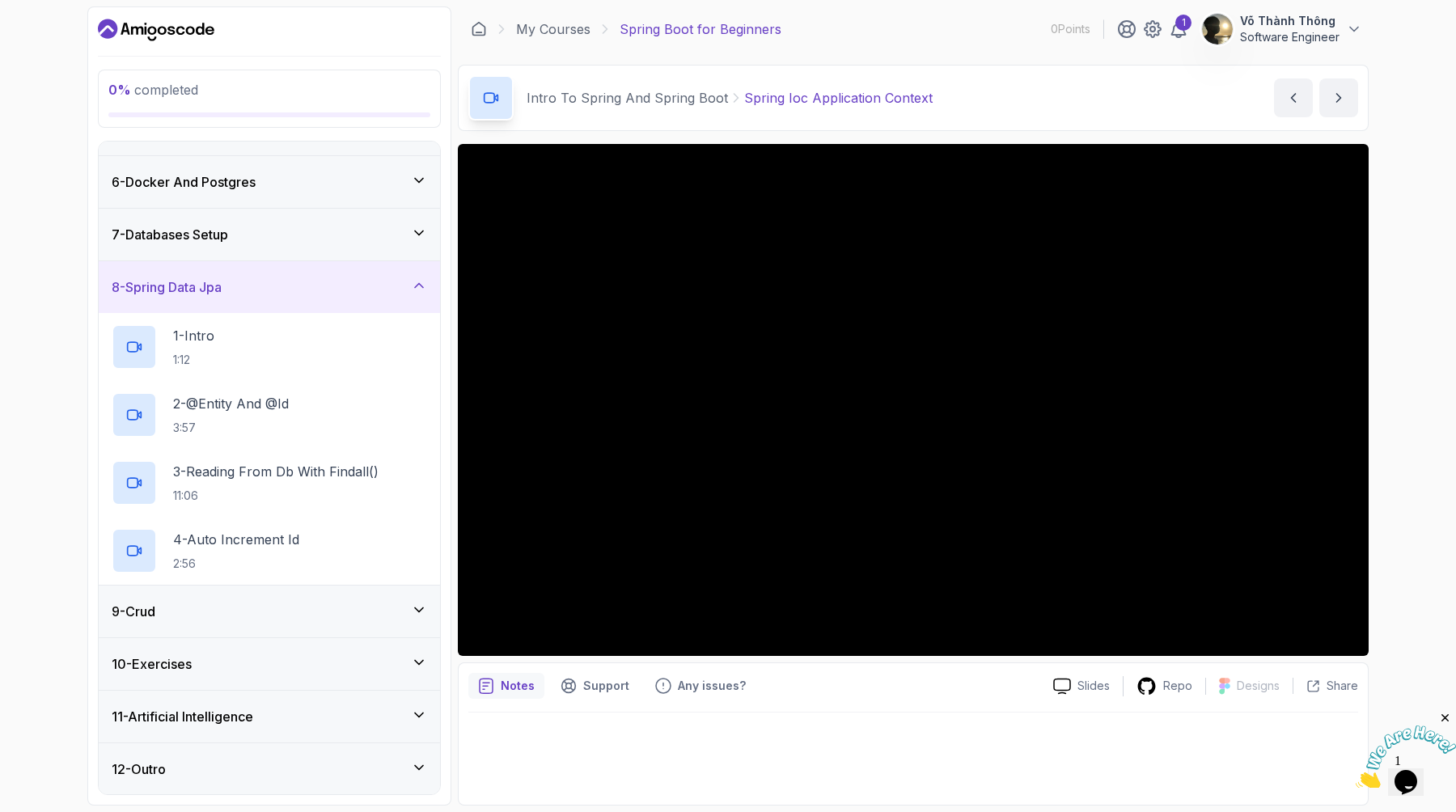
click at [380, 617] on div "9 - Crud" at bounding box center [269, 611] width 315 height 20
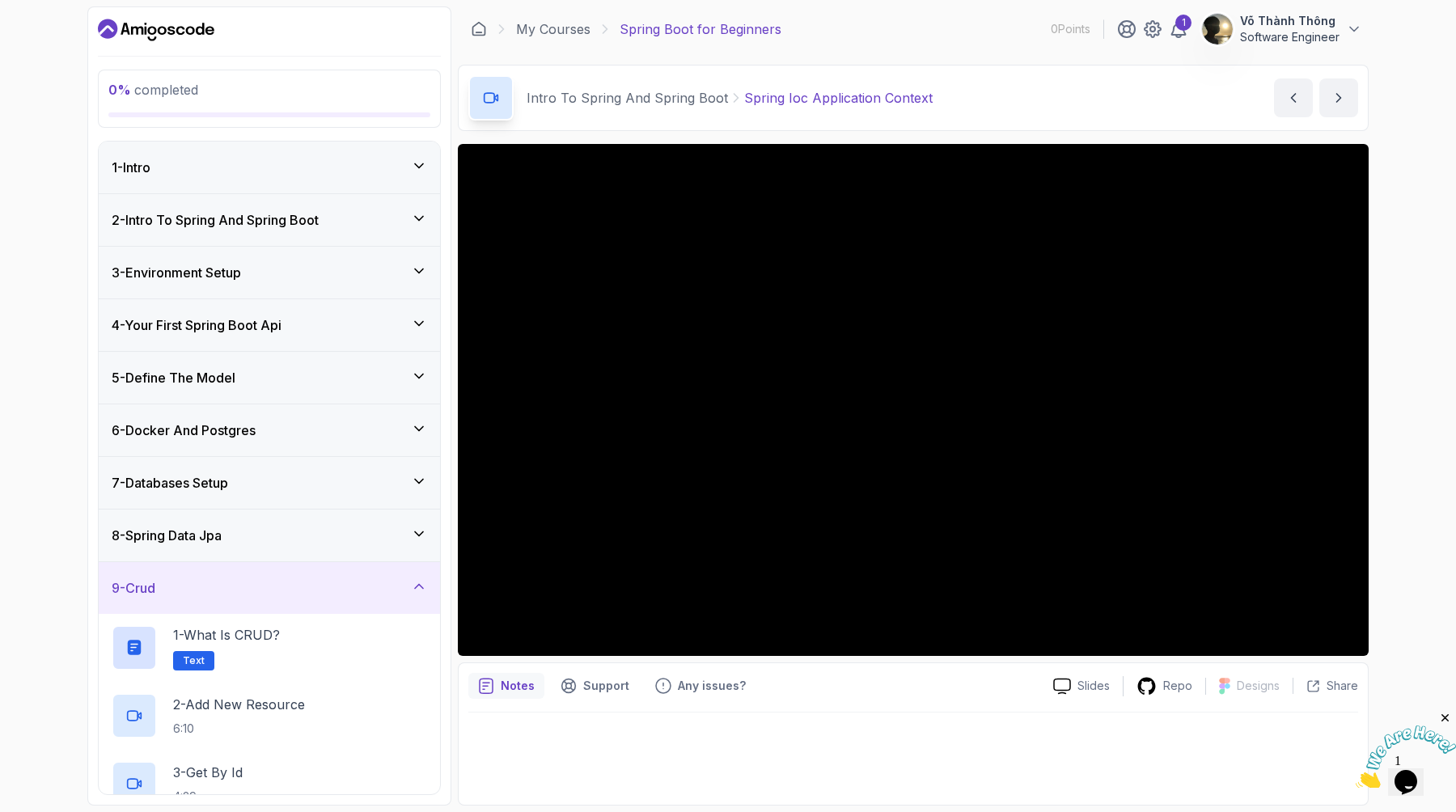
scroll to position [181, 0]
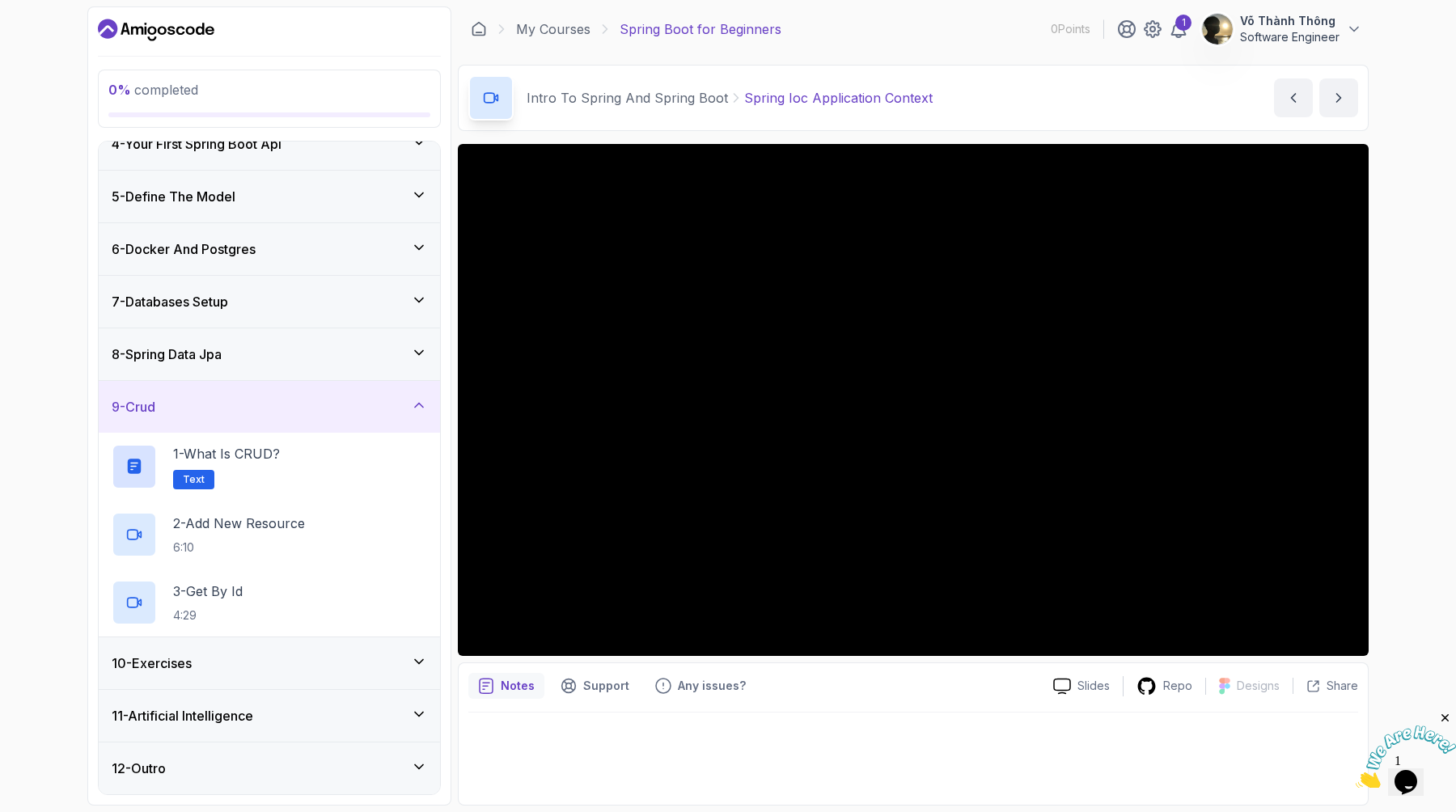
click at [367, 658] on div "10 - Exercises" at bounding box center [269, 663] width 315 height 20
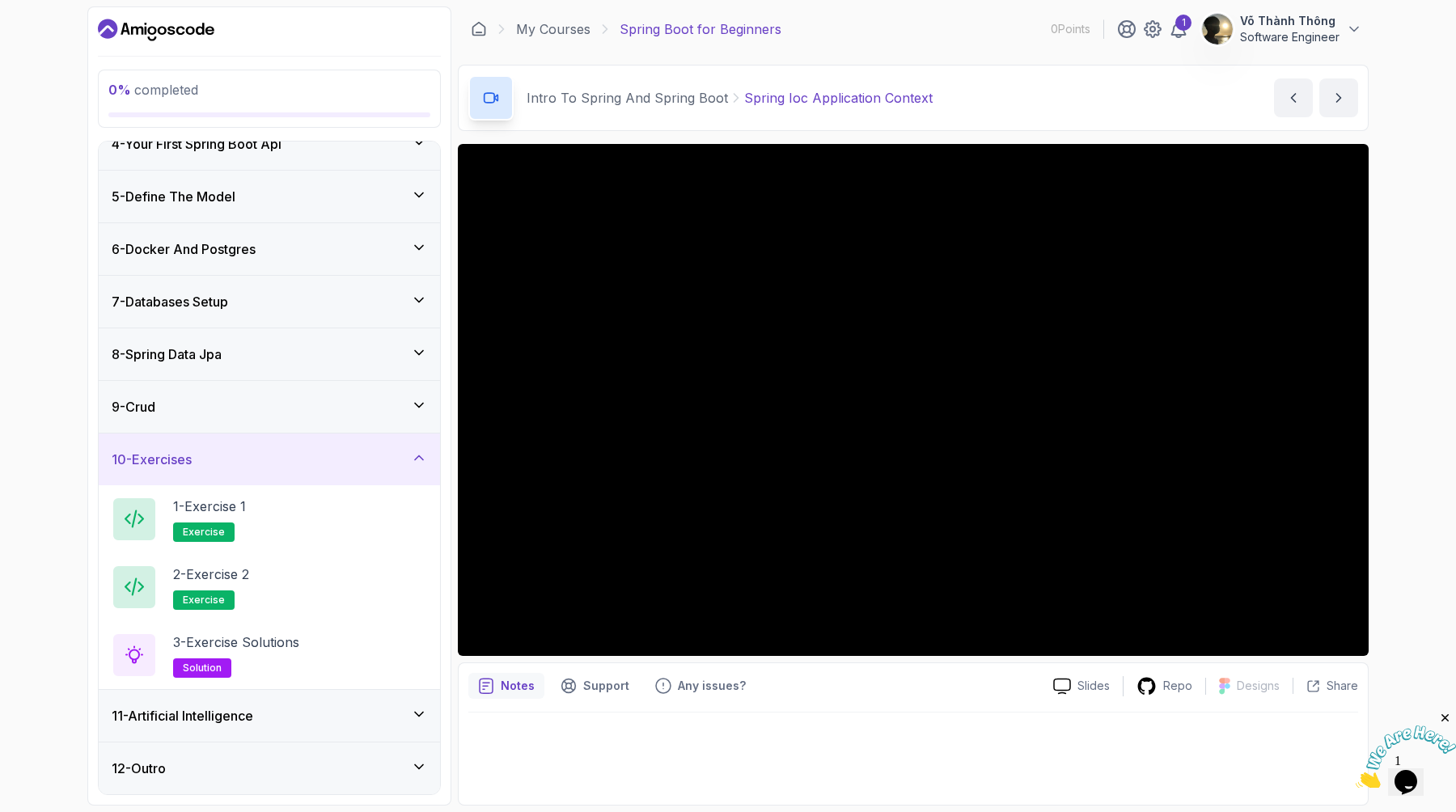
click at [355, 721] on div "11 - Artificial Intelligence" at bounding box center [269, 716] width 315 height 20
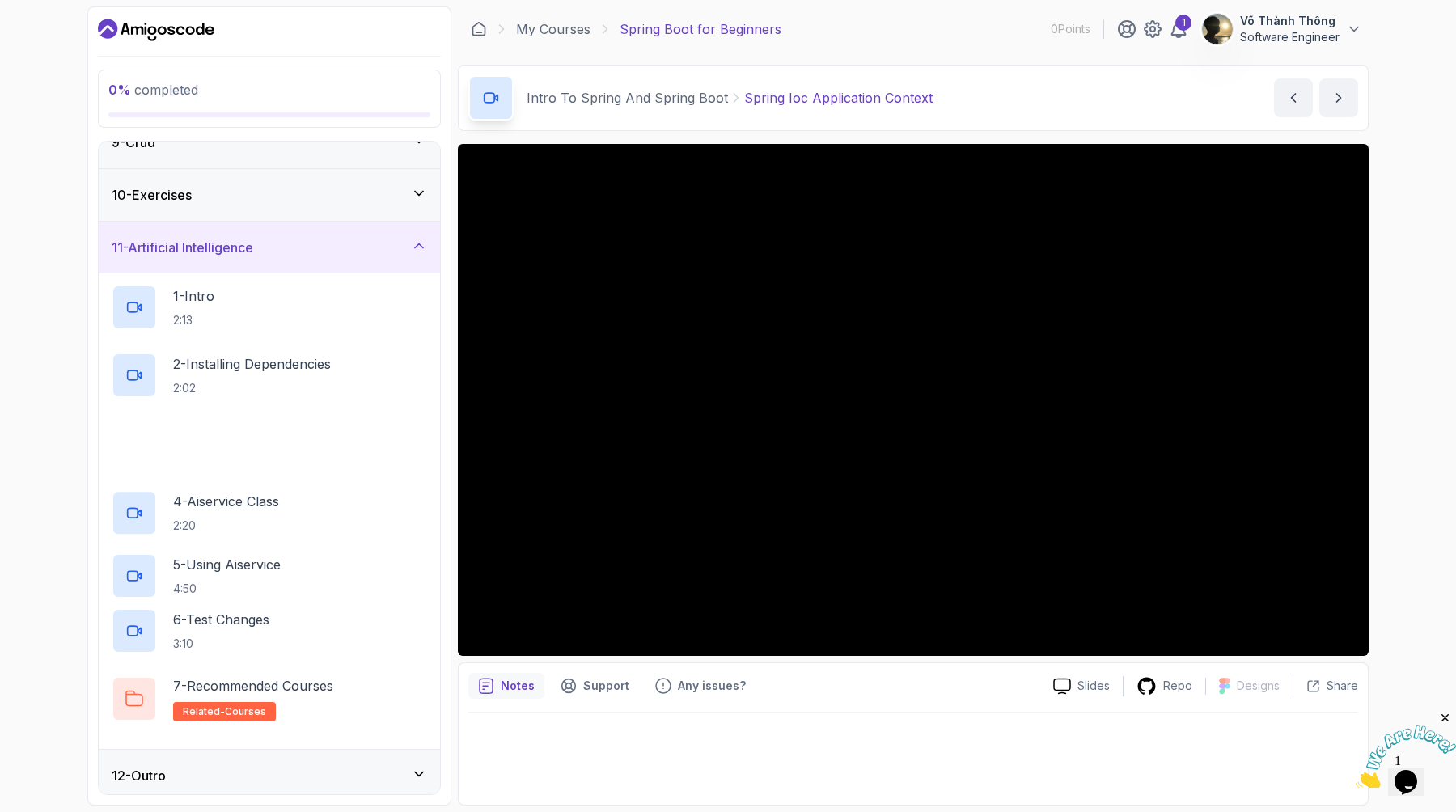
scroll to position [452, 0]
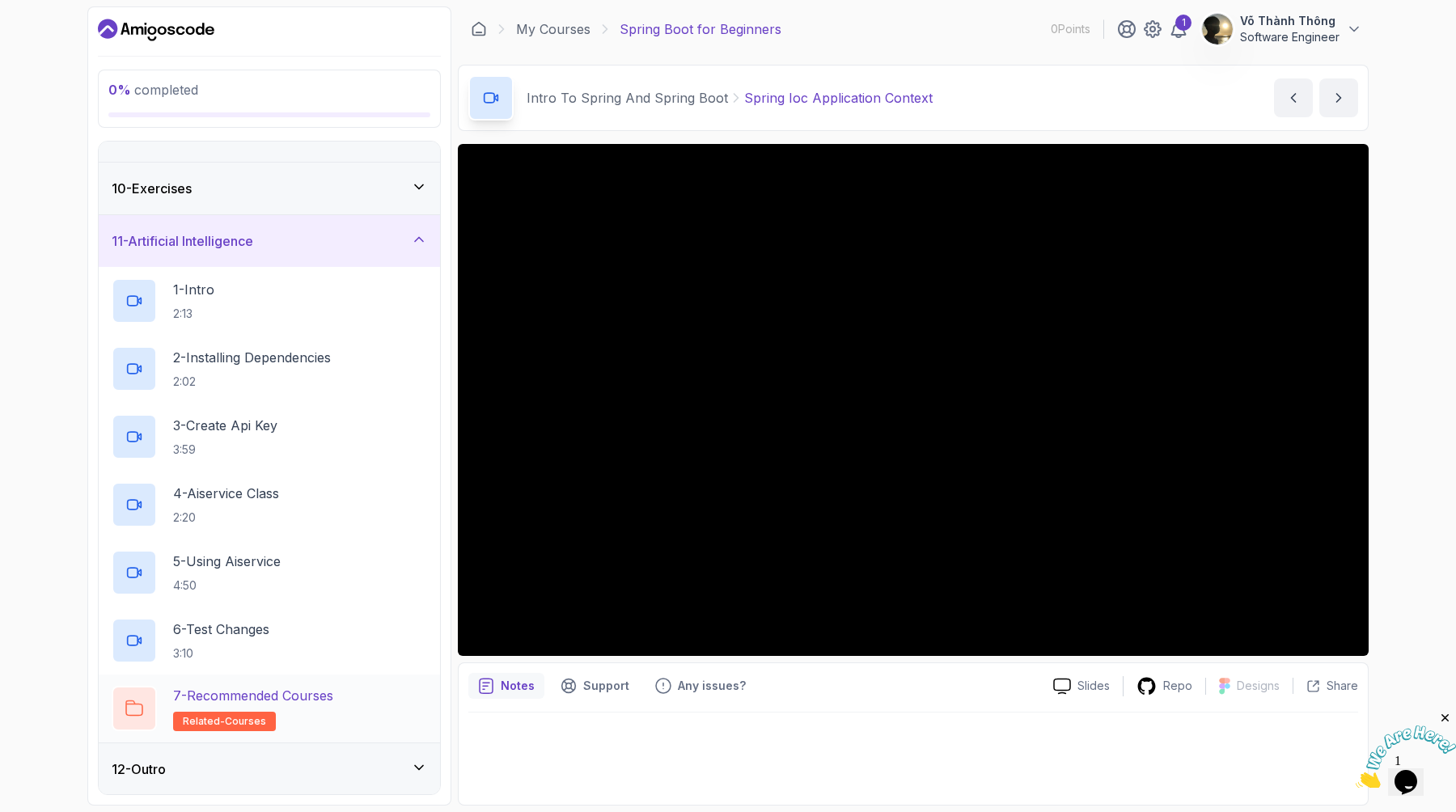
click at [333, 713] on h2 "7 - Recommended Courses related-courses" at bounding box center [253, 709] width 160 height 46
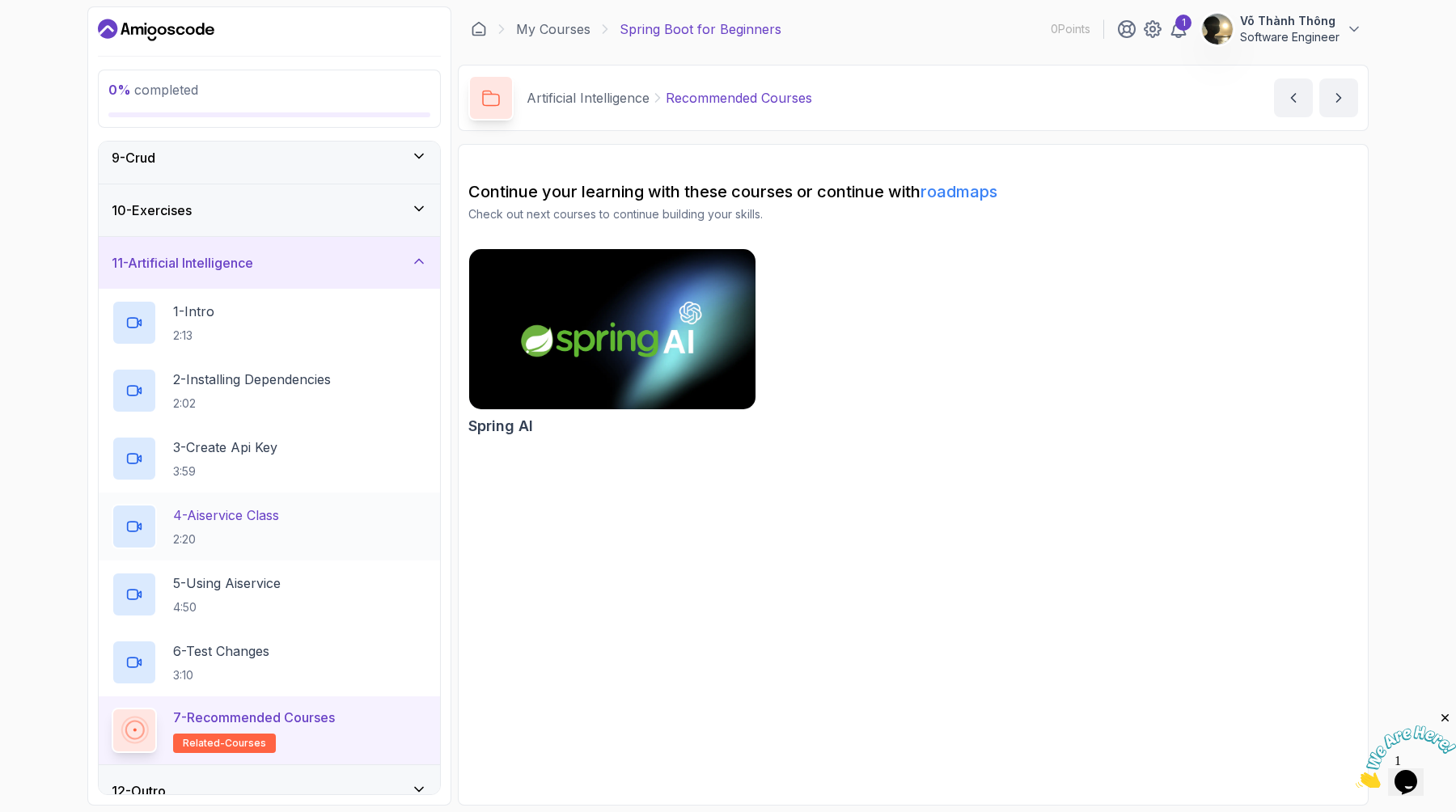
scroll to position [404, 0]
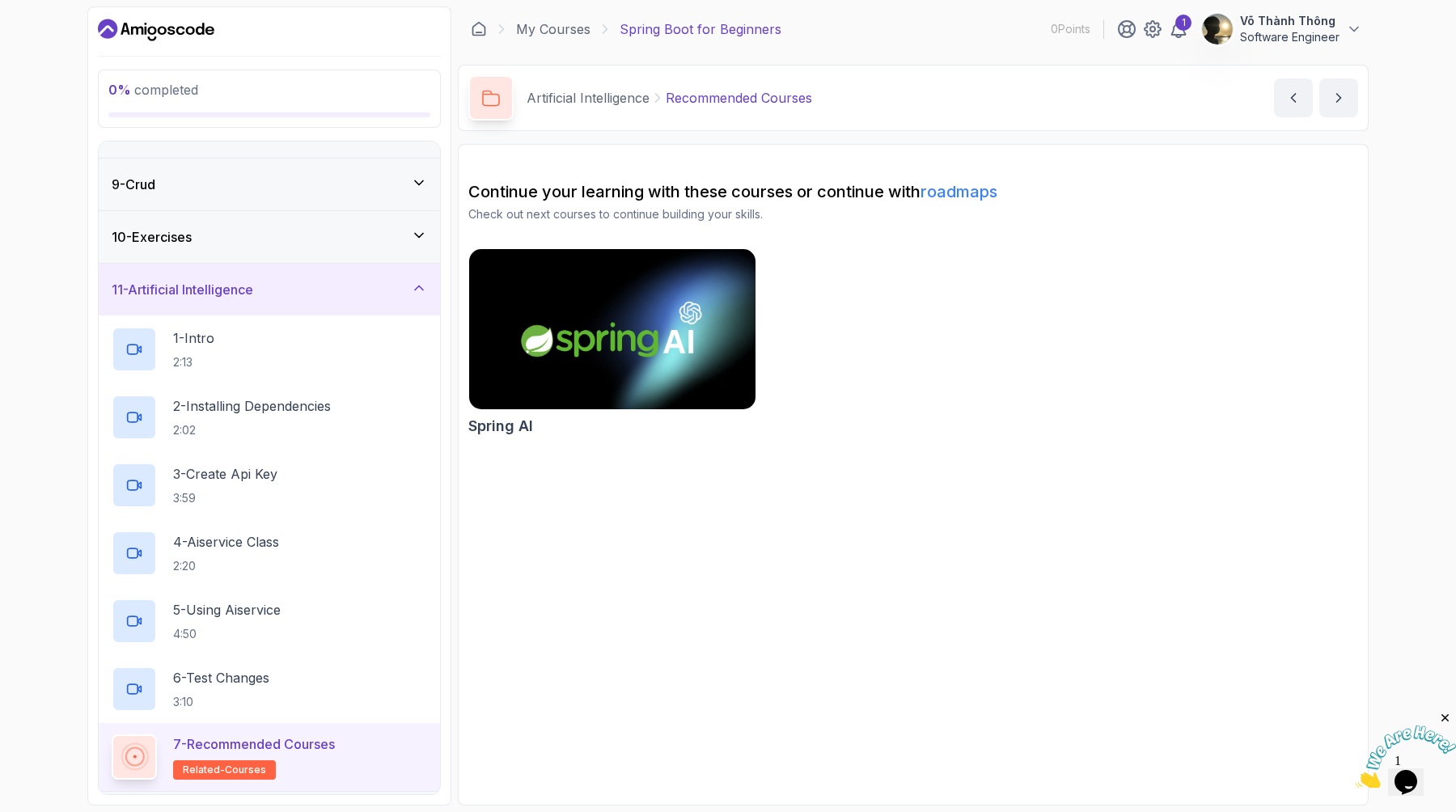
click at [376, 289] on div "11 - Artificial Intelligence" at bounding box center [269, 289] width 315 height 20
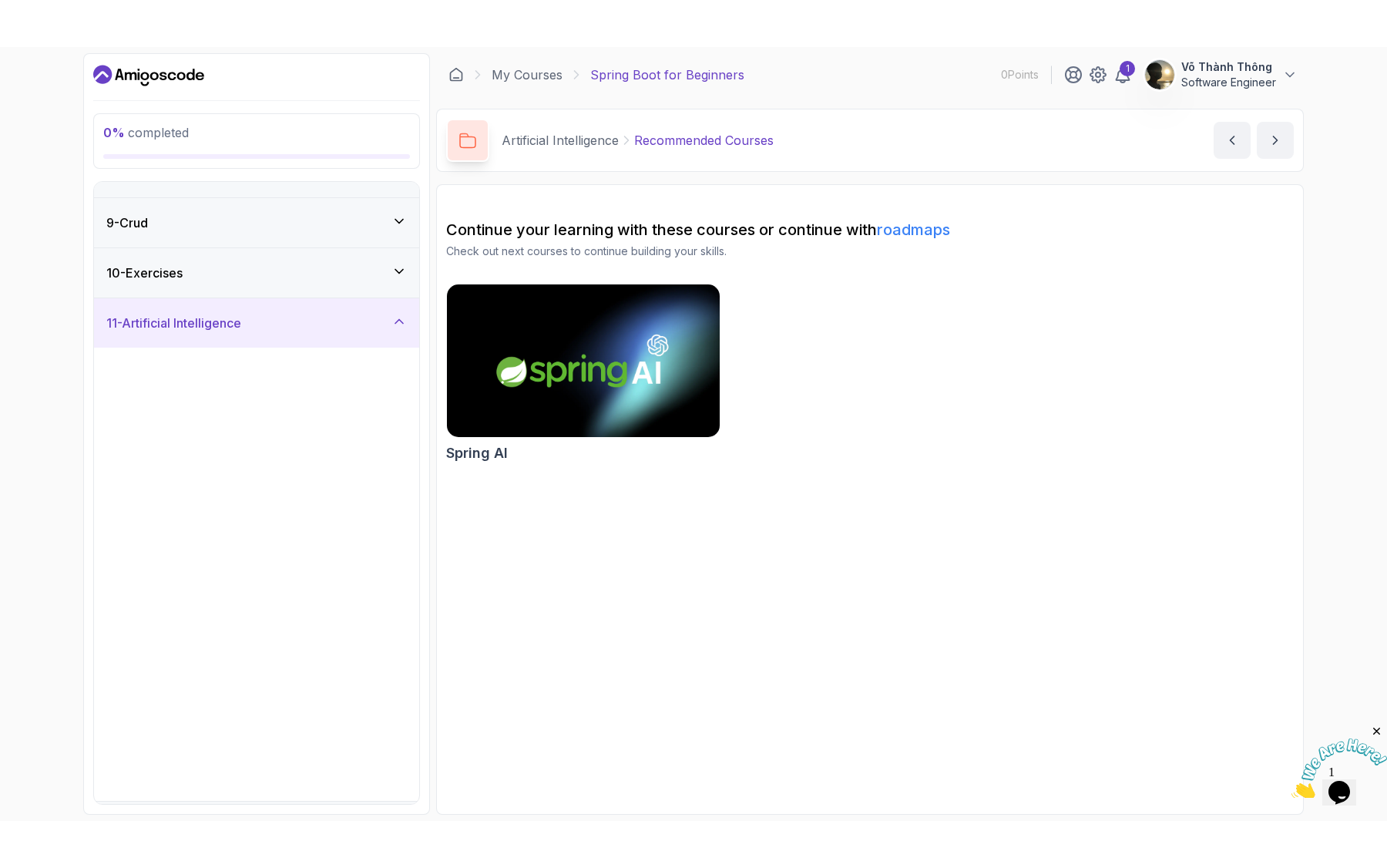
scroll to position [0, 0]
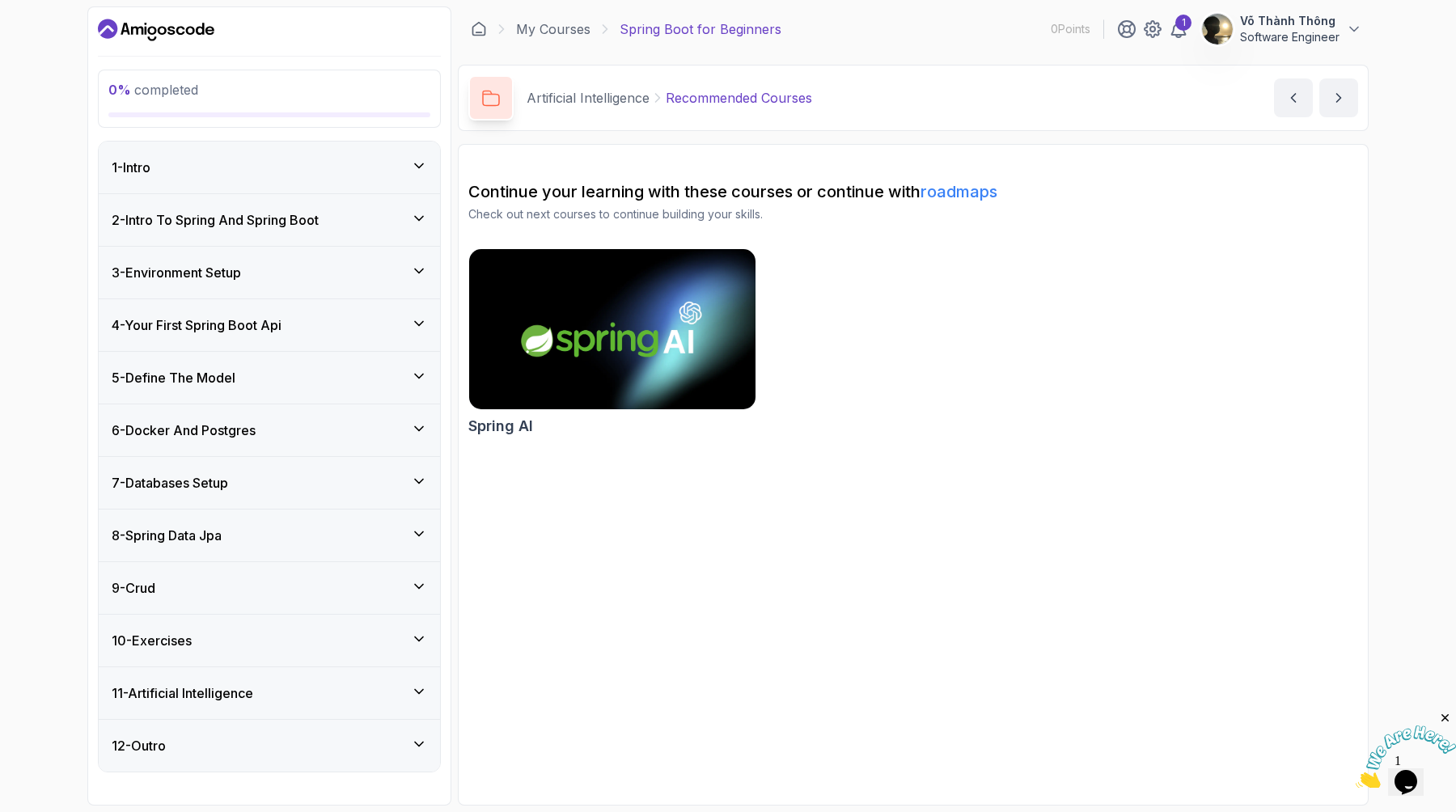
click at [337, 163] on div "1 - Intro" at bounding box center [269, 167] width 315 height 20
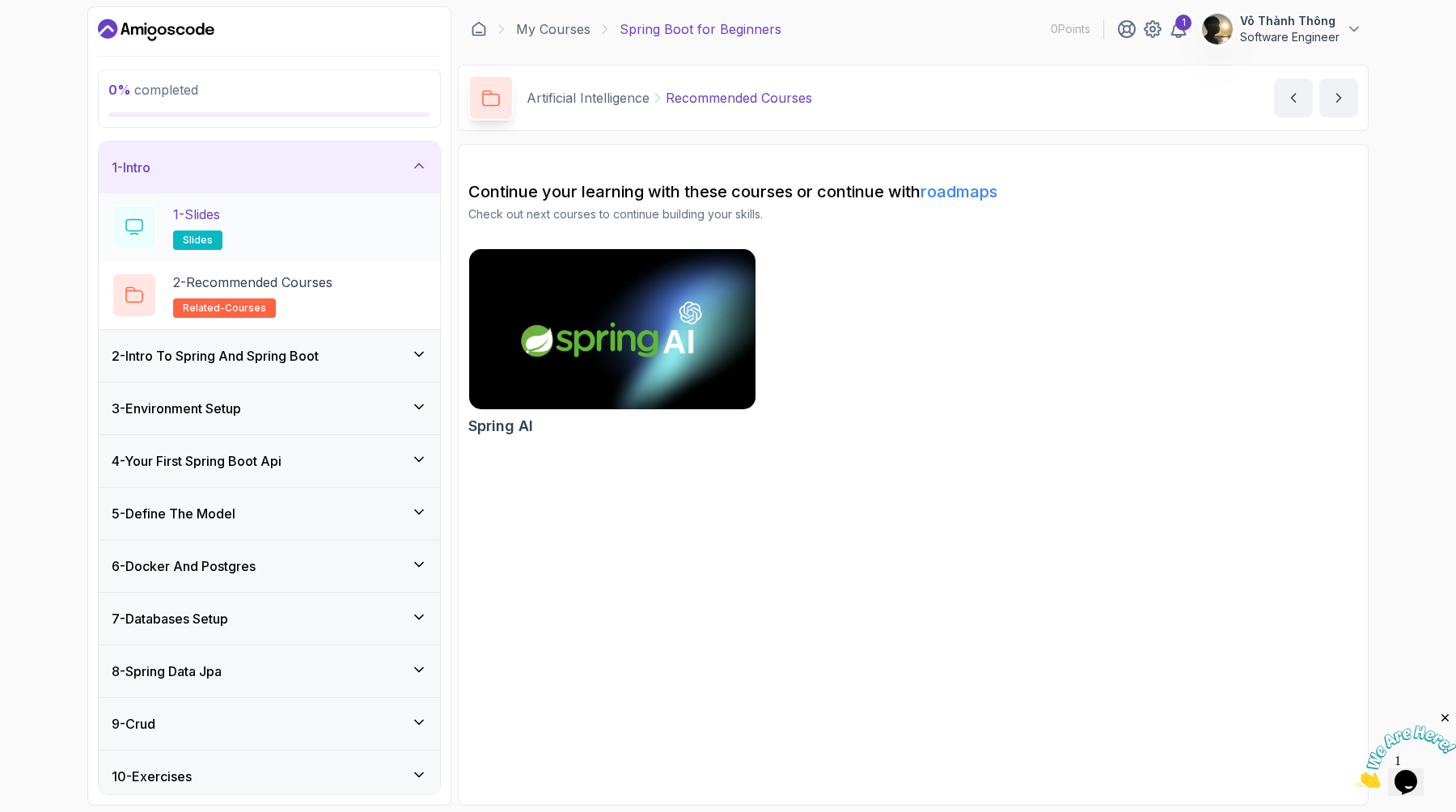
click at [354, 228] on div "1 - Slides slides" at bounding box center [269, 228] width 315 height 46
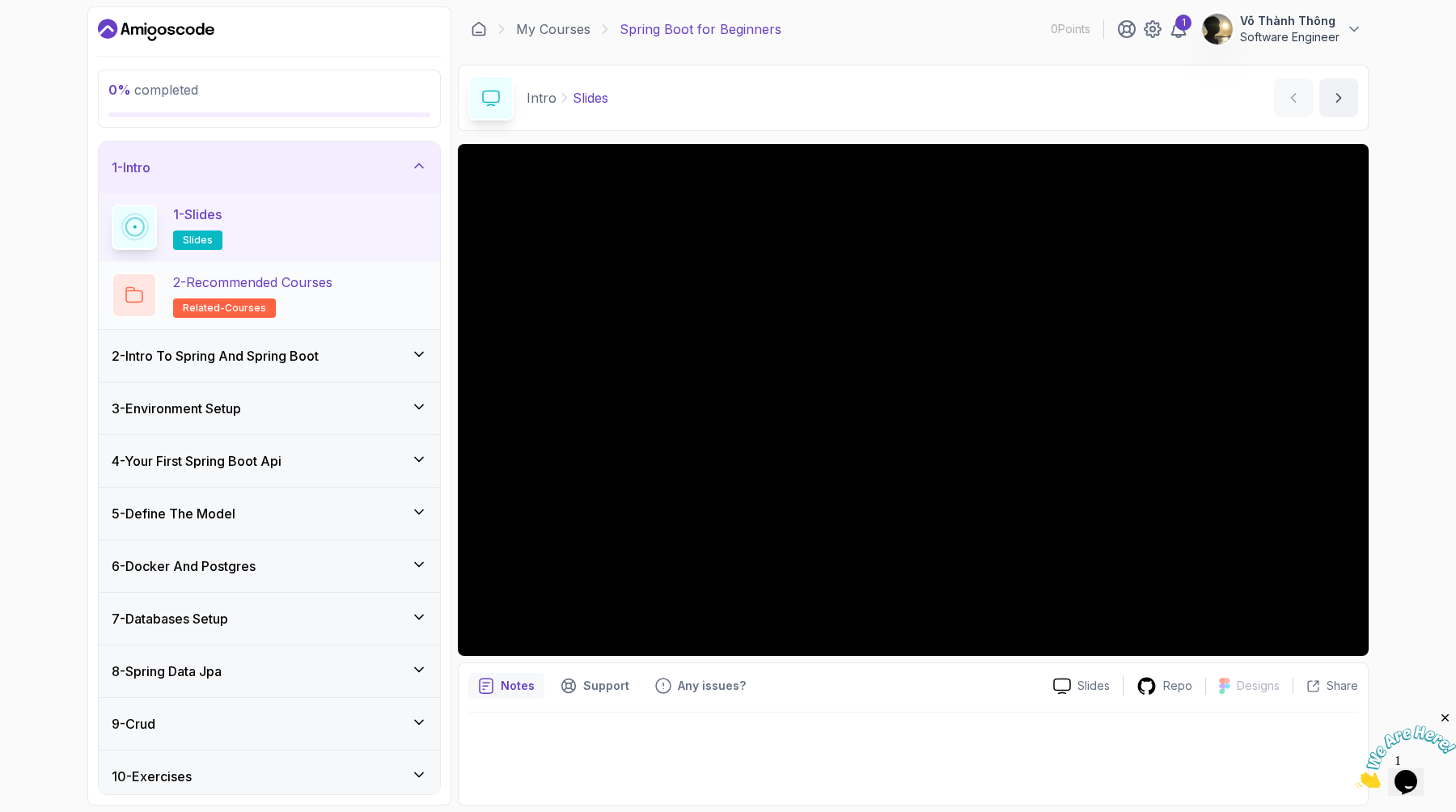
click at [332, 306] on h2 "2 - Recommended Courses related-courses" at bounding box center [253, 295] width 159 height 46
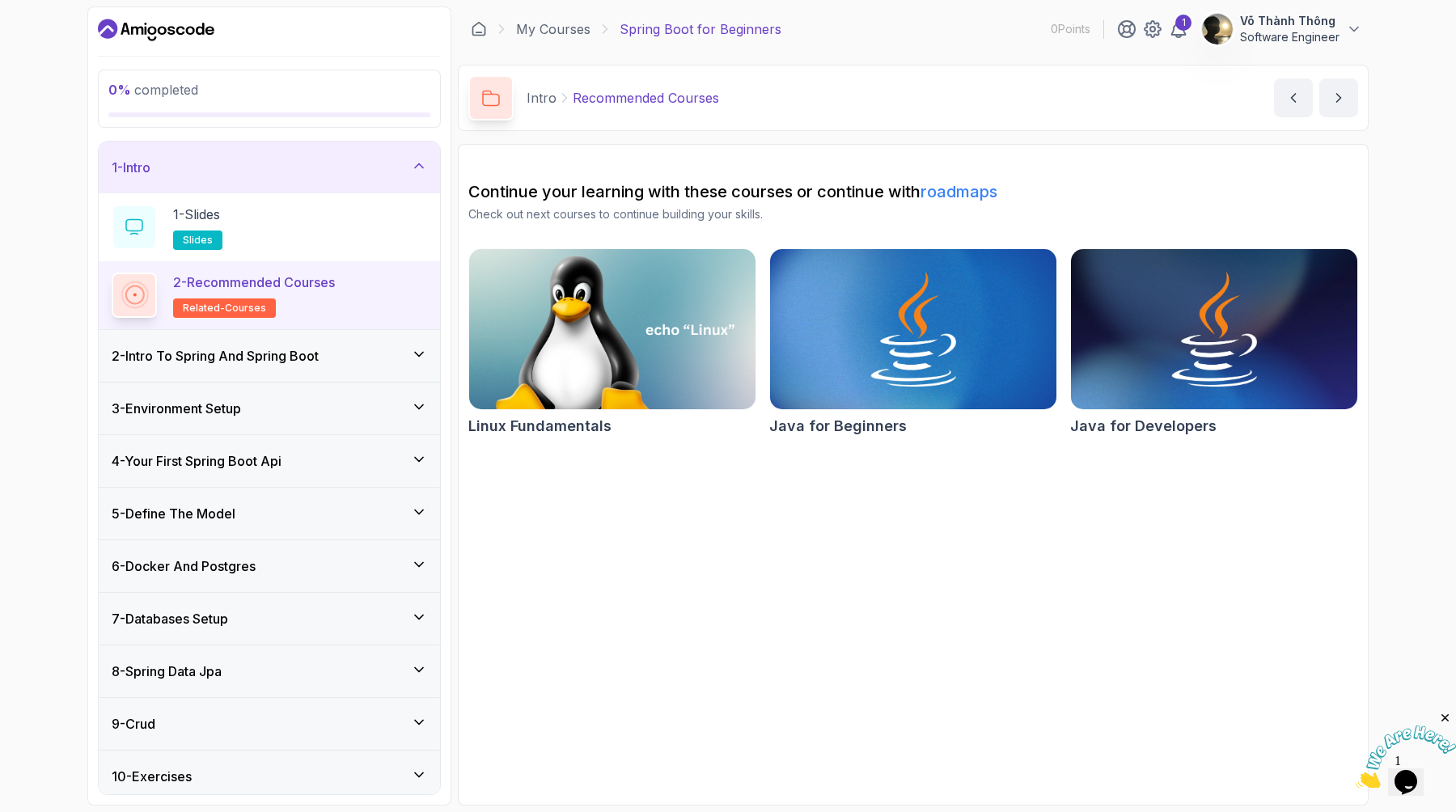
click at [384, 167] on div "1 - Intro" at bounding box center [269, 167] width 315 height 20
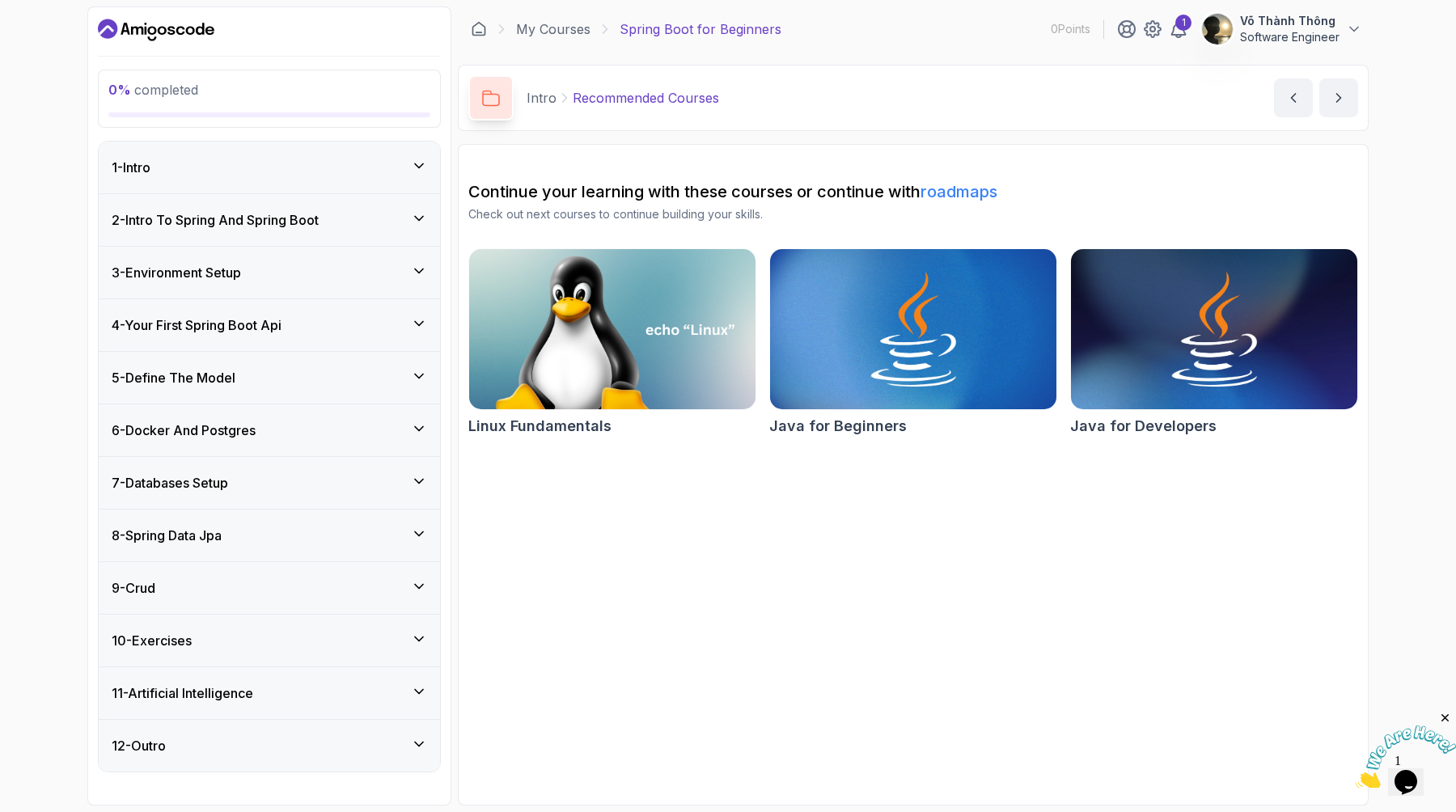
click at [291, 220] on h3 "2 - Intro To Spring And Spring Boot" at bounding box center [215, 220] width 207 height 20
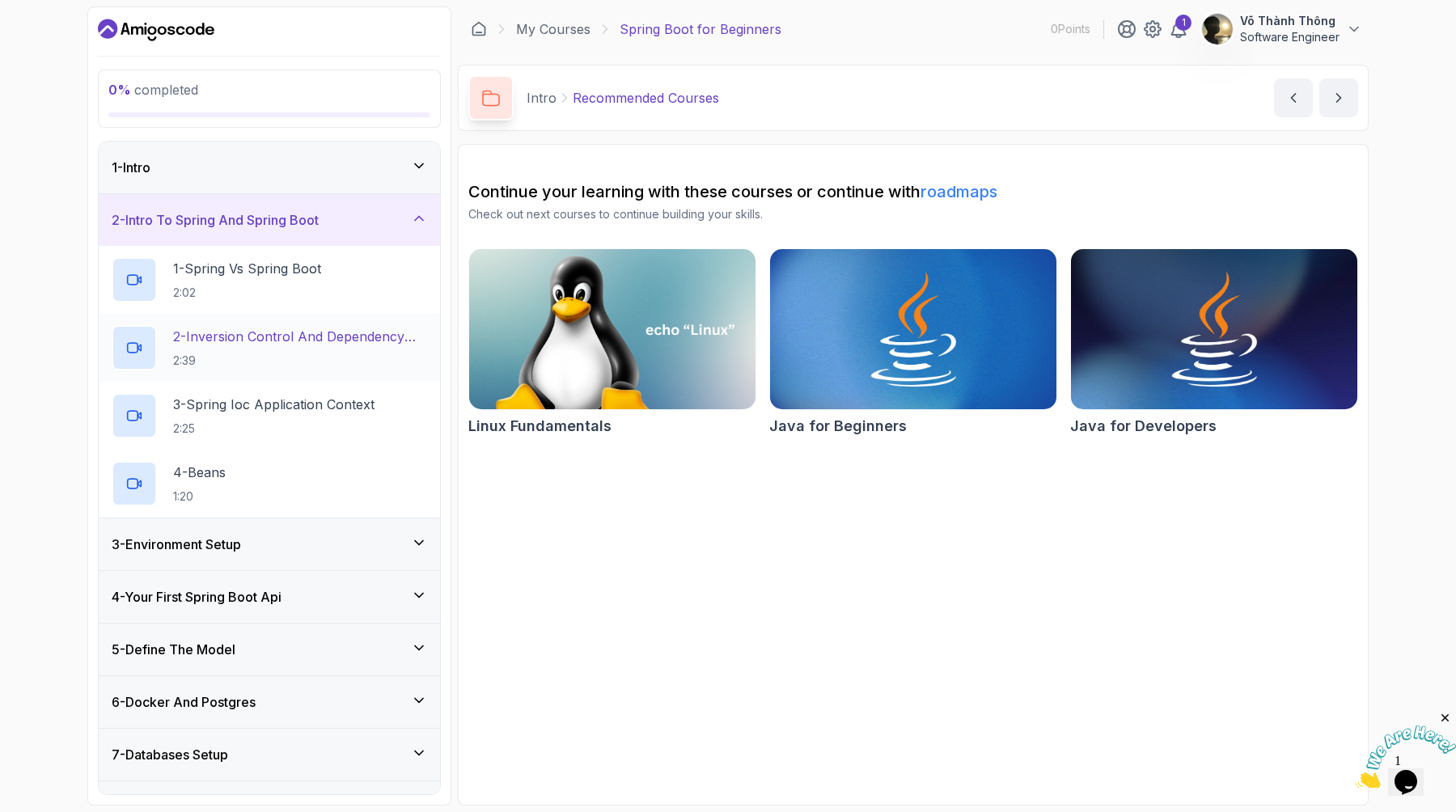
click at [309, 335] on p "2 - Inversion Control And Dependency Injection" at bounding box center [300, 337] width 254 height 20
